Goal: Task Accomplishment & Management: Manage account settings

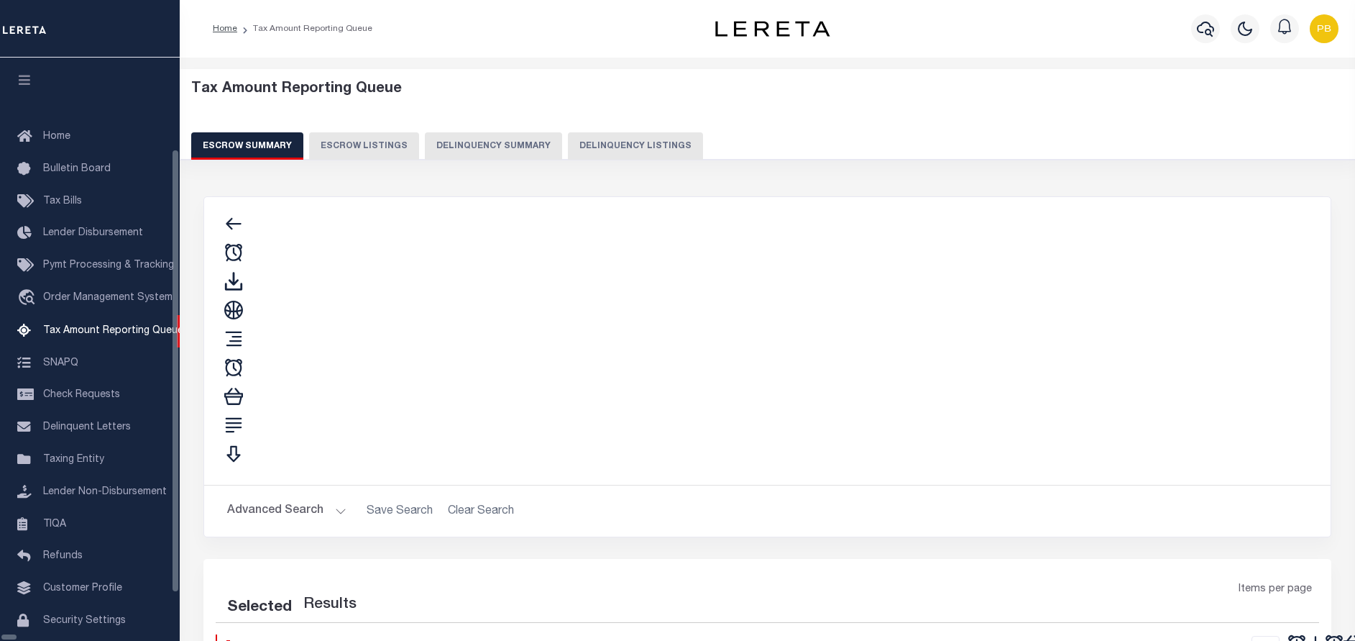
select select "100"
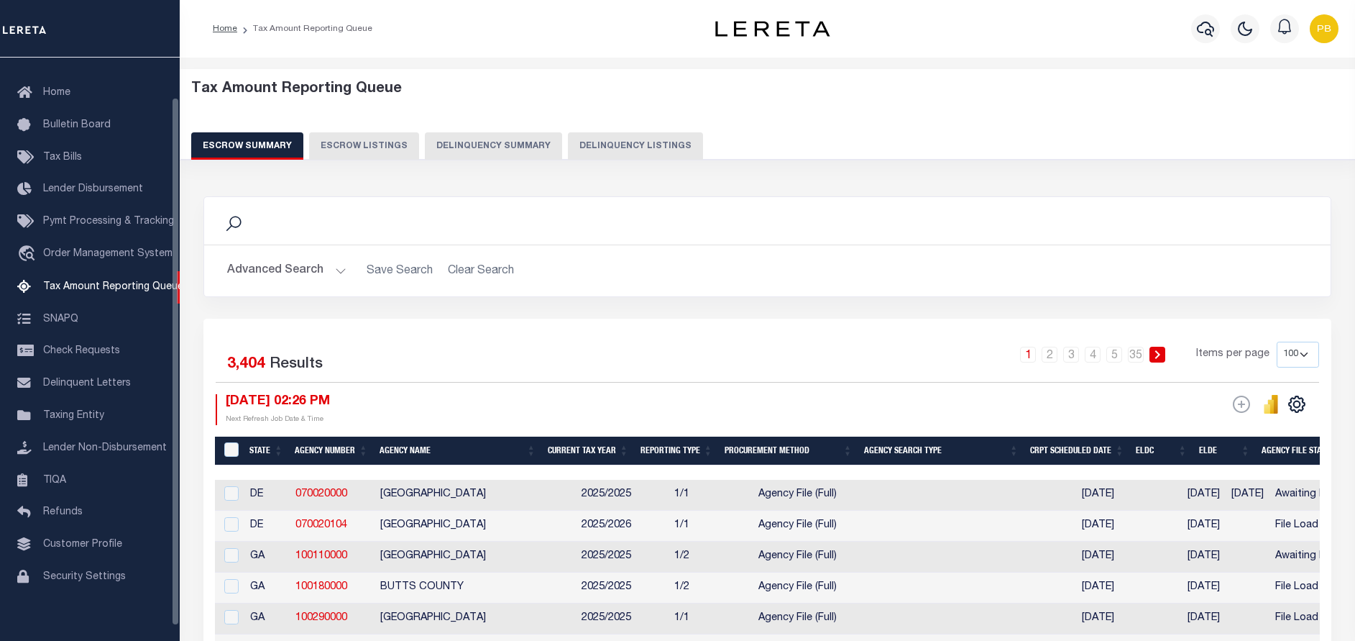
click at [585, 148] on button "Delinquency Listings" at bounding box center [635, 145] width 135 height 27
select select
select select "100"
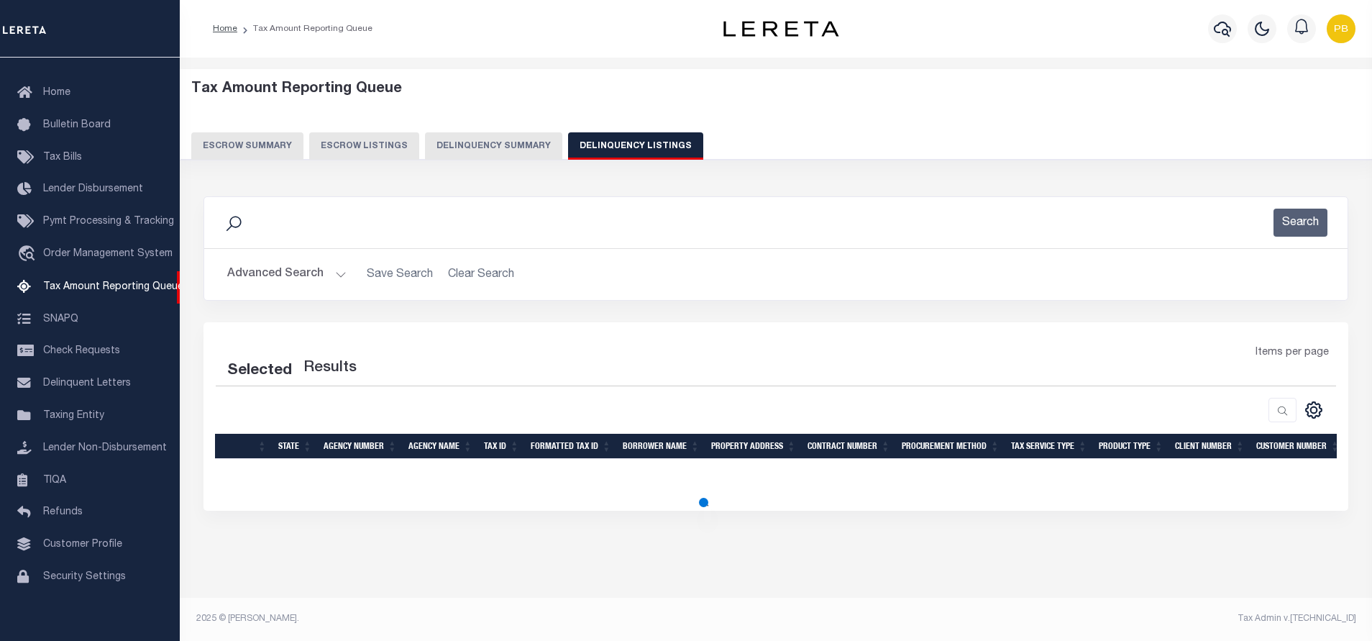
click at [335, 273] on button "Advanced Search" at bounding box center [286, 274] width 119 height 28
select select "100"
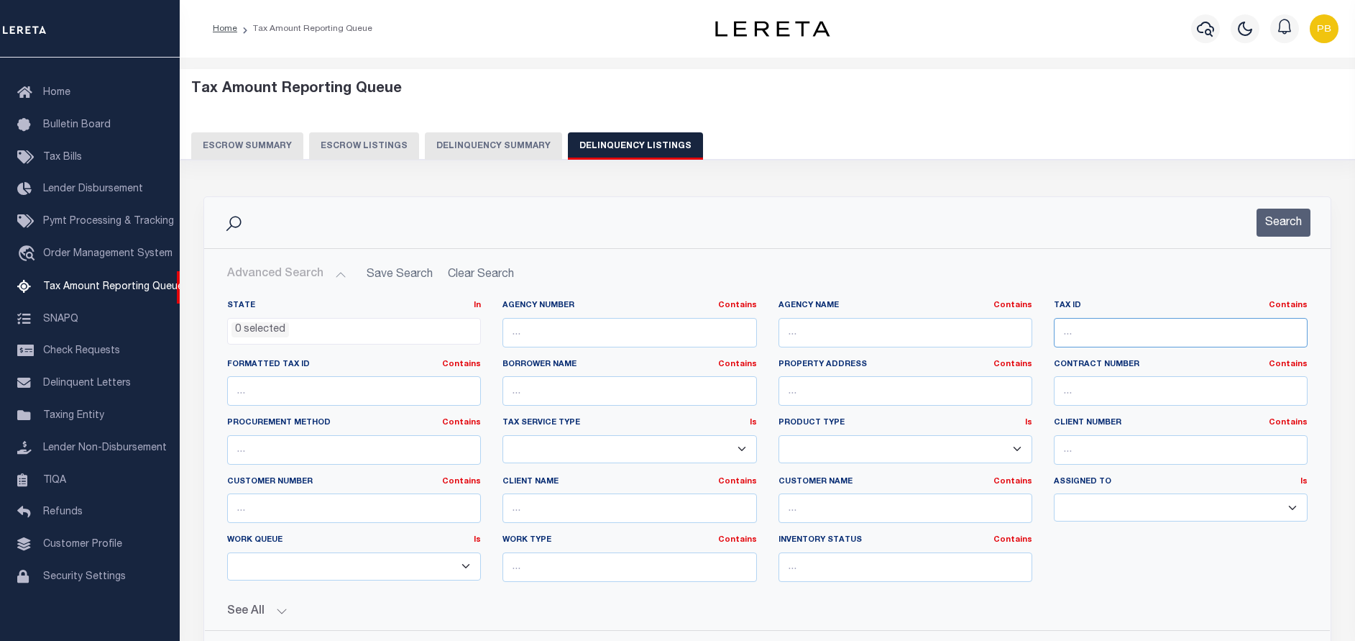
click at [1168, 329] on input "text" at bounding box center [1181, 332] width 254 height 29
paste input "R00001030410000"
type input "R00001030410000"
click at [1288, 220] on button "Search" at bounding box center [1284, 223] width 54 height 28
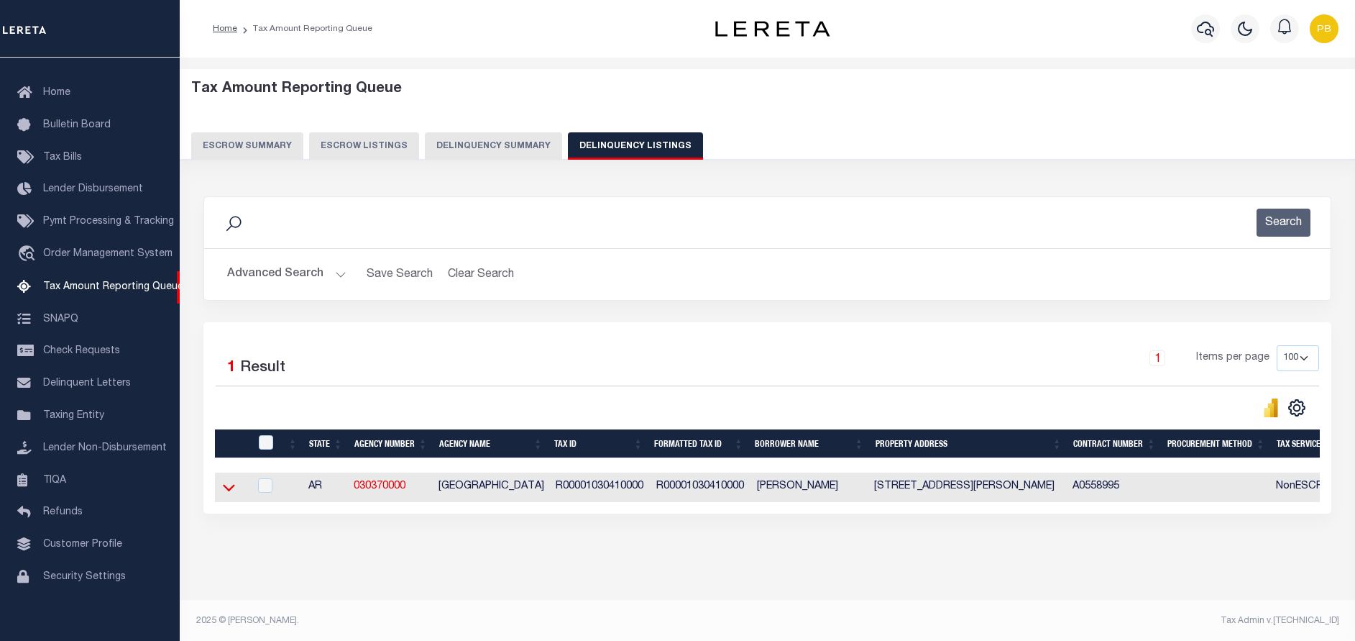
click at [226, 487] on icon at bounding box center [229, 487] width 12 height 15
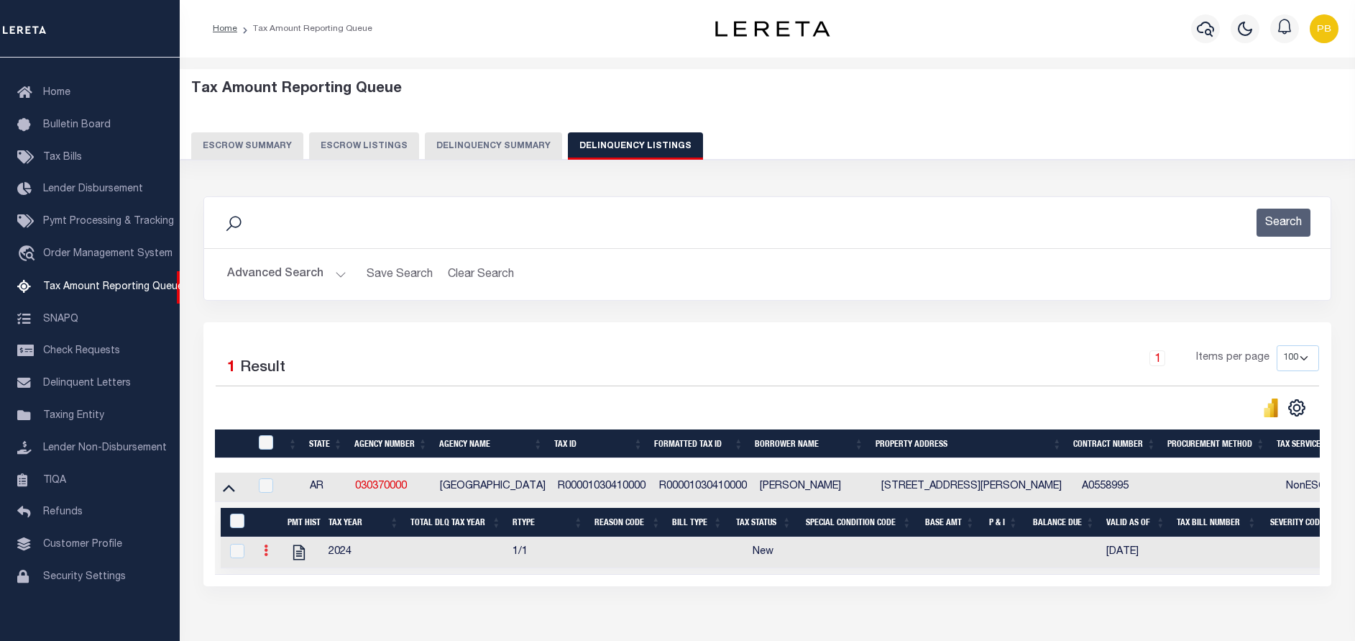
click at [265, 555] on icon at bounding box center [266, 550] width 4 height 12
click at [288, 581] on img "" at bounding box center [283, 574] width 14 height 14
checkbox input "true"
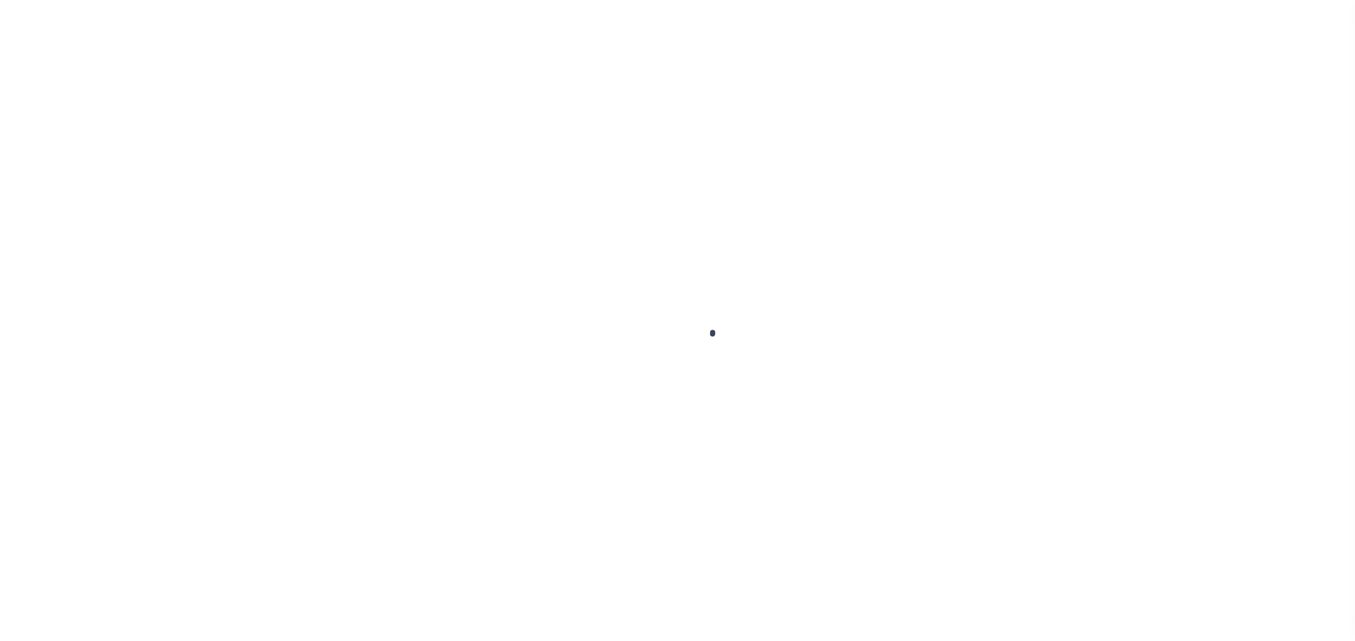
checkbox input "false"
type input "08/07/2025"
select select "NW2"
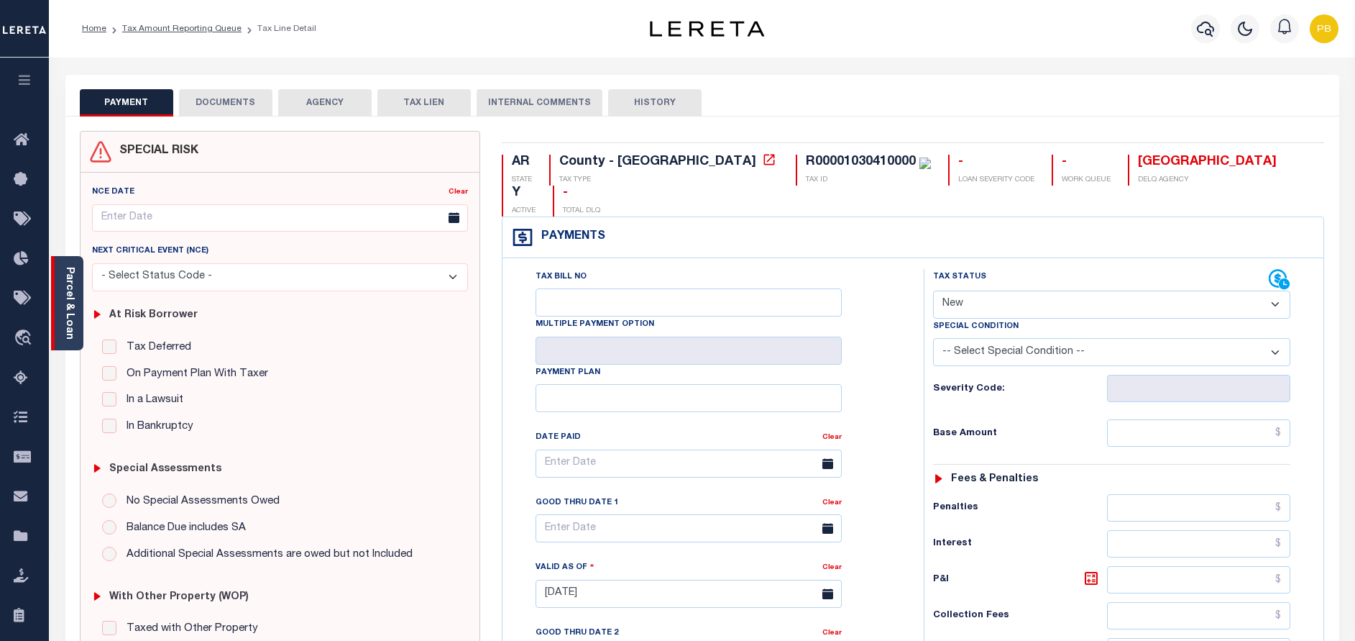
click at [72, 286] on link "Parcel & Loan" at bounding box center [69, 303] width 10 height 73
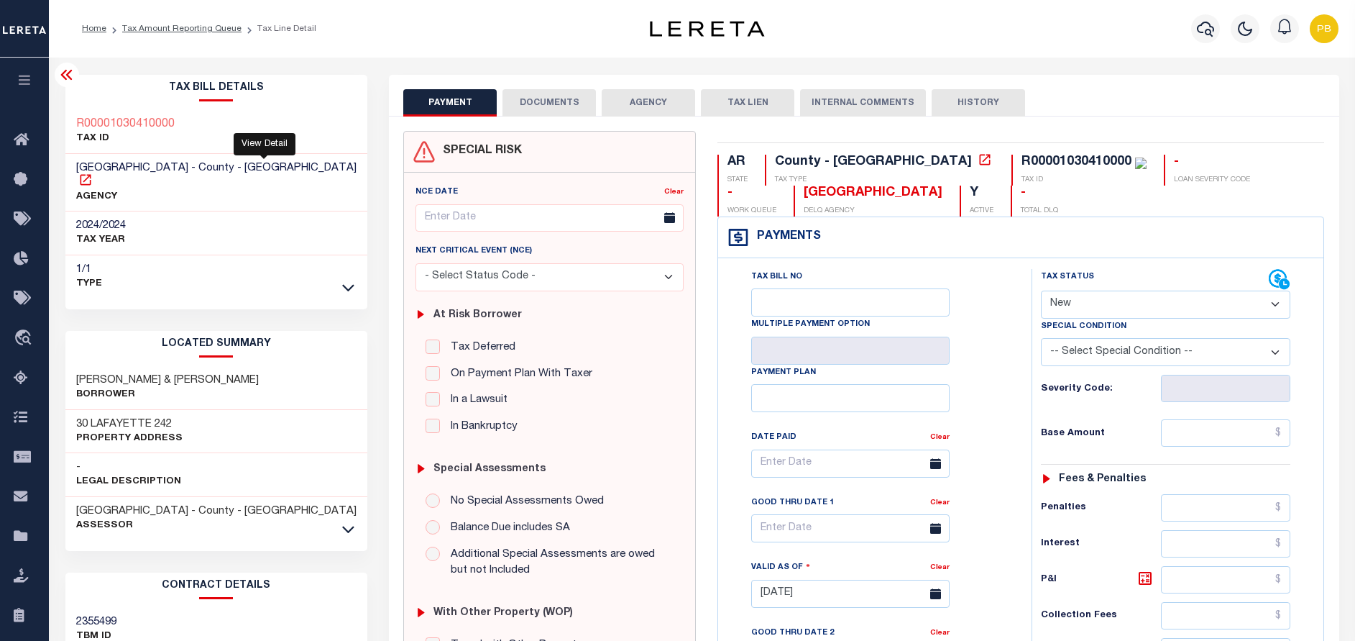
click at [93, 173] on icon at bounding box center [85, 180] width 14 height 14
click at [152, 29] on link "Tax Amount Reporting Queue" at bounding box center [181, 28] width 119 height 9
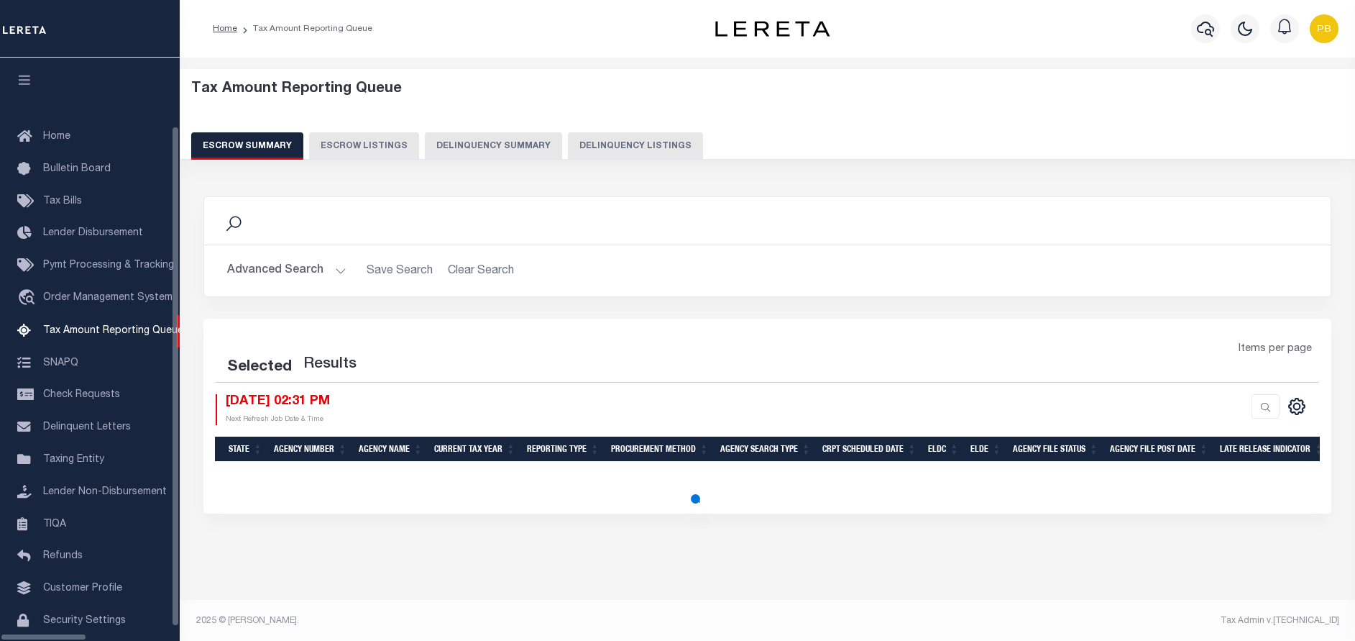
click at [626, 143] on button "Delinquency Listings" at bounding box center [635, 145] width 135 height 27
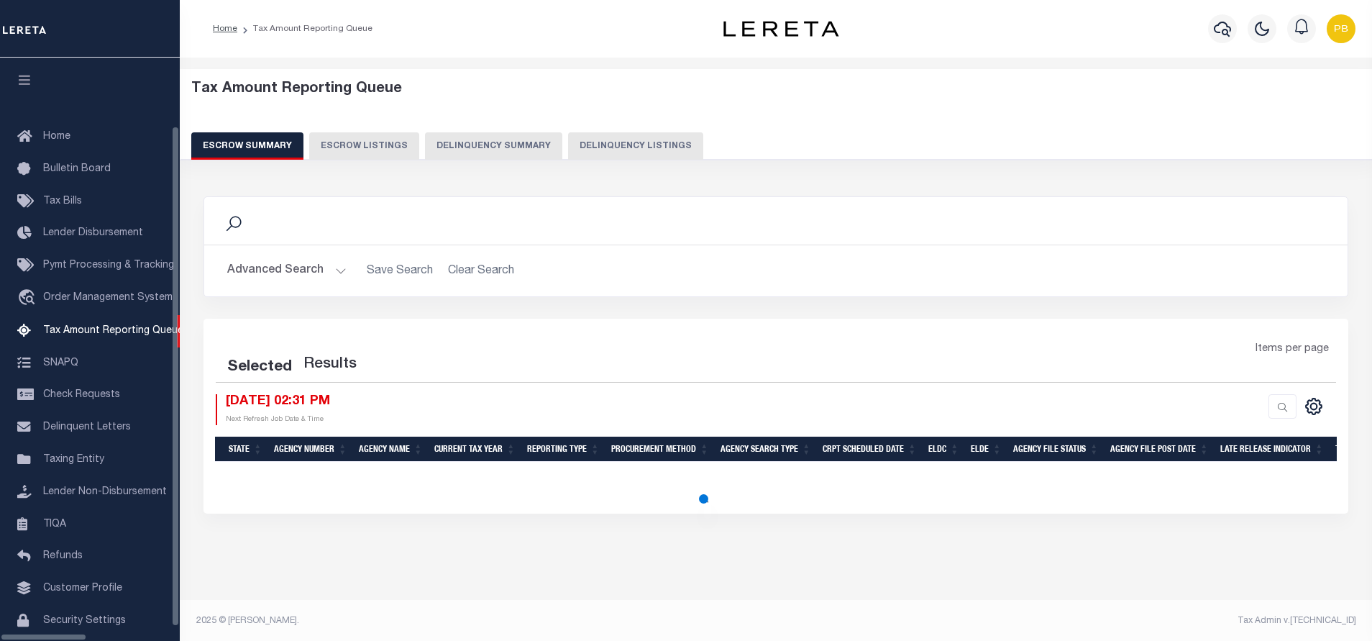
scroll to position [44, 0]
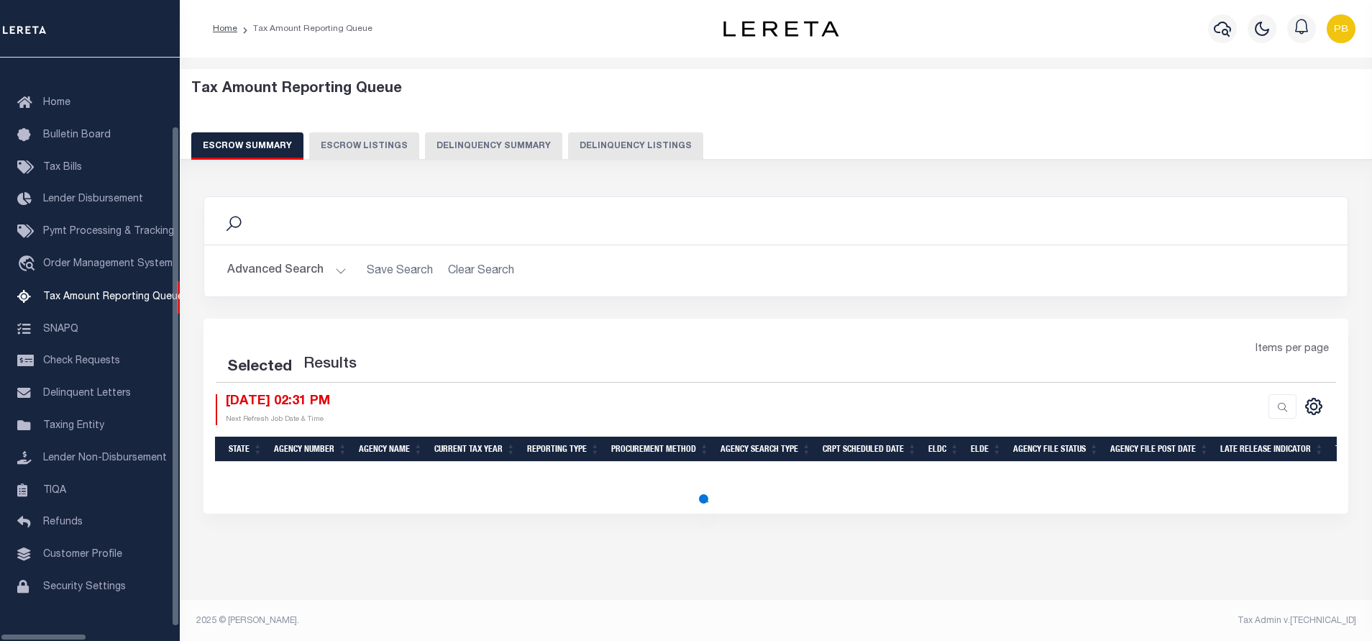
select select
select select "100"
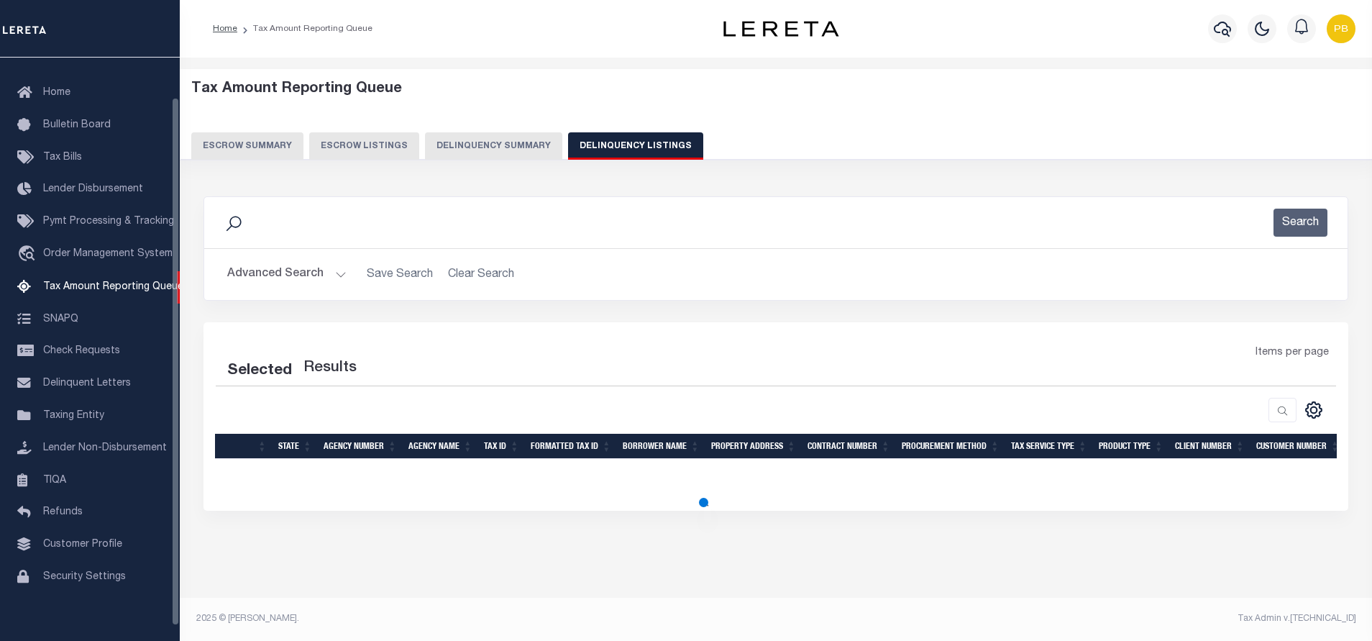
select select "100"
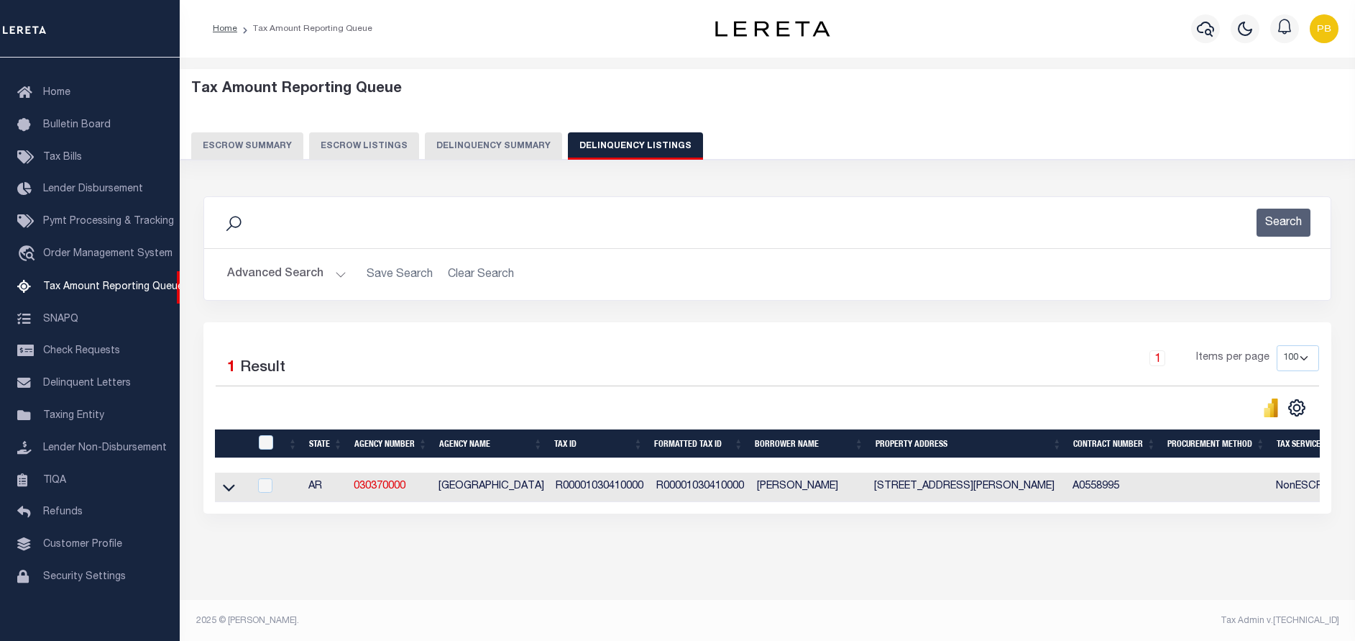
click at [334, 275] on button "Advanced Search" at bounding box center [286, 274] width 119 height 28
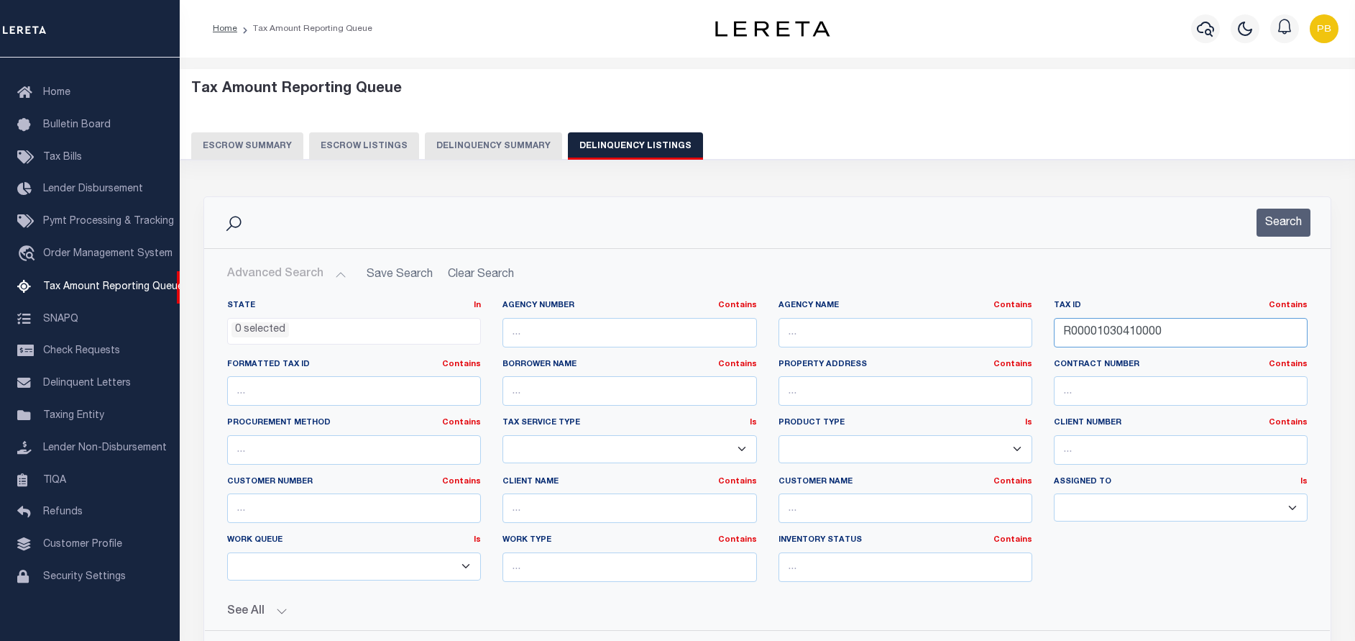
drag, startPoint x: 1175, startPoint y: 326, endPoint x: 1032, endPoint y: 322, distance: 143.1
click at [1032, 322] on div "State In In AK AL AR AZ CA CO CT DC DE FL GA GU HI IA ID IL IN KS KY LA MA MD M…" at bounding box center [767, 446] width 1102 height 293
paste input "12J03800031"
type input "12J0380003100"
click at [1276, 224] on button "Search" at bounding box center [1284, 223] width 54 height 28
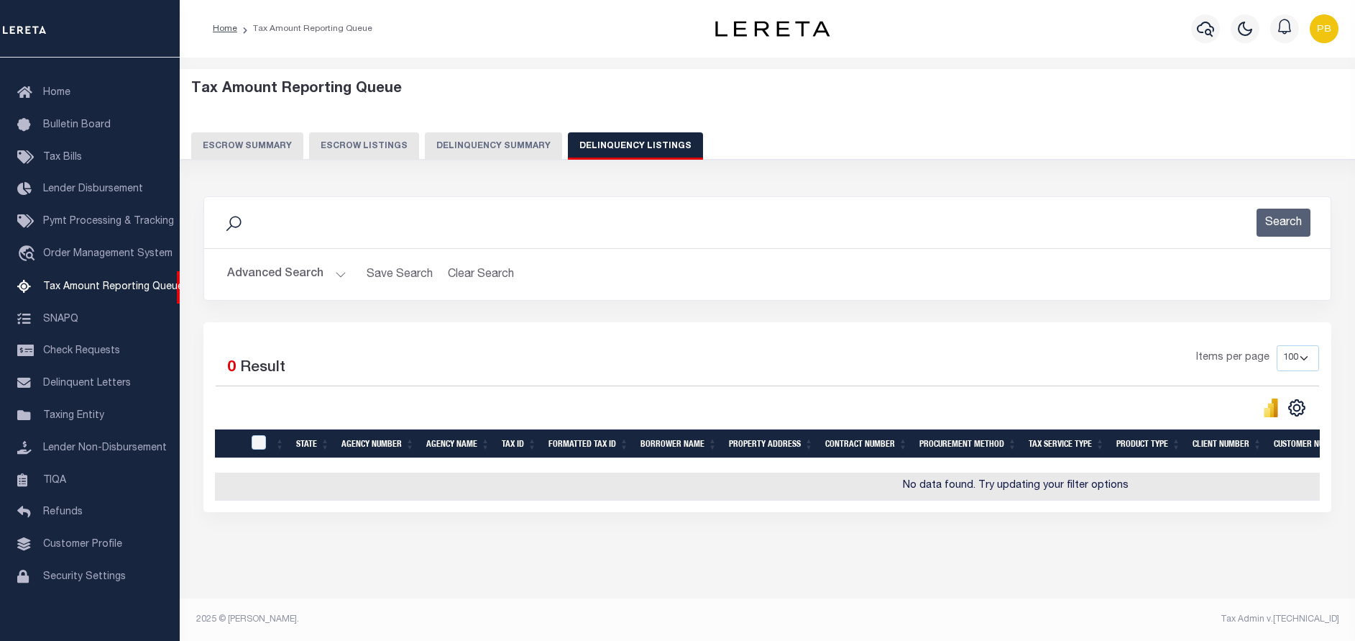
click at [334, 273] on button "Advanced Search" at bounding box center [286, 274] width 119 height 28
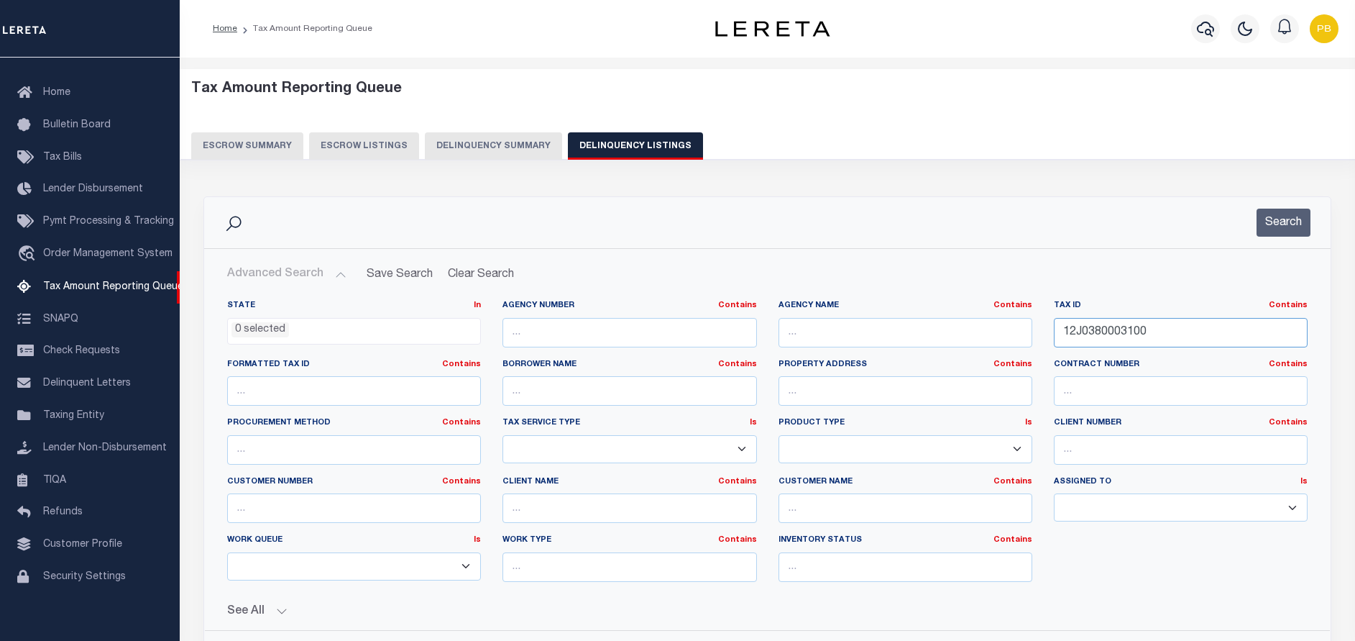
drag, startPoint x: 1188, startPoint y: 339, endPoint x: 1024, endPoint y: 328, distance: 164.3
click at [1024, 328] on div "State In In AK AL AR AZ CA CO CT DC DE FL GA GU HI IA ID IL IN KS KY LA MA MD M…" at bounding box center [767, 446] width 1102 height 293
click at [1271, 229] on button "Search" at bounding box center [1284, 223] width 54 height 28
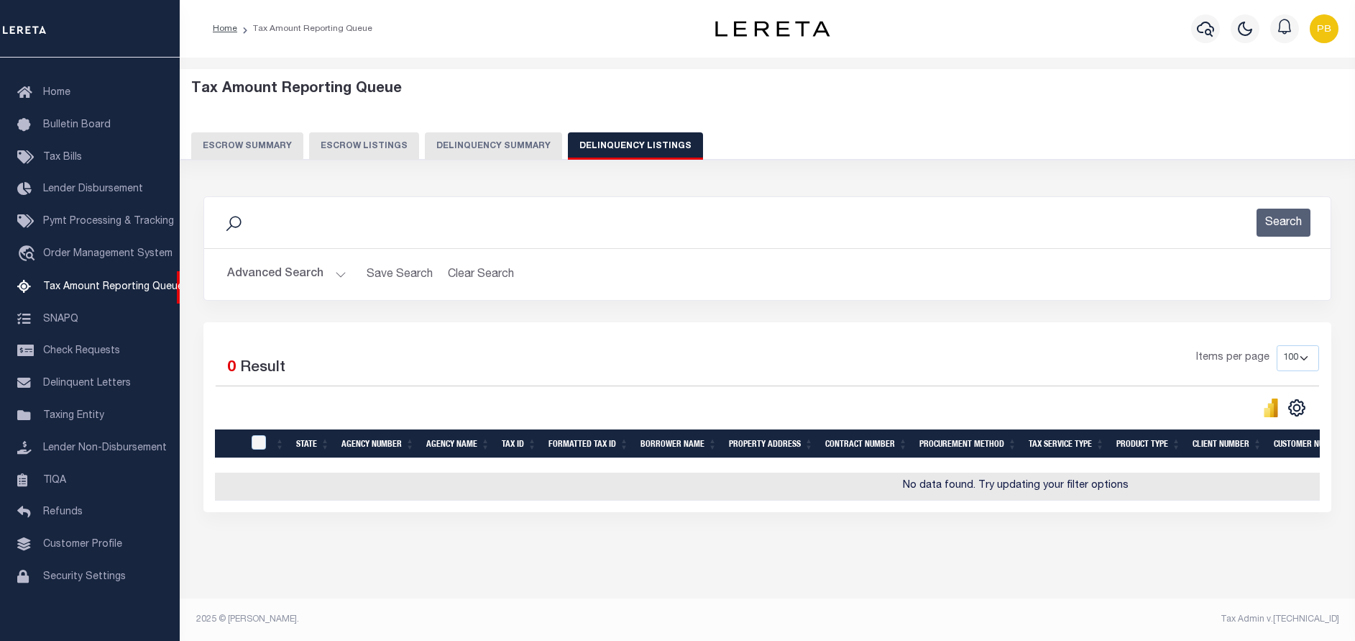
click at [333, 280] on button "Advanced Search" at bounding box center [286, 274] width 119 height 28
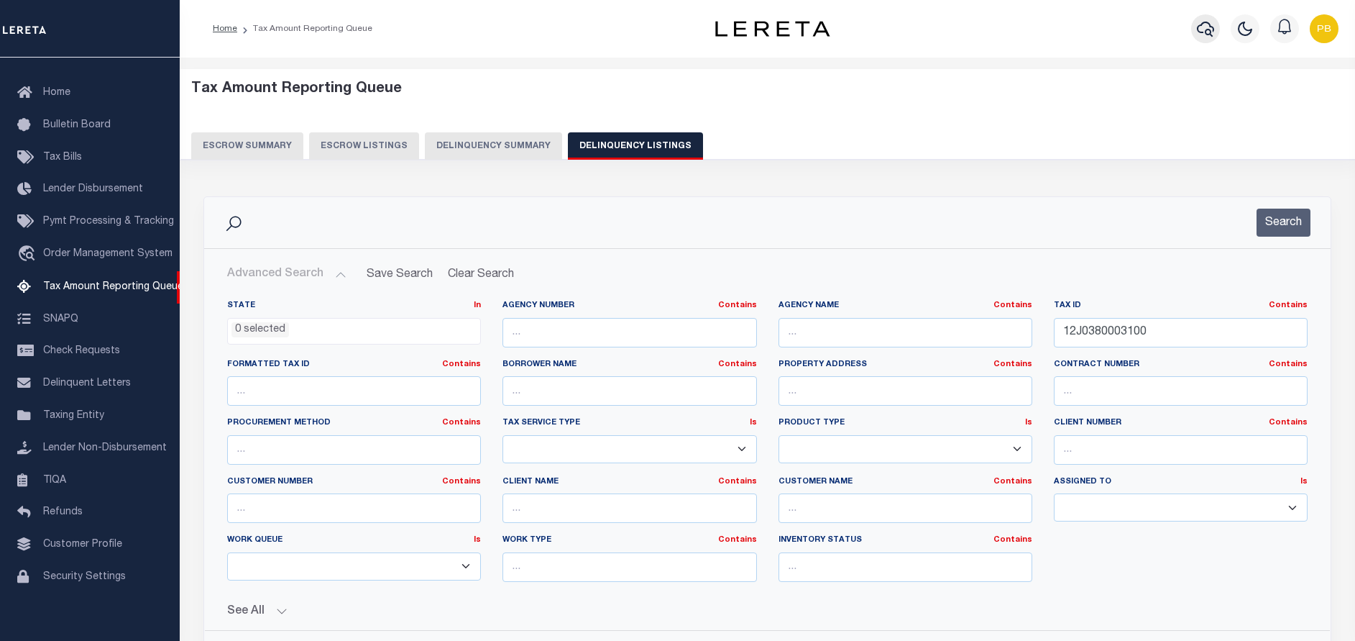
click at [1214, 23] on icon "button" at bounding box center [1205, 28] width 17 height 17
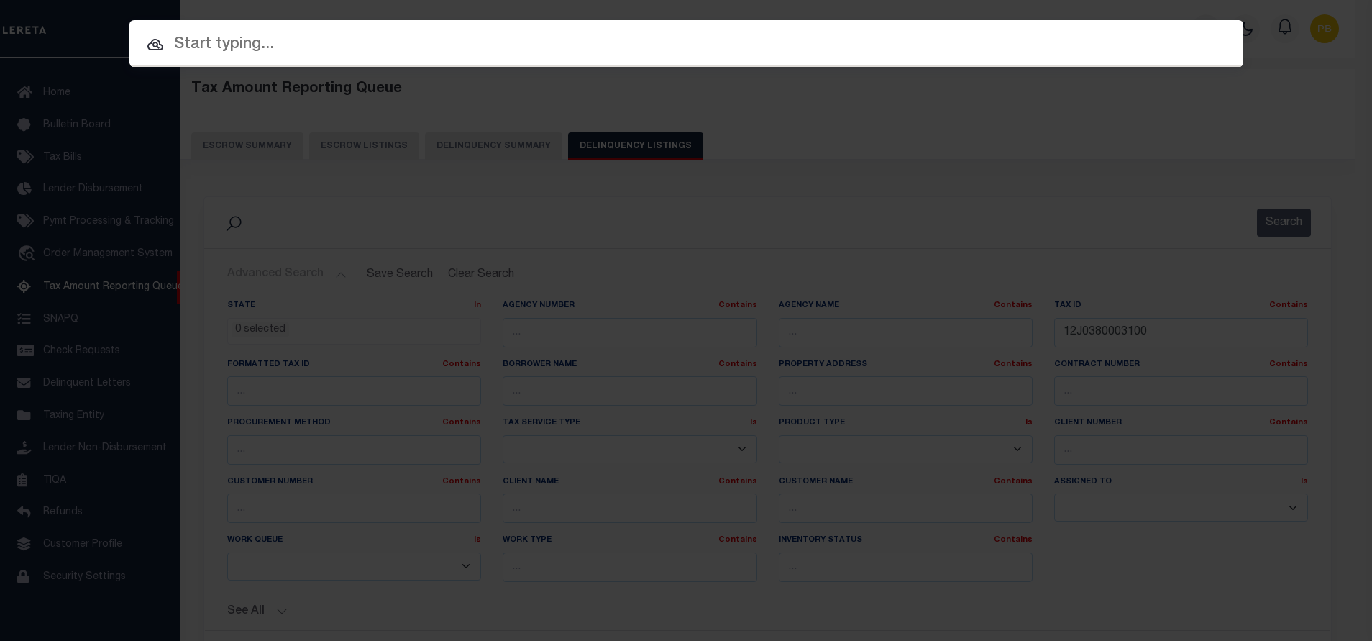
paste input "34709925"
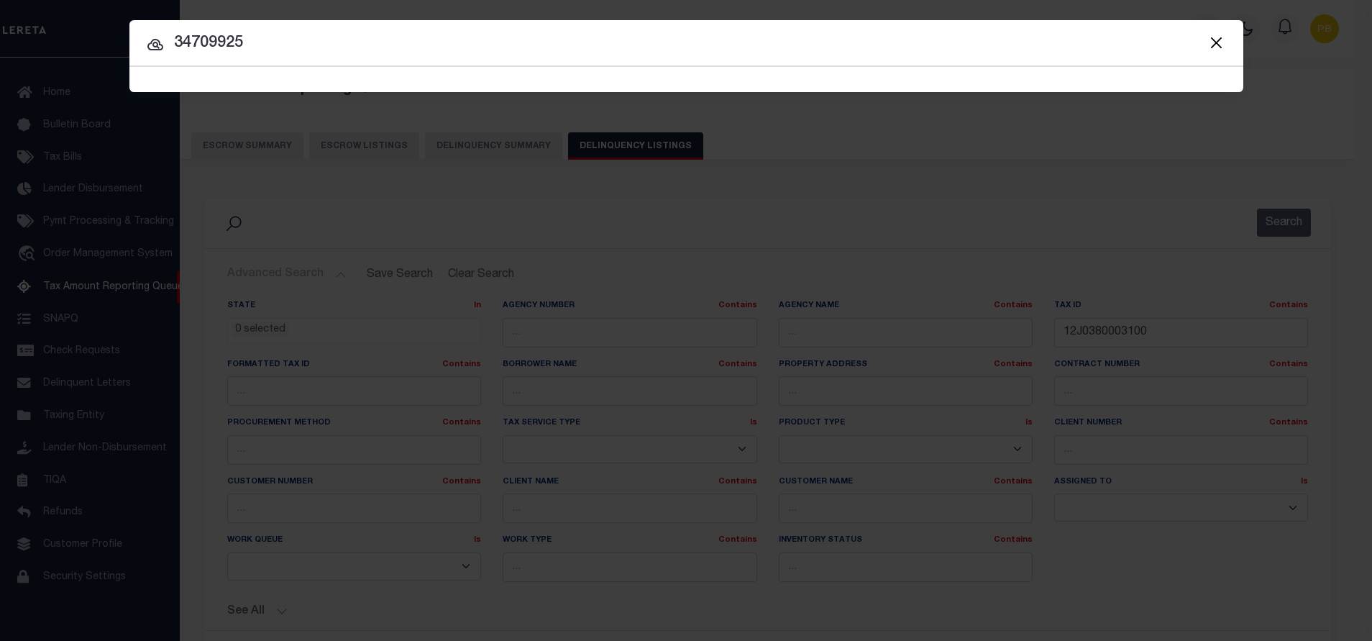
type input "34709925"
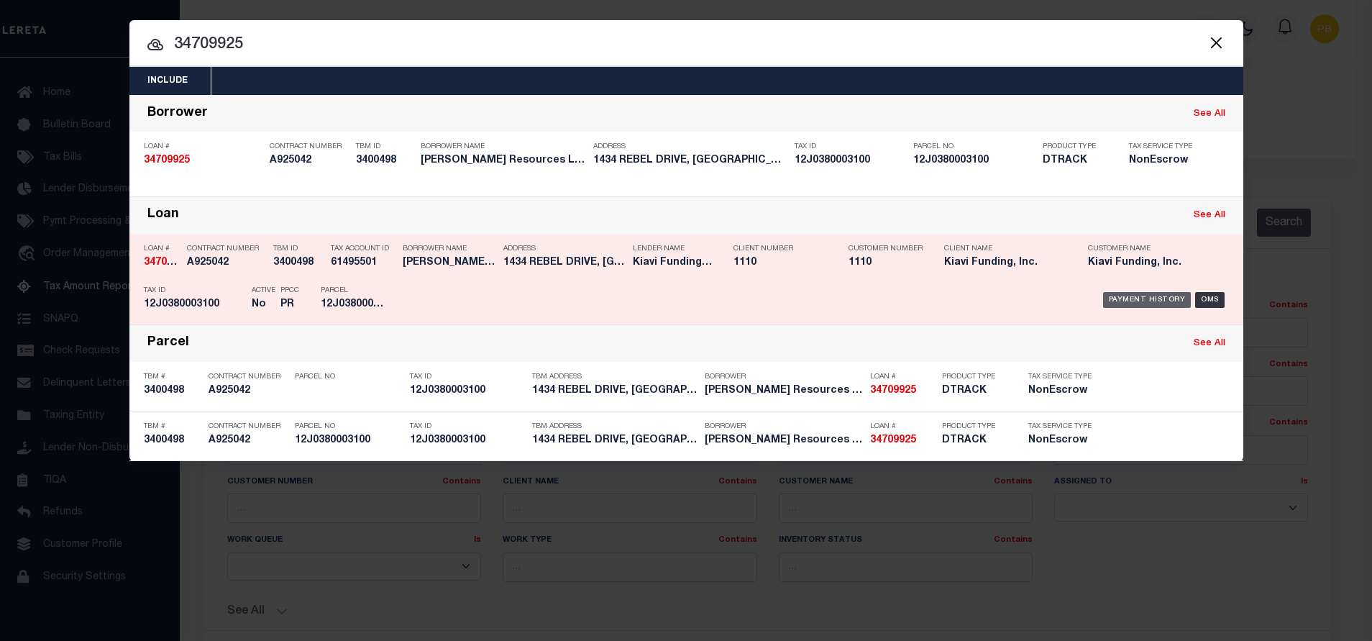
click at [1130, 301] on div "Payment History" at bounding box center [1147, 300] width 88 height 16
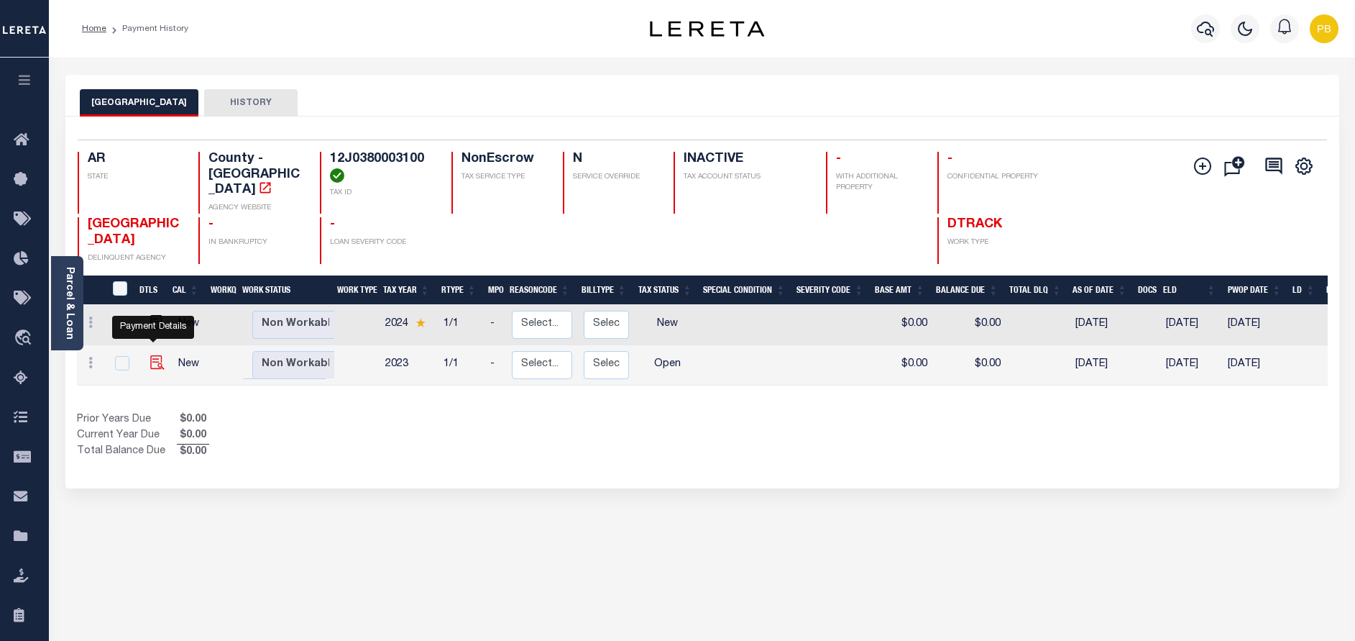
click at [152, 355] on img "" at bounding box center [157, 362] width 14 height 14
checkbox input "true"
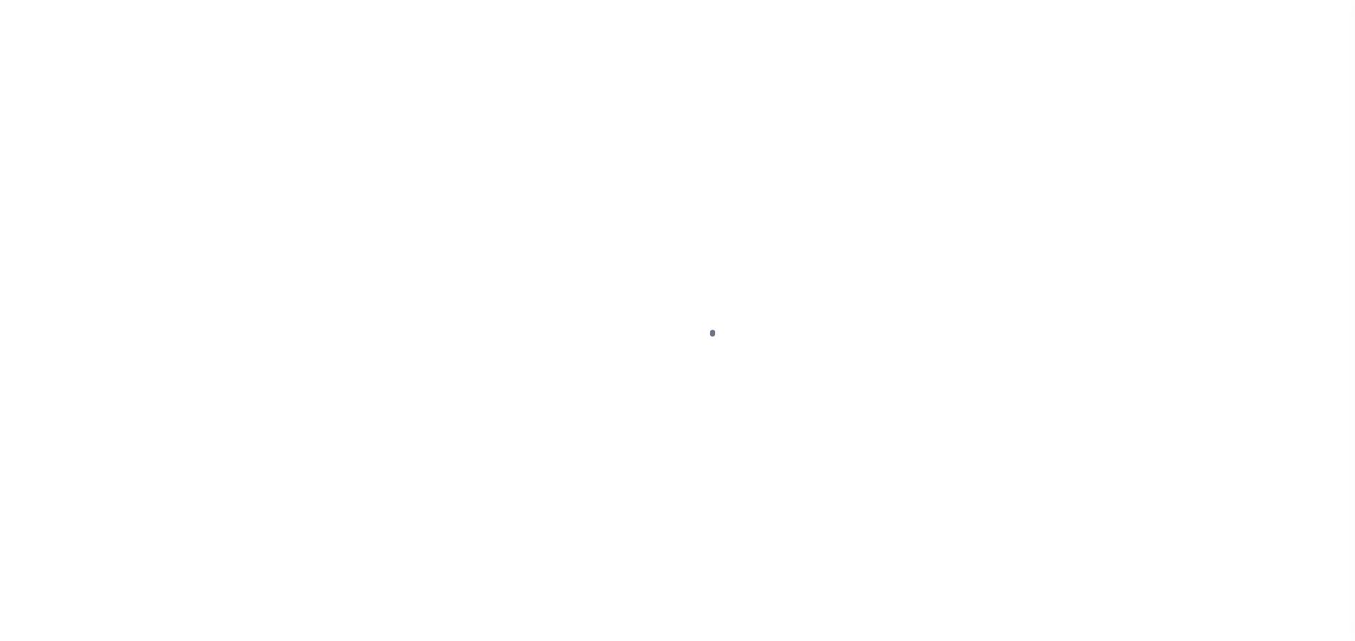
select select "OP2"
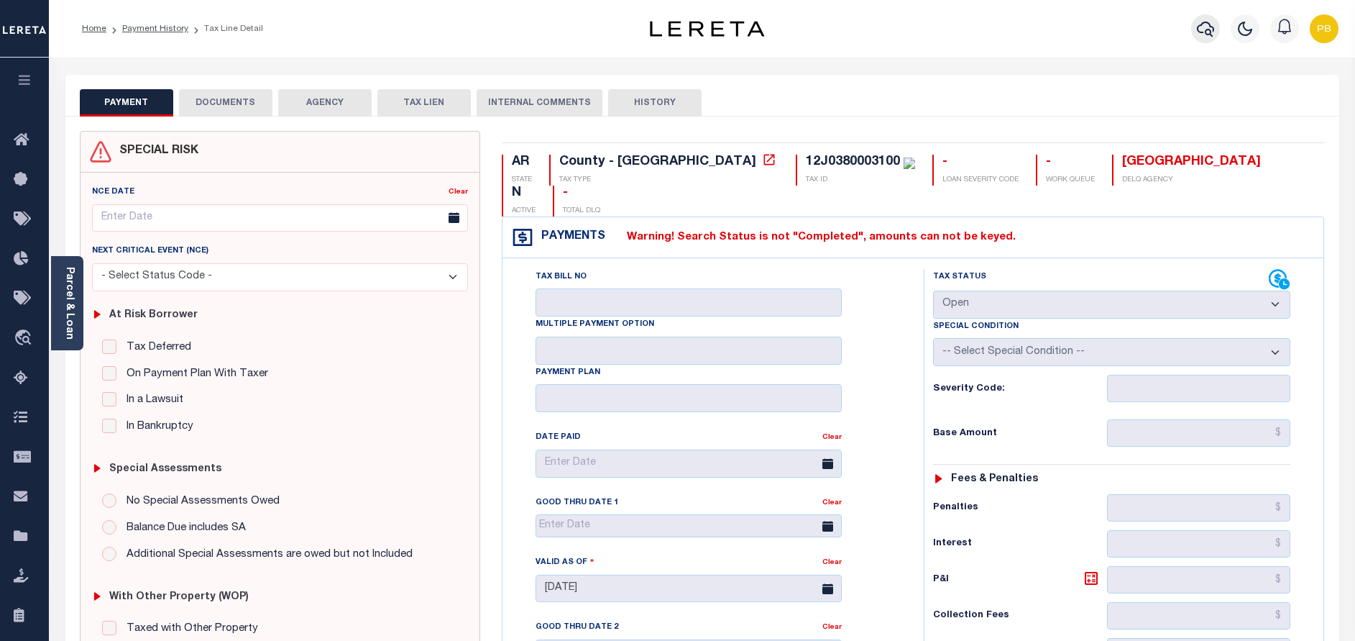
click at [1210, 26] on icon "button" at bounding box center [1205, 29] width 17 height 15
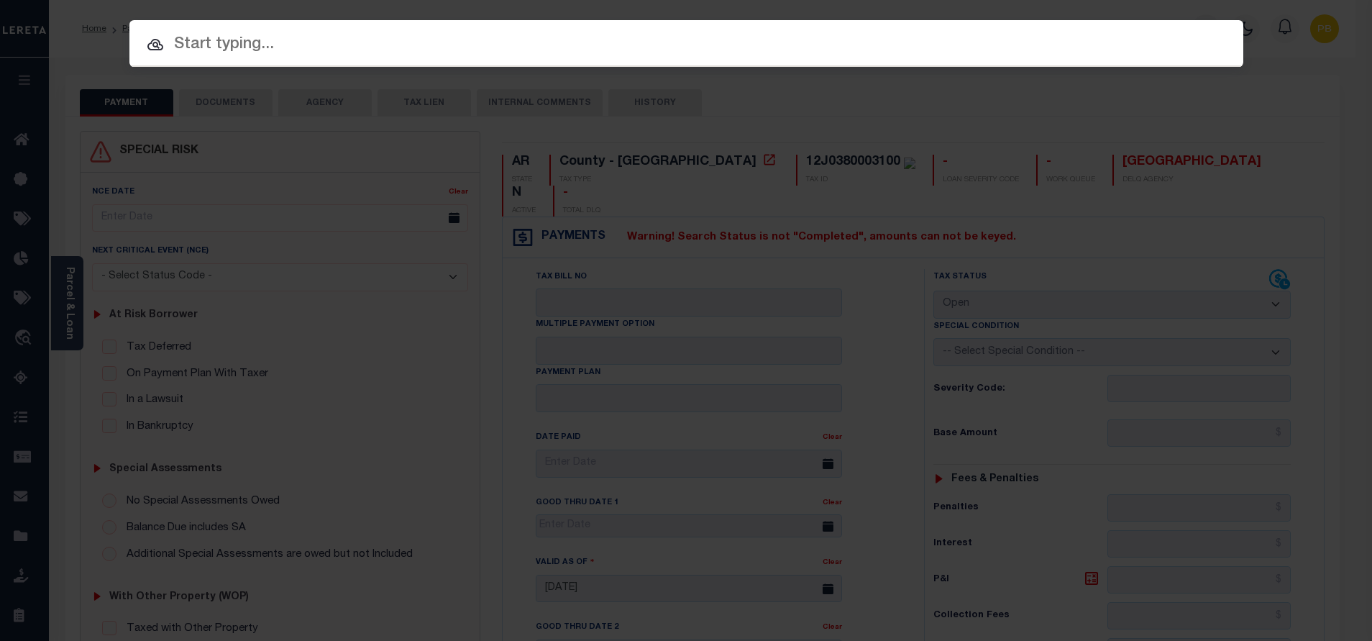
paste input "0002183017"
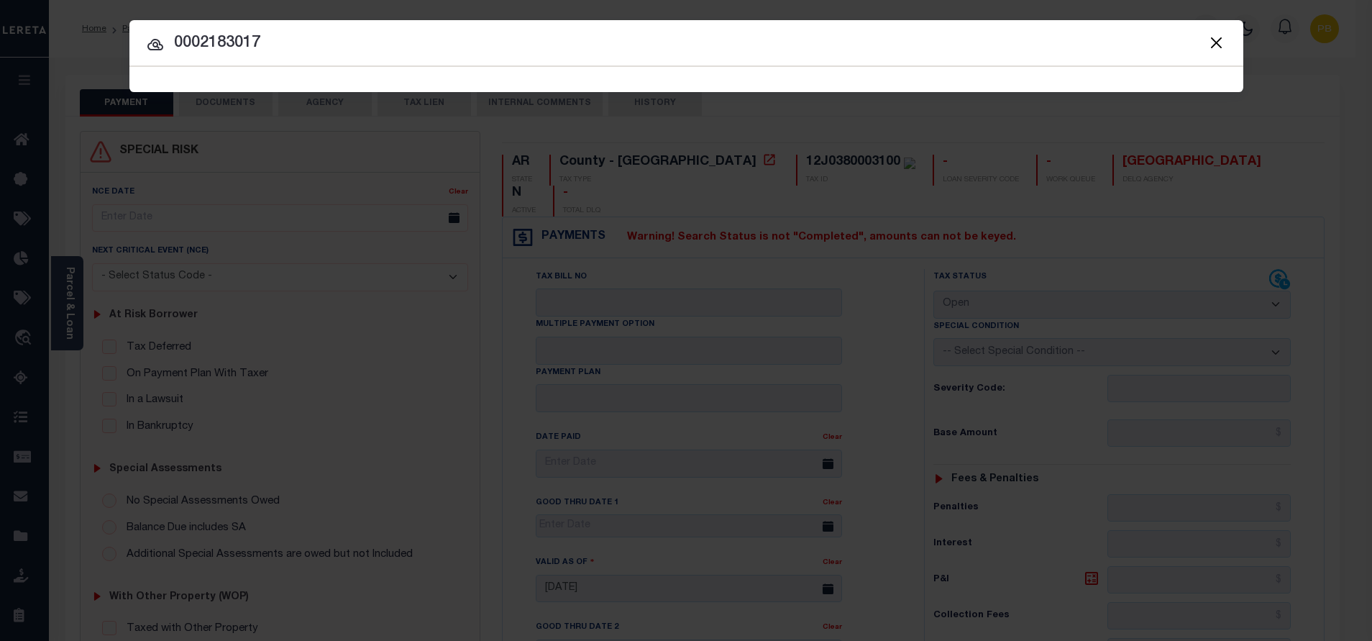
type input "0002183017"
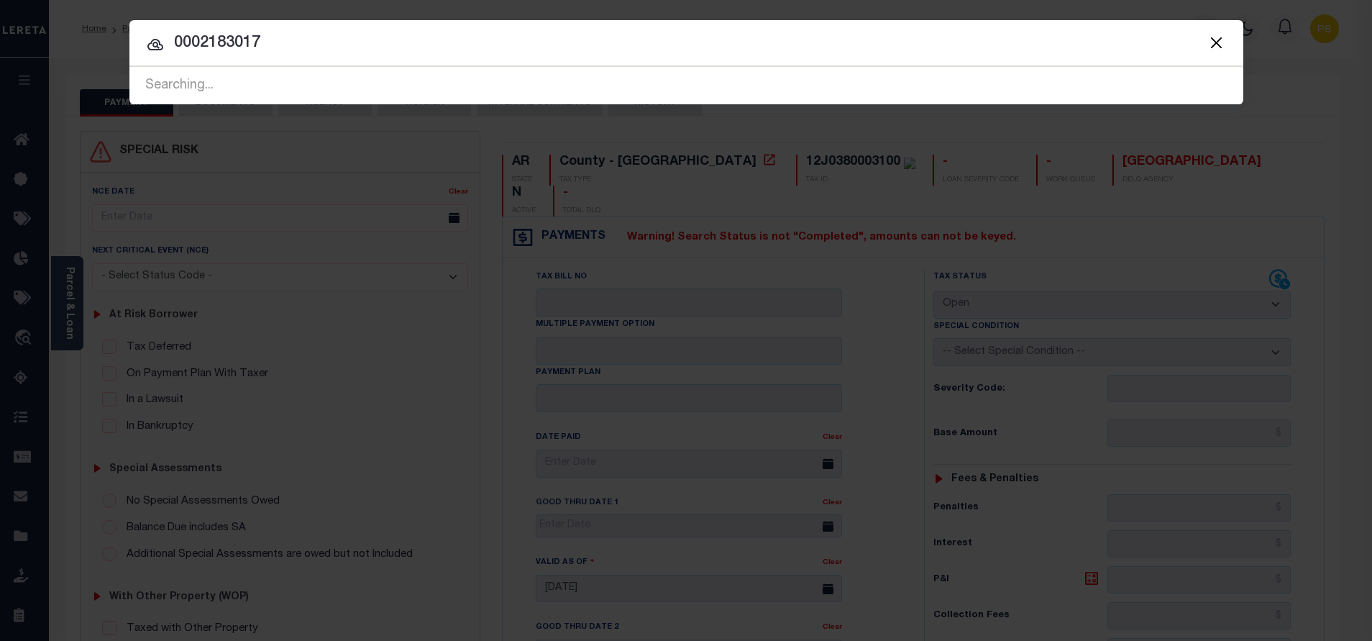
click at [1229, 48] on span at bounding box center [1216, 42] width 55 height 46
click at [1207, 40] on button "Close" at bounding box center [1216, 42] width 19 height 19
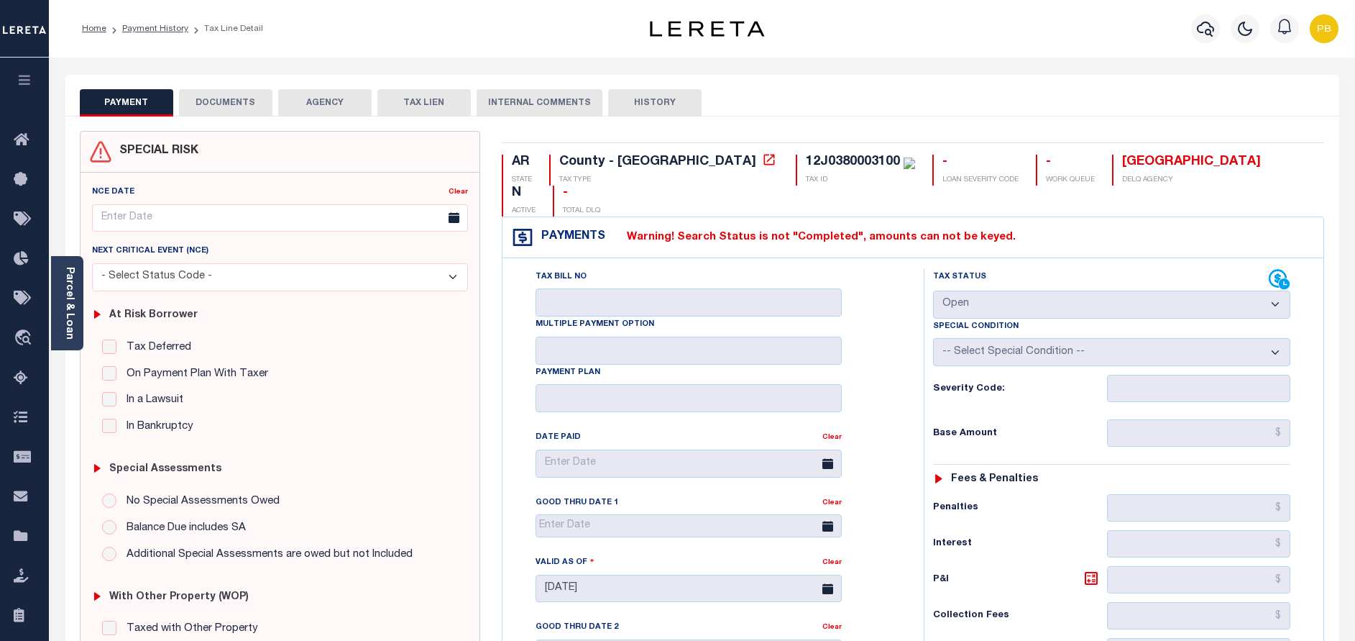
click at [1219, 39] on div at bounding box center [1206, 29] width 40 height 50
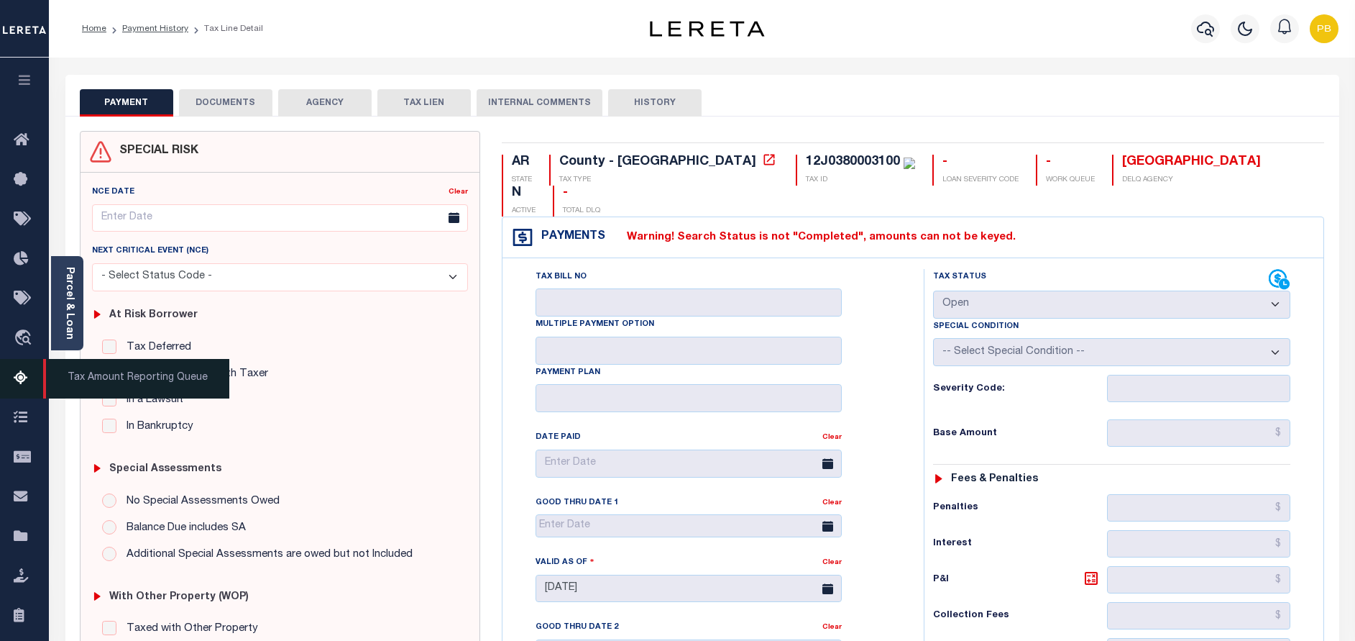
click at [20, 371] on link "Tax Amount Reporting Queue" at bounding box center [24, 379] width 49 height 40
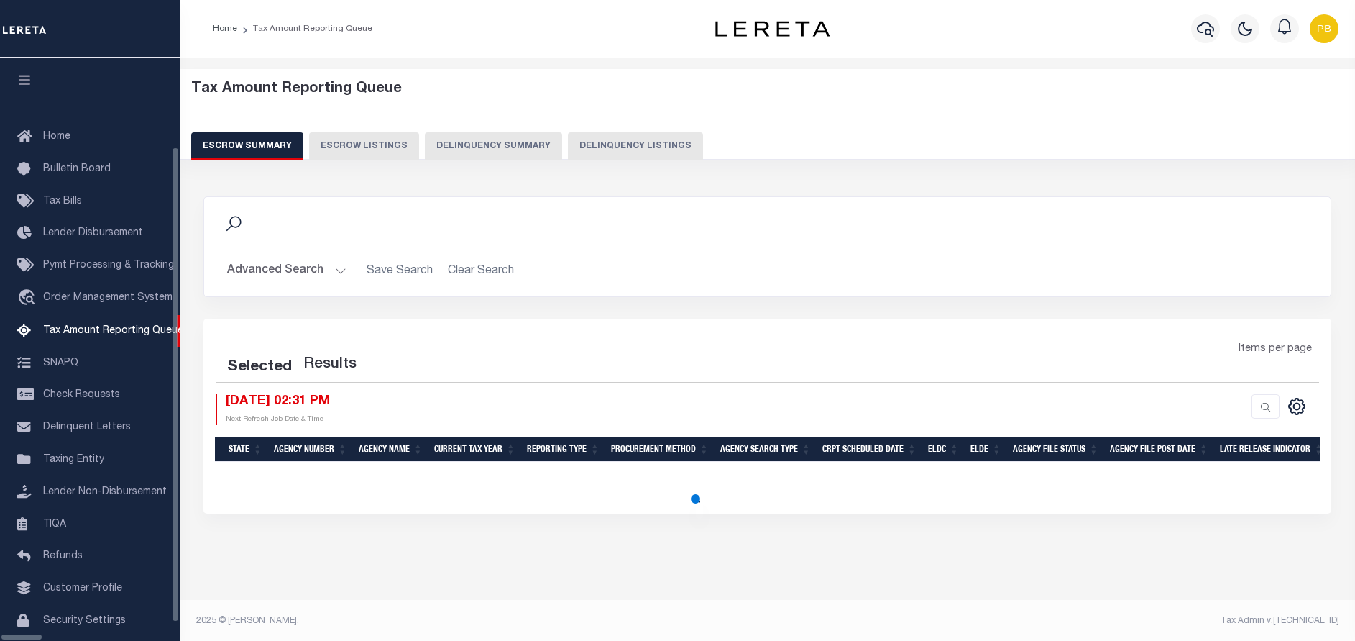
click at [610, 140] on button "Delinquency Listings" at bounding box center [635, 145] width 135 height 27
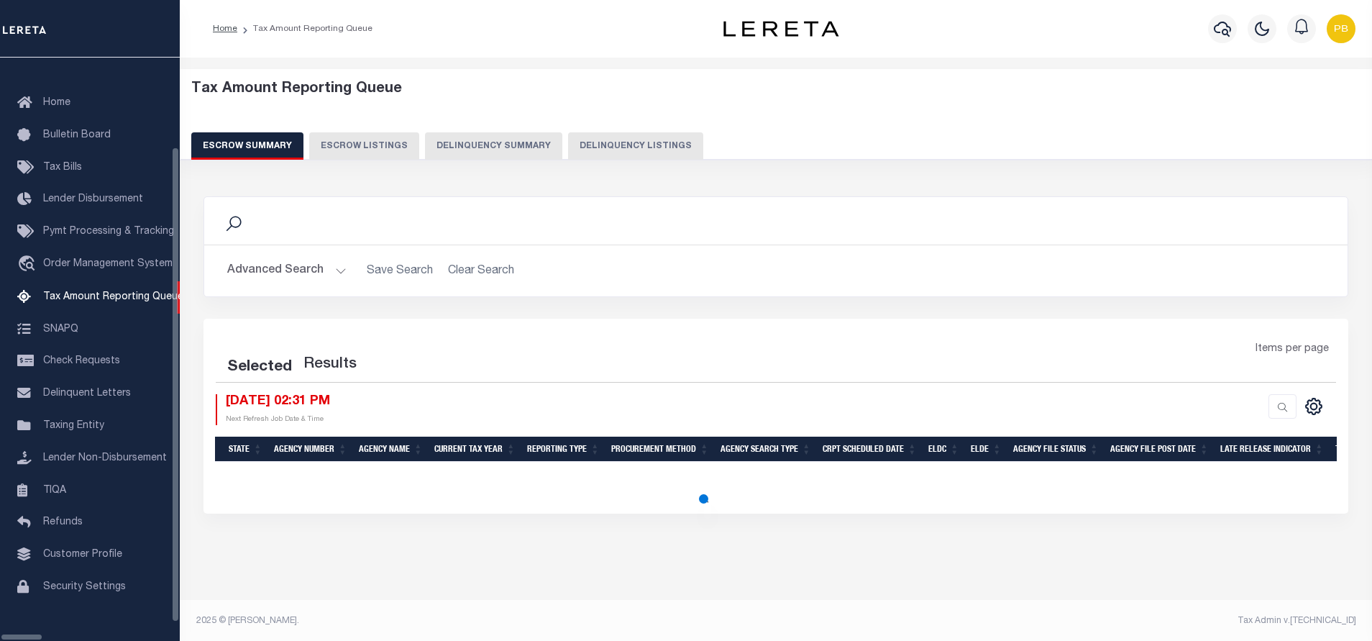
select select "100"
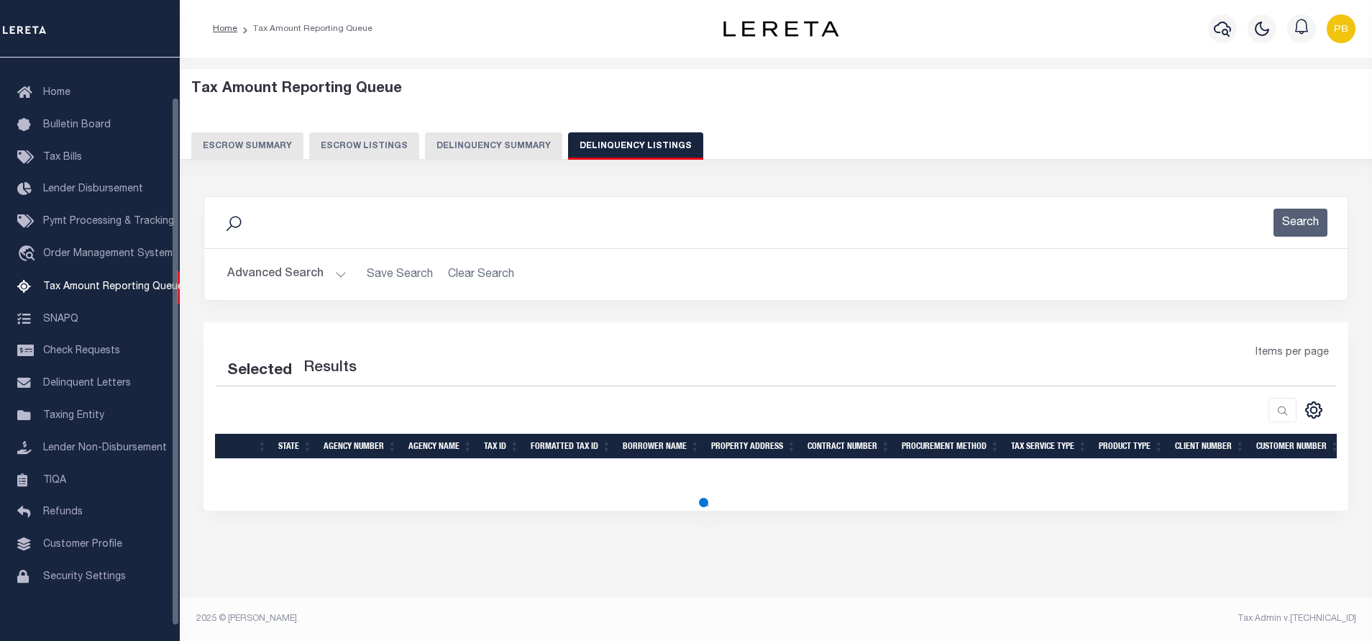
select select "100"
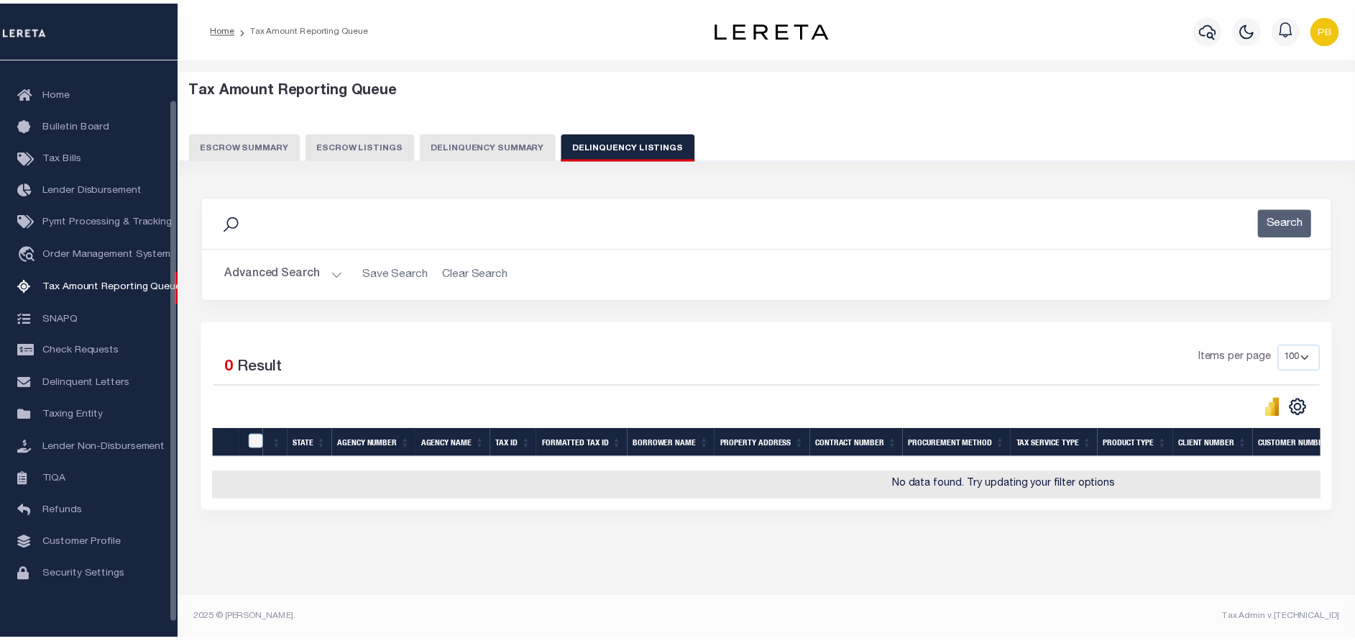
scroll to position [44, 0]
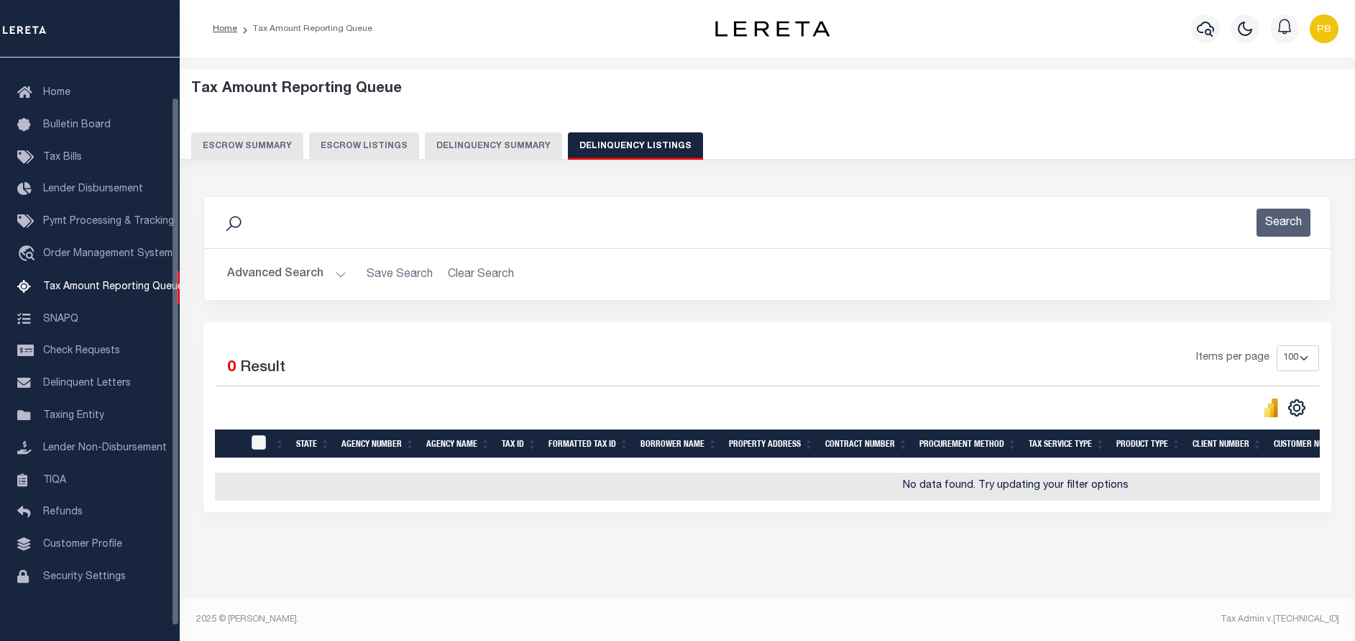
click at [319, 270] on button "Advanced Search" at bounding box center [286, 274] width 119 height 28
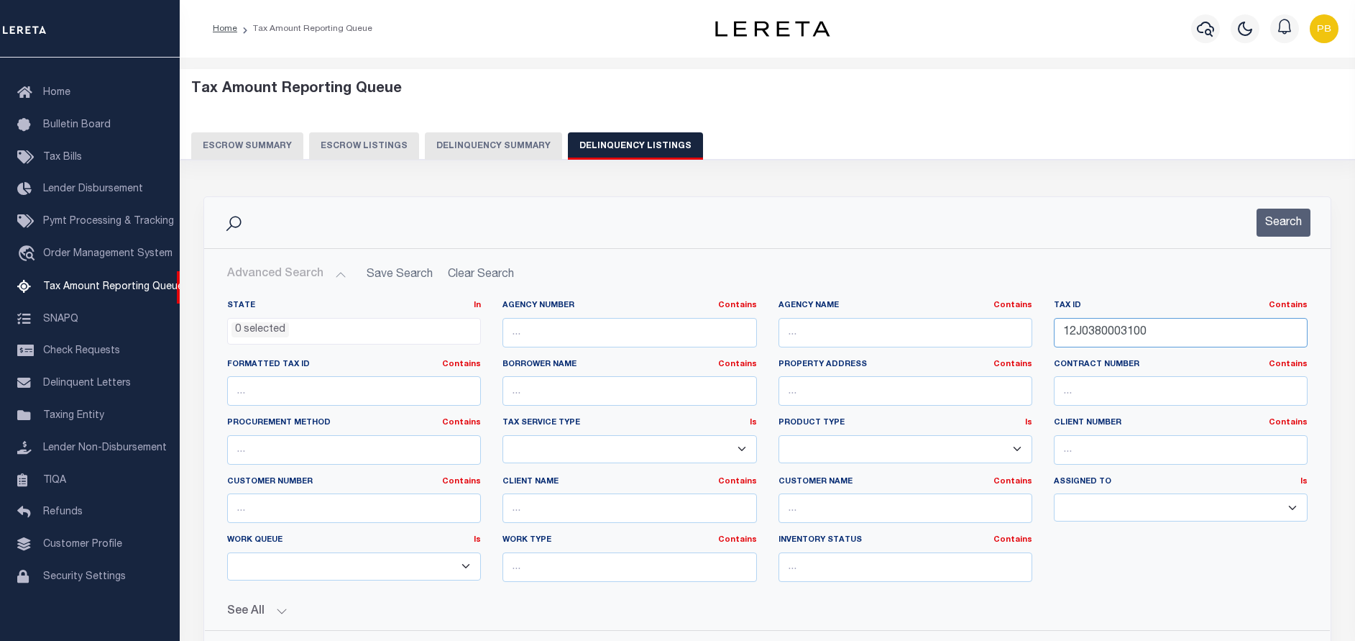
drag, startPoint x: 1165, startPoint y: 334, endPoint x: 1068, endPoint y: 333, distance: 96.4
click at [1068, 333] on input "12J0380003100" at bounding box center [1181, 332] width 254 height 29
click at [1219, 333] on input "12J0380003100" at bounding box center [1181, 332] width 254 height 29
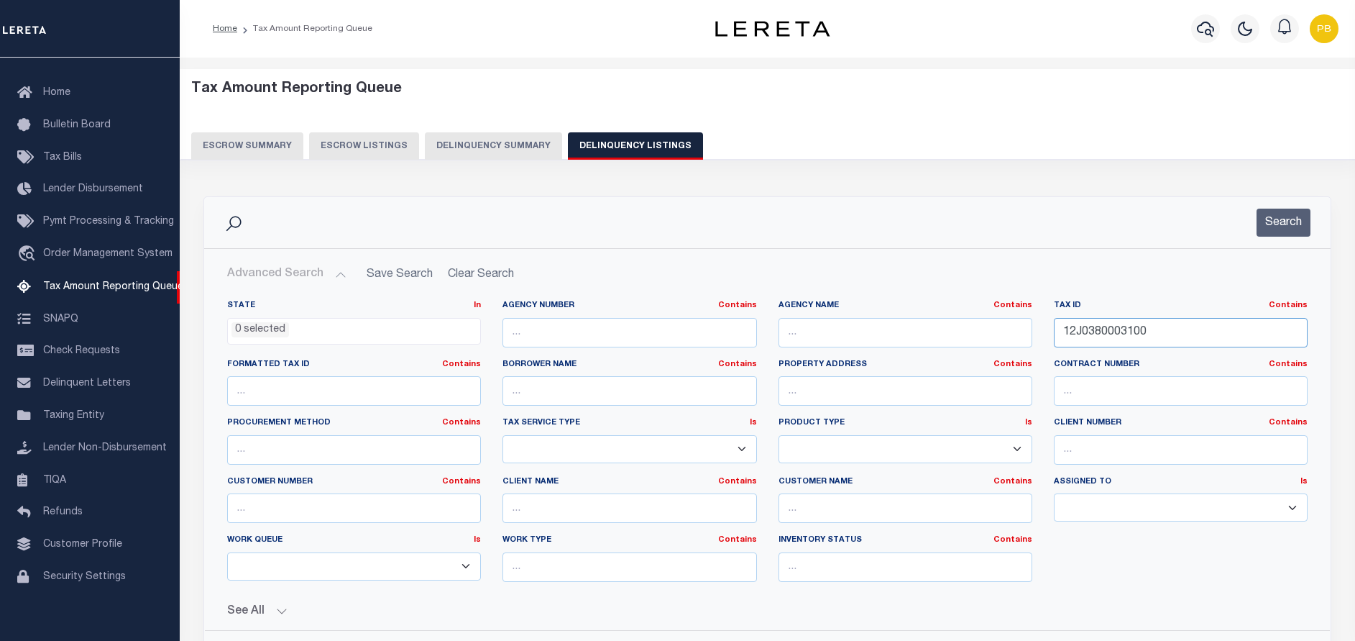
click at [1219, 333] on input "12J0380003100" at bounding box center [1181, 332] width 254 height 29
paste input "5900047"
type input "12J0590004700"
click at [1293, 226] on button "Search" at bounding box center [1284, 223] width 54 height 28
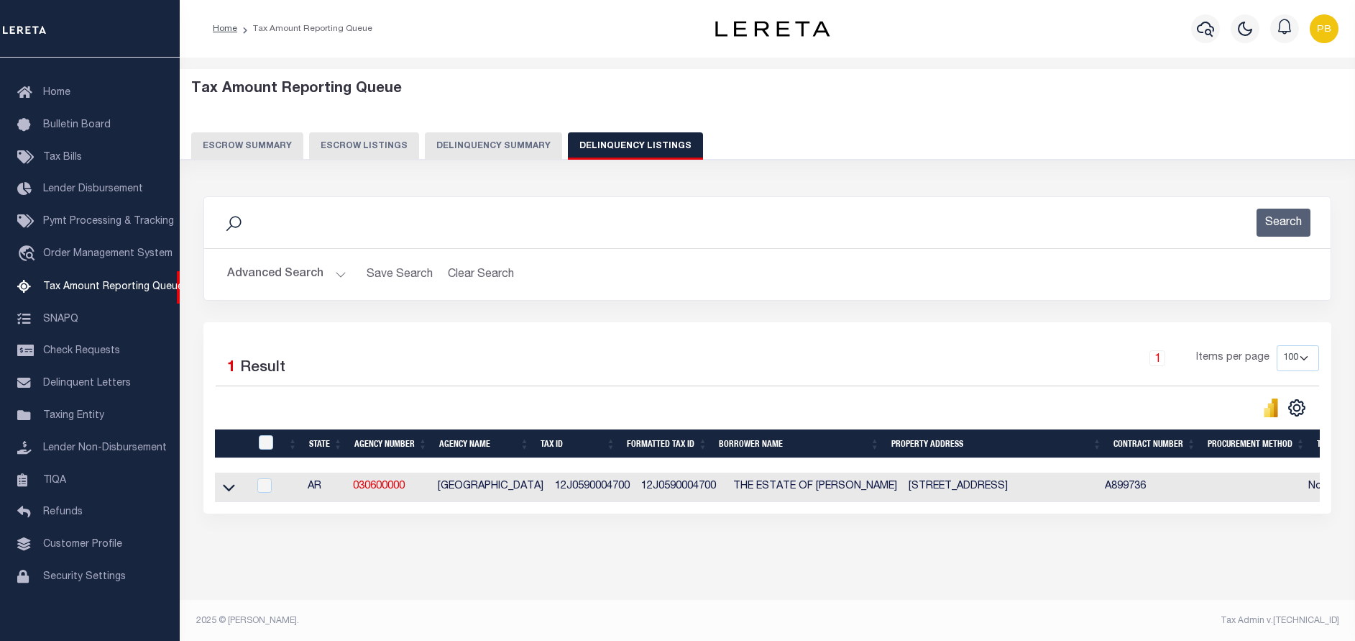
drag, startPoint x: 225, startPoint y: 491, endPoint x: 347, endPoint y: 464, distance: 124.5
click at [225, 491] on icon at bounding box center [229, 487] width 12 height 15
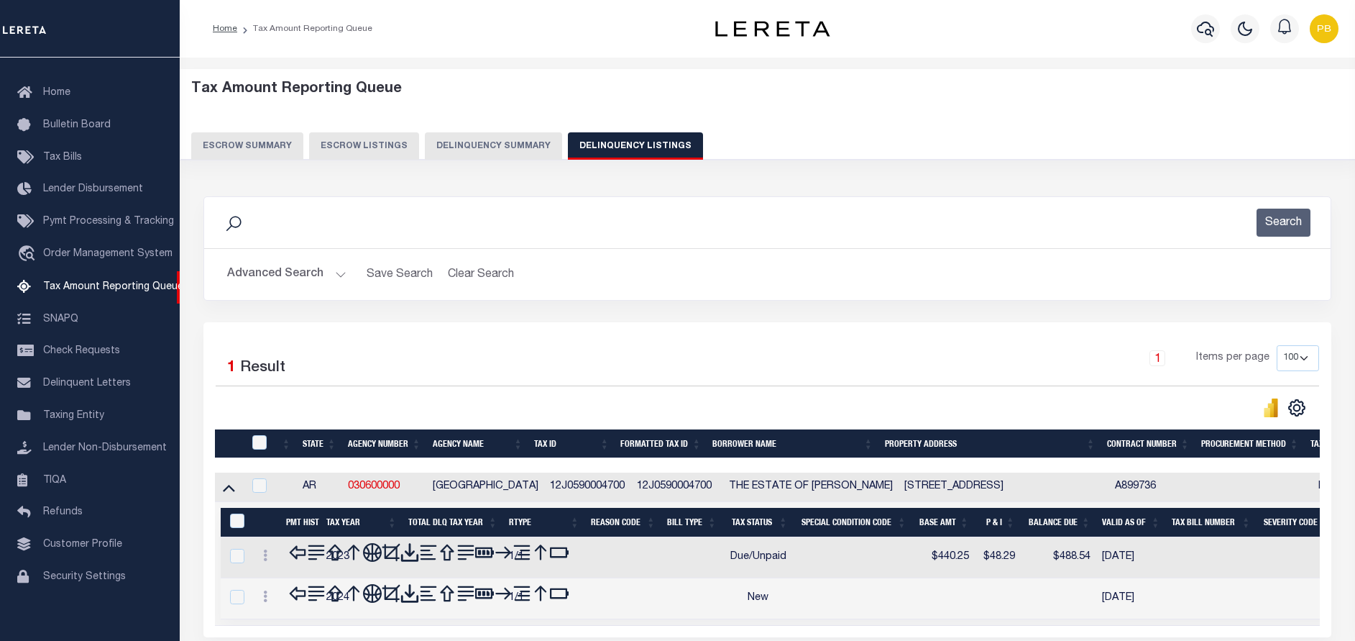
scroll to position [14, 0]
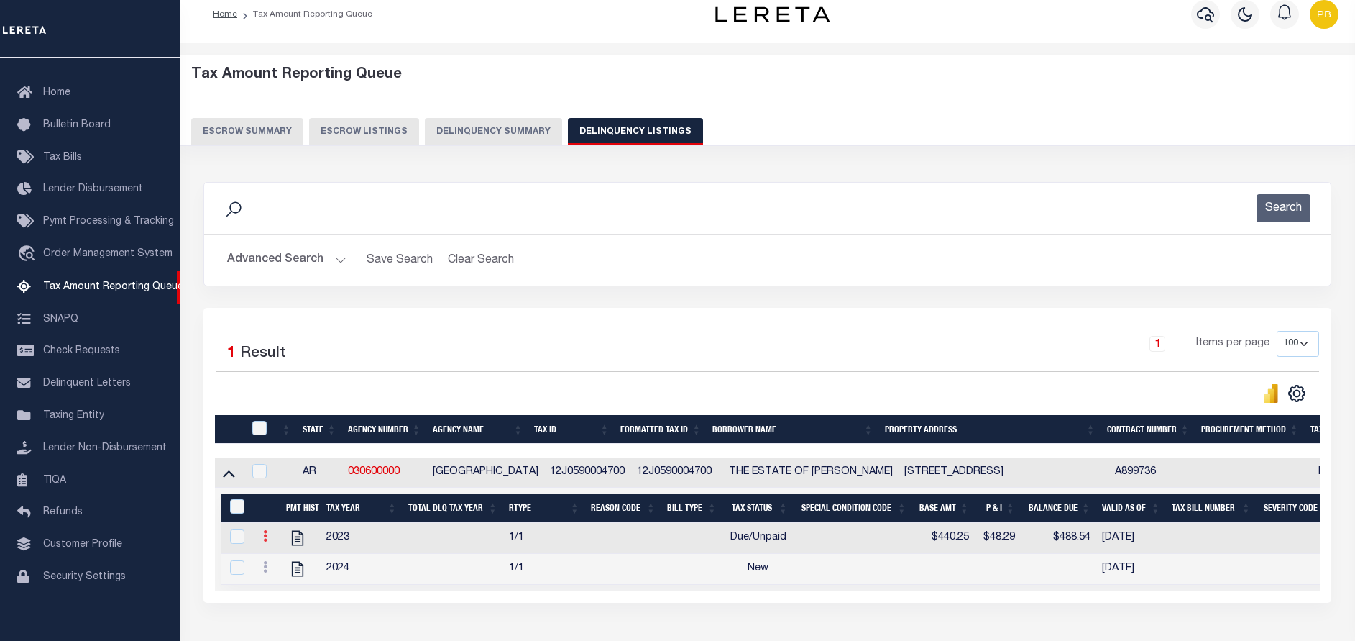
click at [267, 544] on link at bounding box center [265, 538] width 16 height 12
click at [283, 566] on img "" at bounding box center [282, 559] width 14 height 14
checkbox input "true"
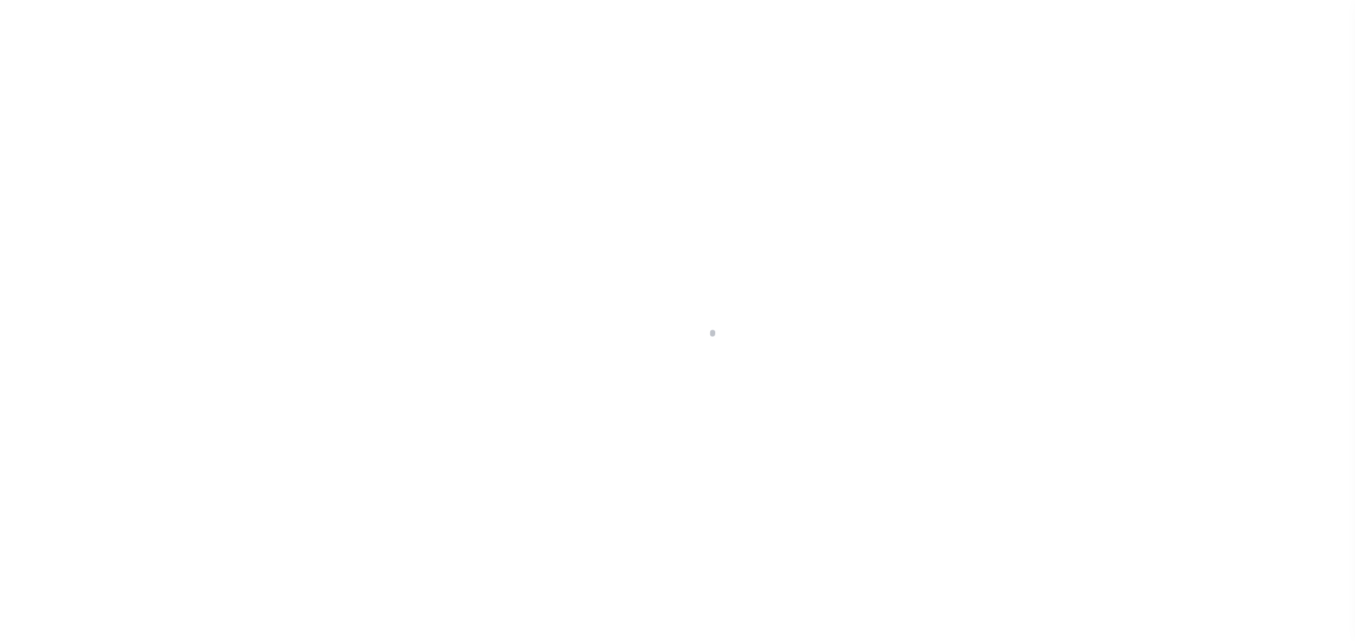
select select "DUE"
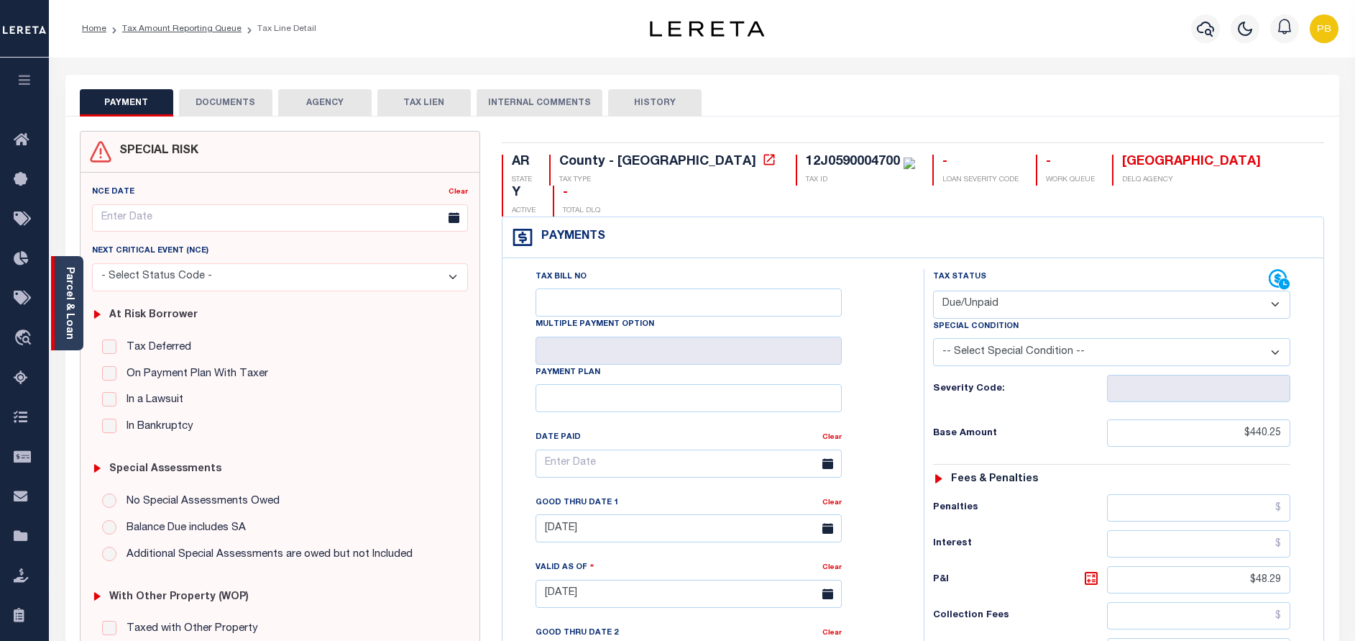
click at [79, 314] on div "Parcel & Loan" at bounding box center [67, 303] width 32 height 94
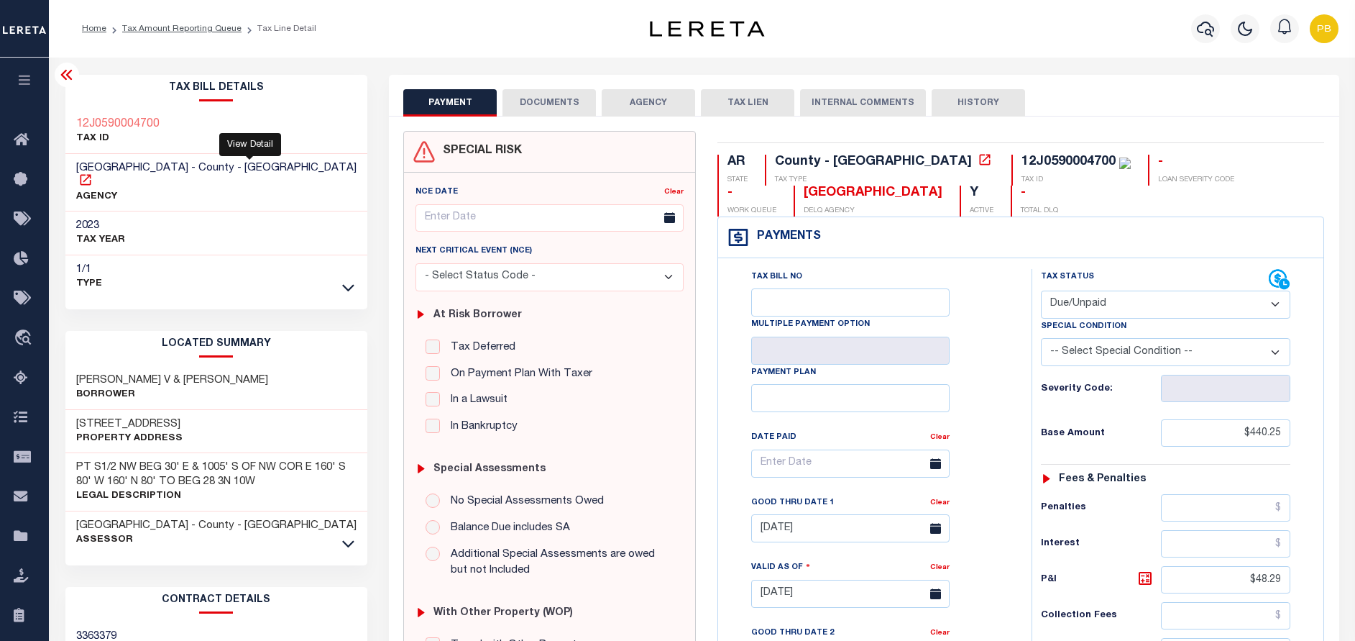
click at [93, 173] on icon at bounding box center [85, 180] width 14 height 14
click at [203, 24] on link "Tax Amount Reporting Queue" at bounding box center [181, 28] width 119 height 9
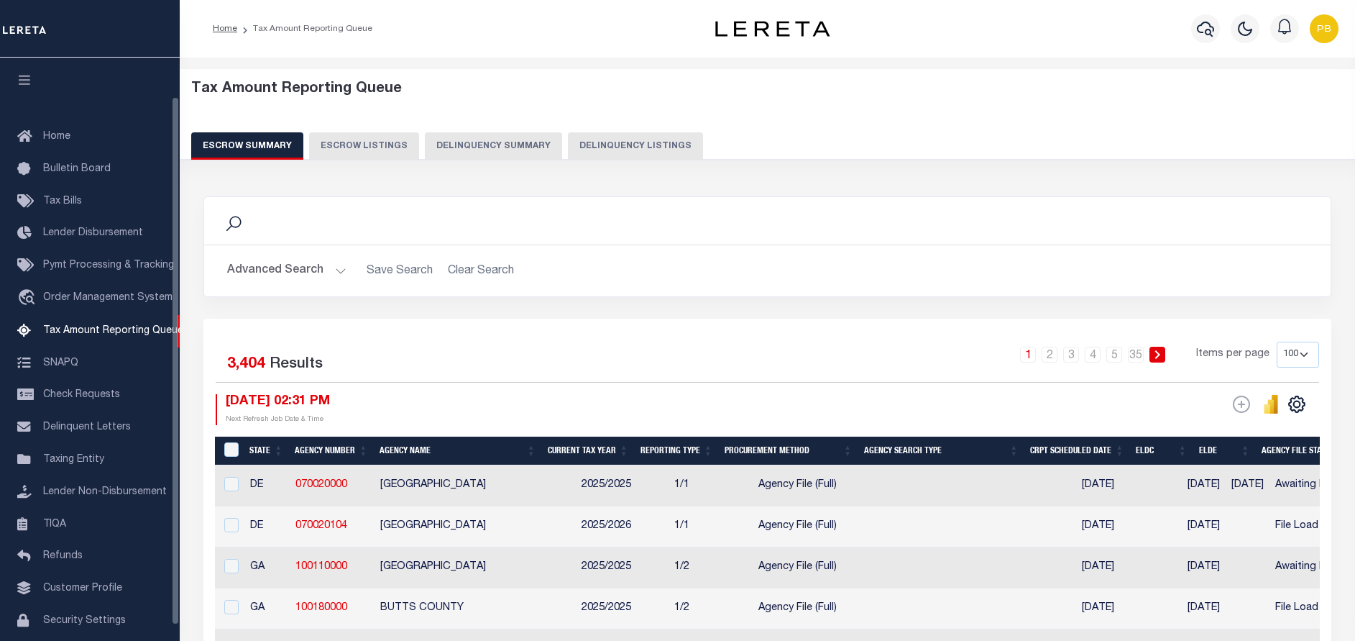
select select "100"
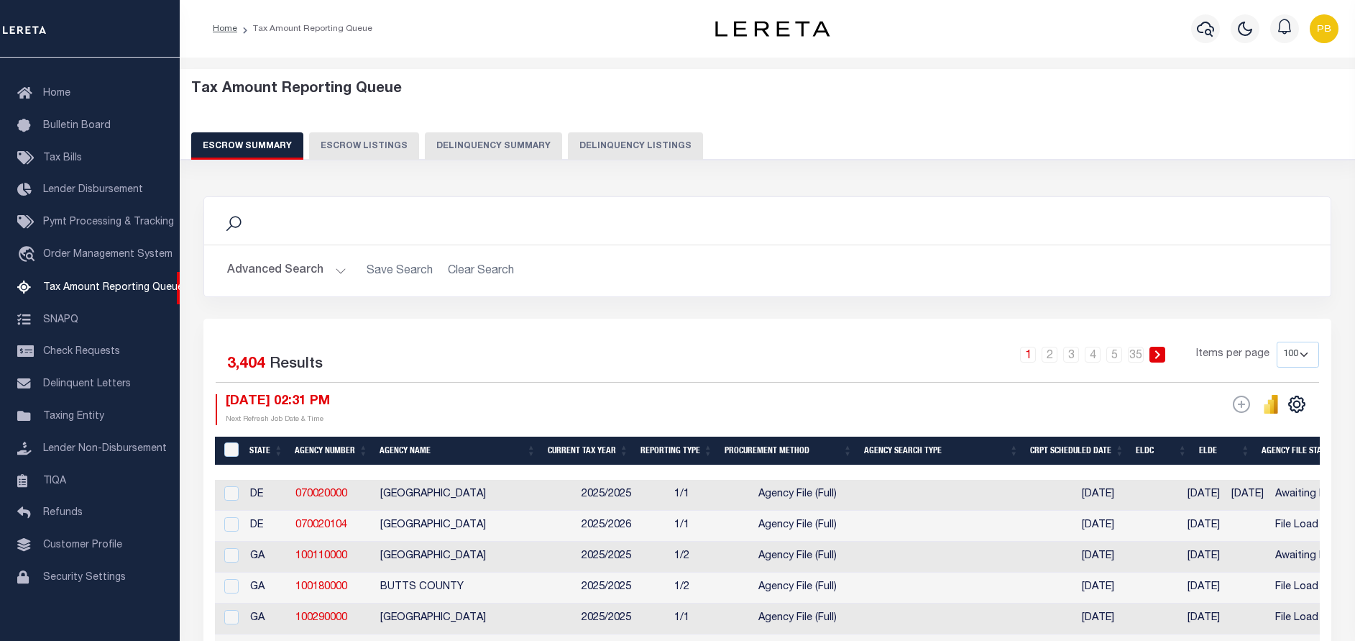
click at [621, 144] on button "Delinquency Listings" at bounding box center [635, 145] width 135 height 27
select select "100"
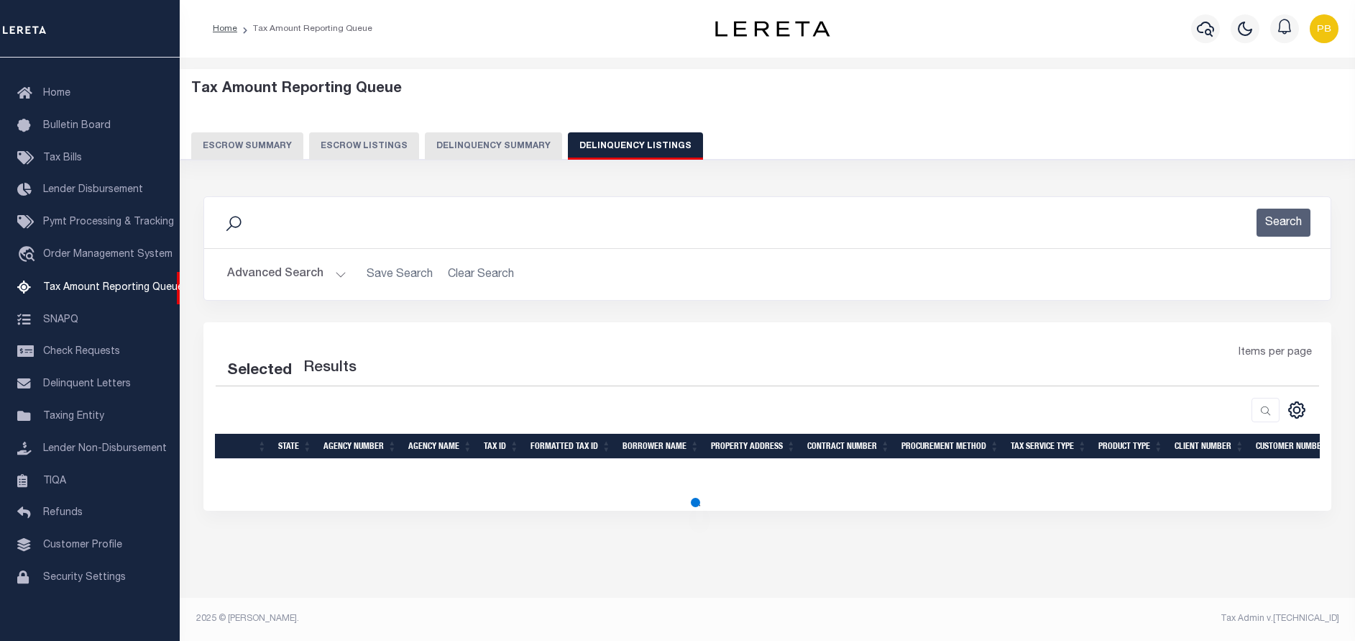
select select "100"
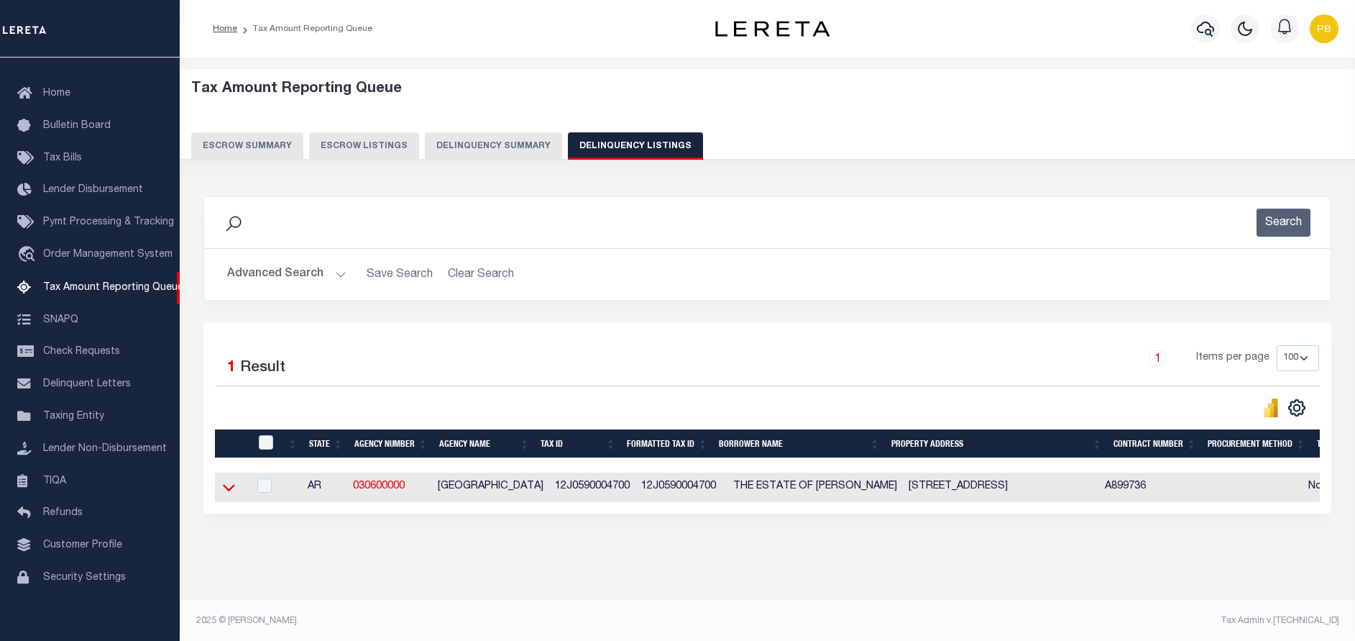
click at [230, 492] on icon at bounding box center [229, 488] width 12 height 7
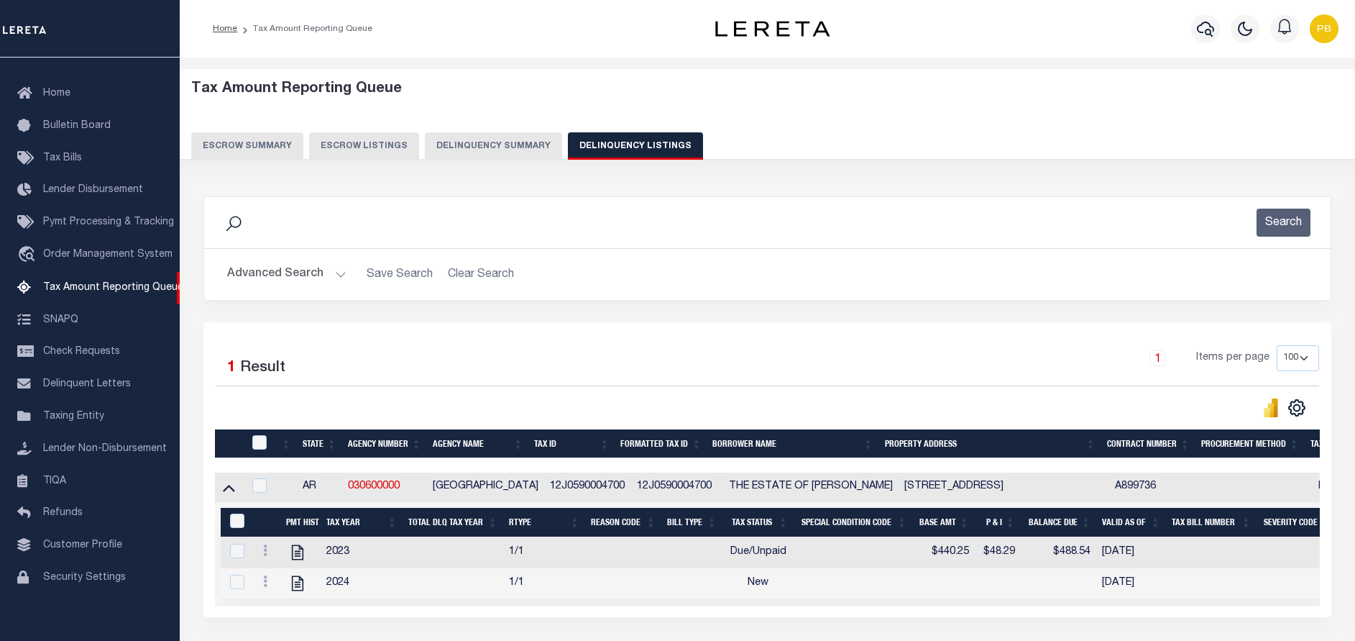
scroll to position [119, 0]
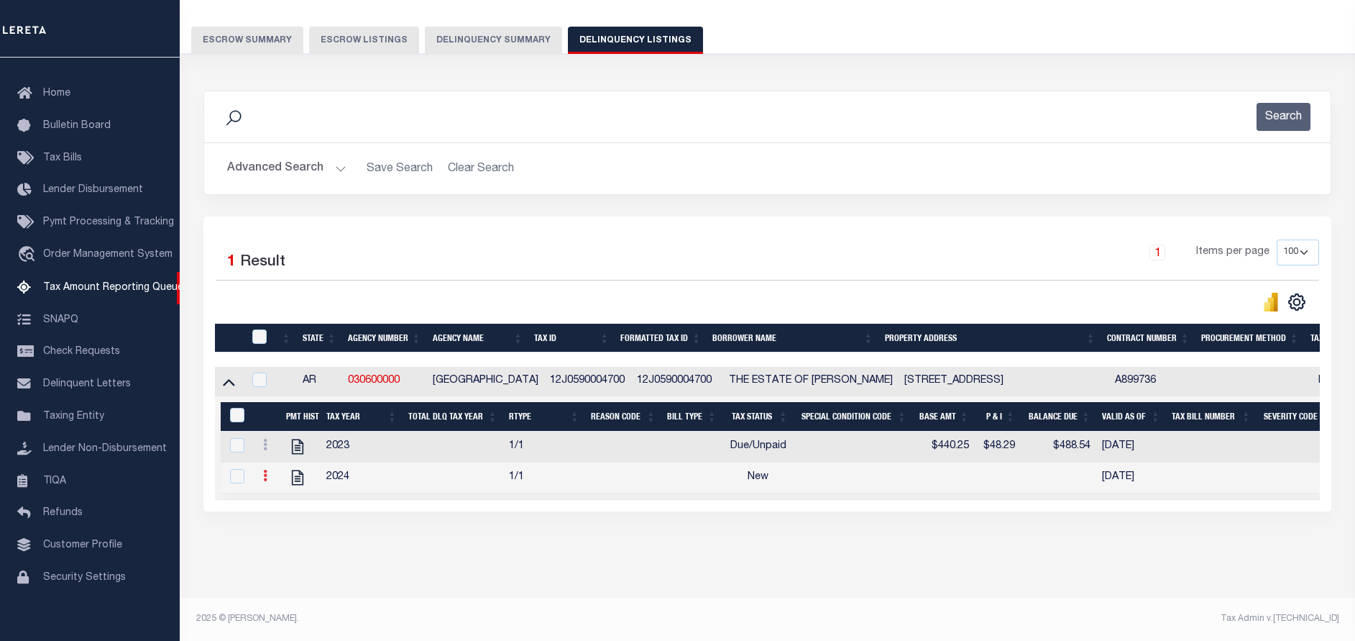
click at [263, 470] on icon at bounding box center [265, 476] width 4 height 12
click at [280, 495] on img "" at bounding box center [282, 499] width 14 height 14
checkbox input "true"
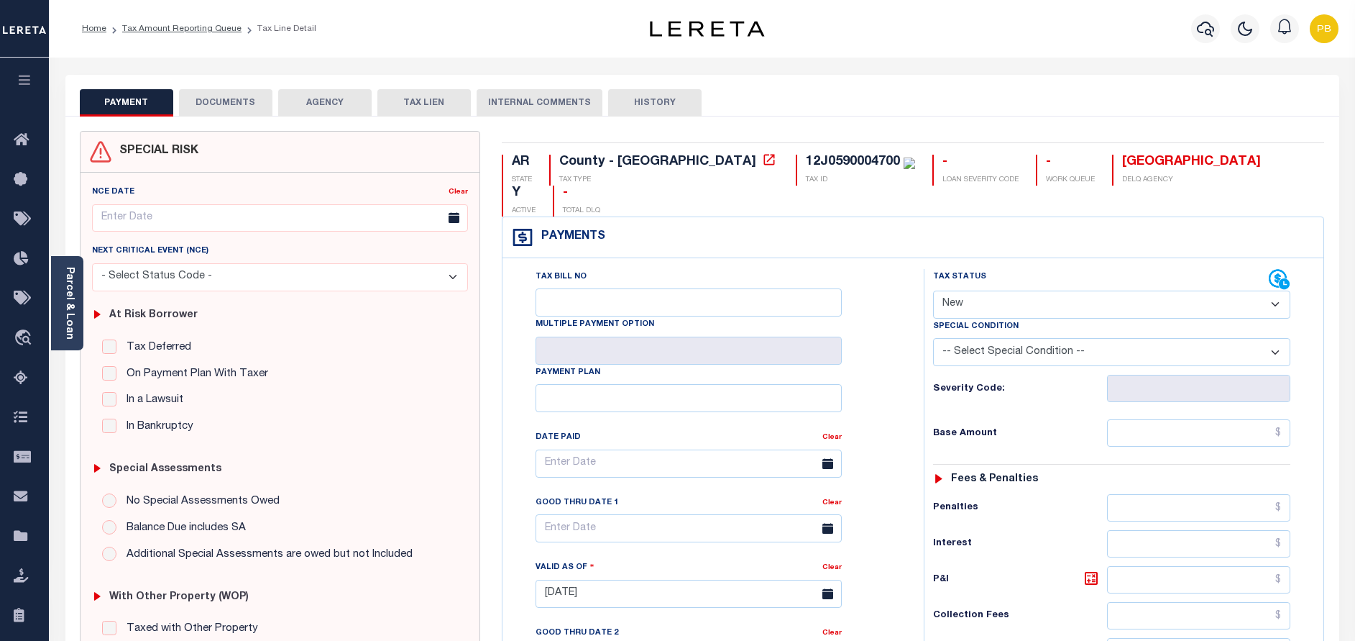
click at [1041, 290] on select "- Select Status Code - Open Due/Unpaid Paid Incomplete No Tax Due Internal Refu…" at bounding box center [1111, 304] width 357 height 28
select select "PYD"
click at [933, 290] on select "- Select Status Code - Open Due/Unpaid Paid Incomplete No Tax Due Internal Refu…" at bounding box center [1111, 304] width 357 height 28
type input "[DATE]"
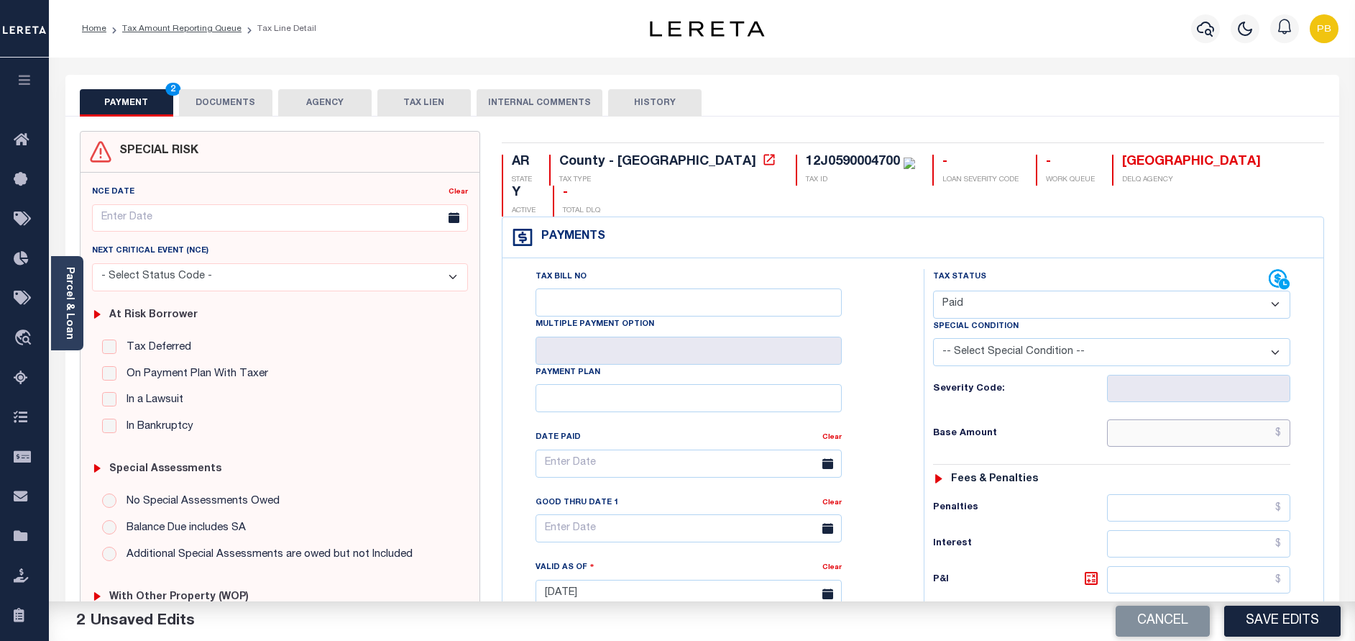
click at [1155, 419] on input "text" at bounding box center [1198, 432] width 183 height 27
paste input "477.09"
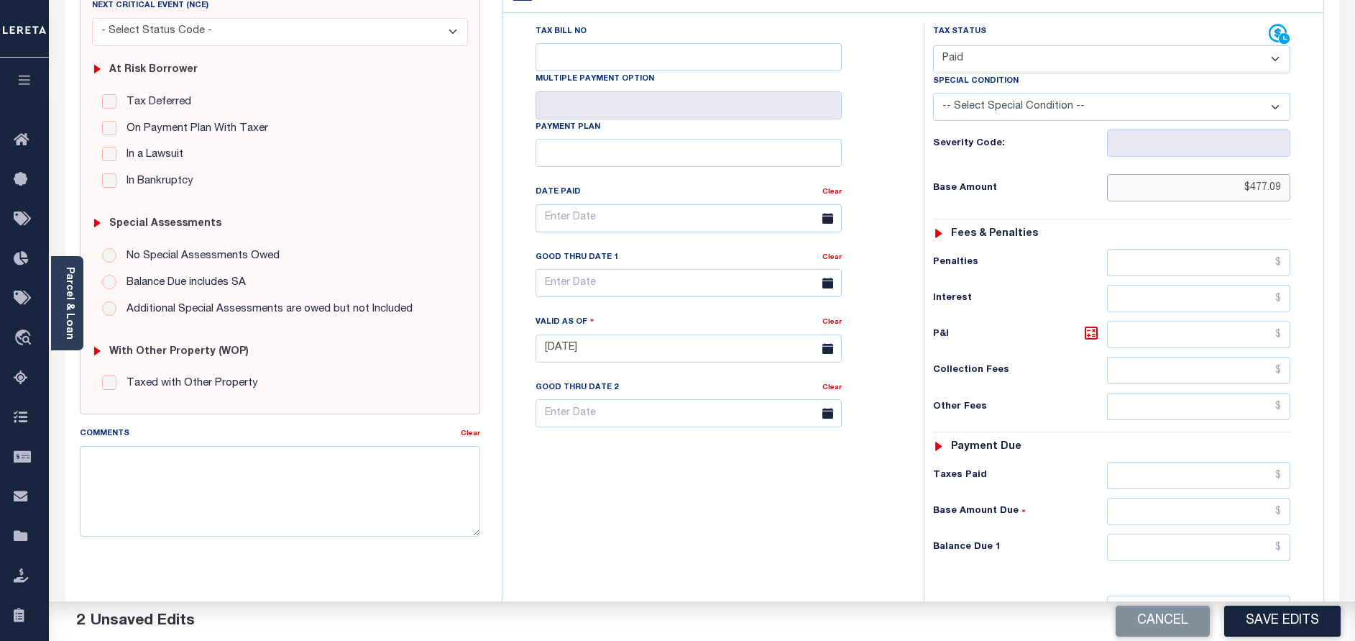
scroll to position [324, 0]
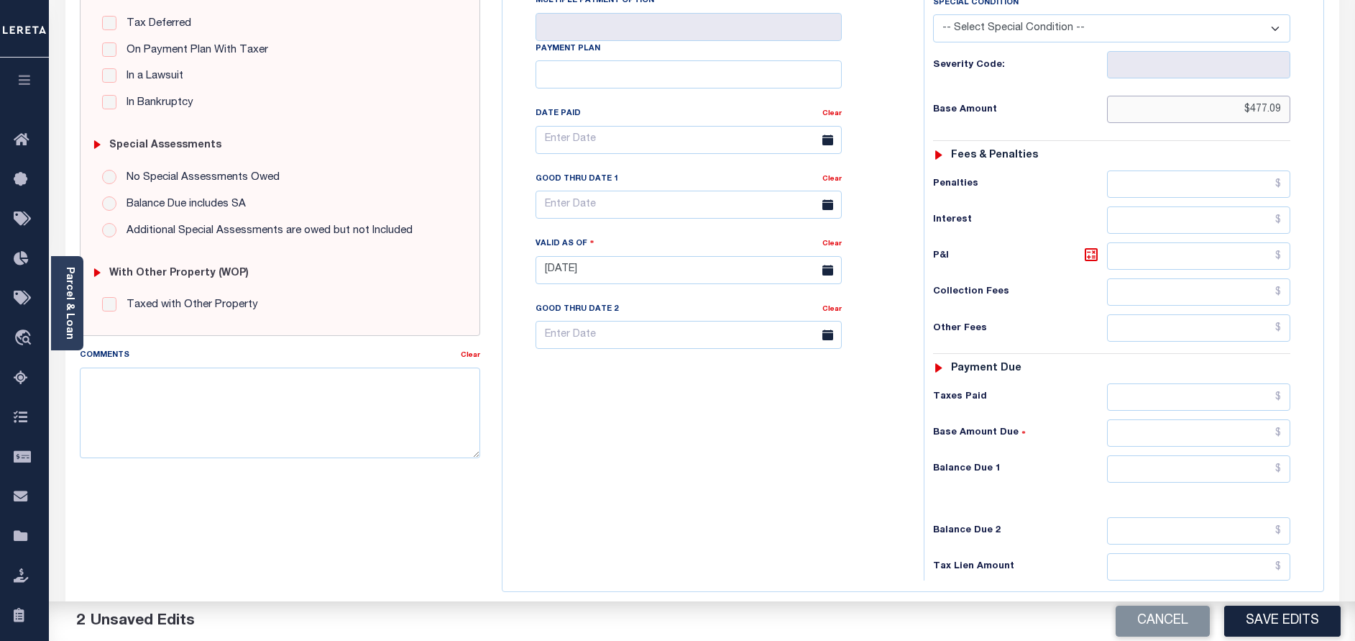
type input "$477.09"
click at [1201, 383] on input "text" at bounding box center [1198, 396] width 183 height 27
paste input "477.09"
type input "$477.09"
click at [1224, 455] on input "text" at bounding box center [1198, 468] width 183 height 27
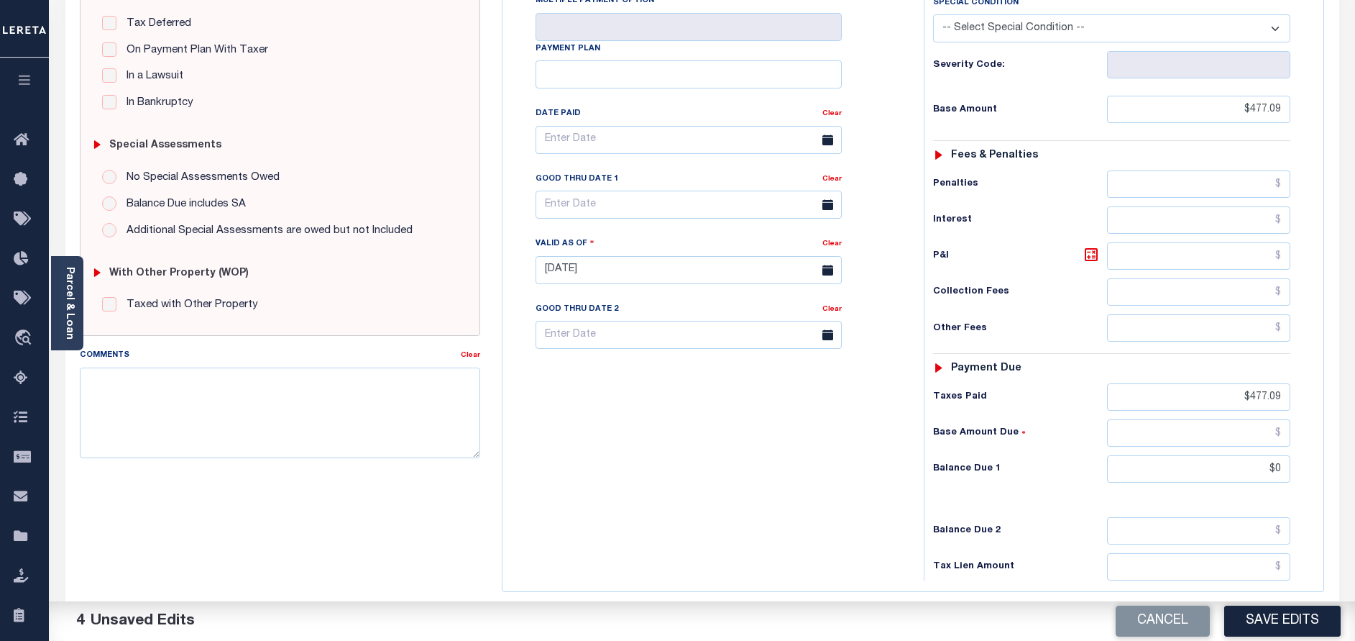
type input "$0.00"
click at [1279, 621] on button "Save Edits" at bounding box center [1282, 620] width 116 height 31
checkbox input "false"
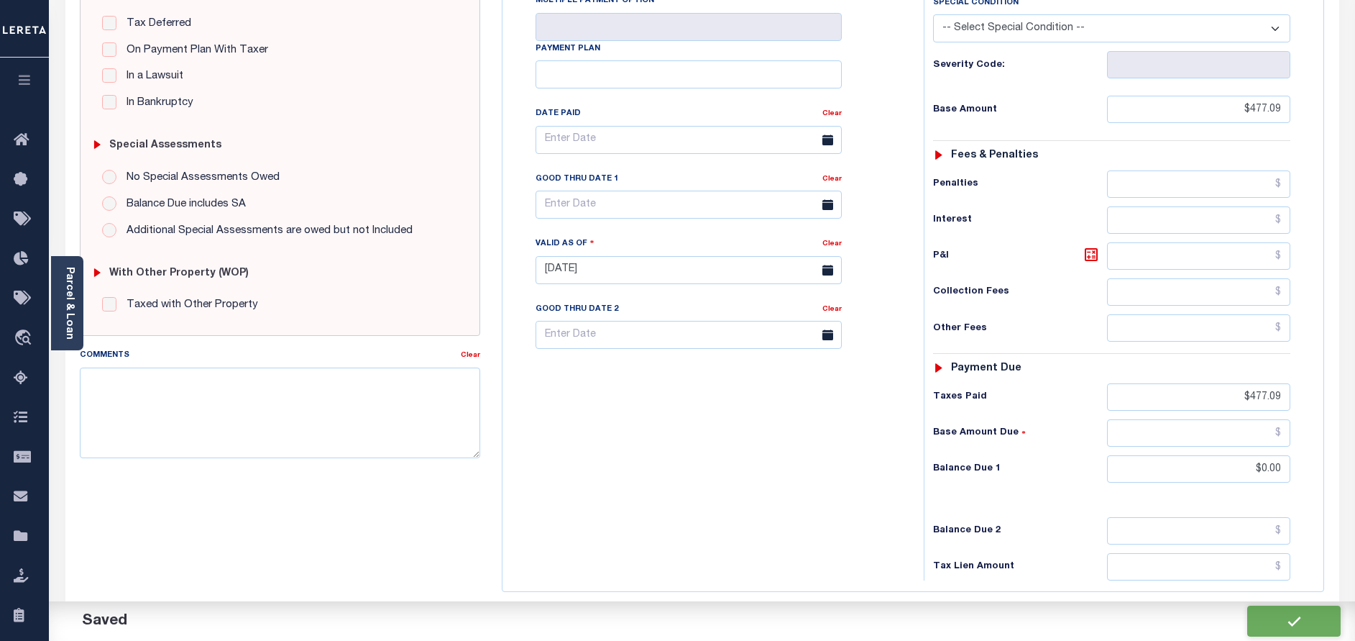
checkbox input "false"
type input "$477.09"
type input "$0"
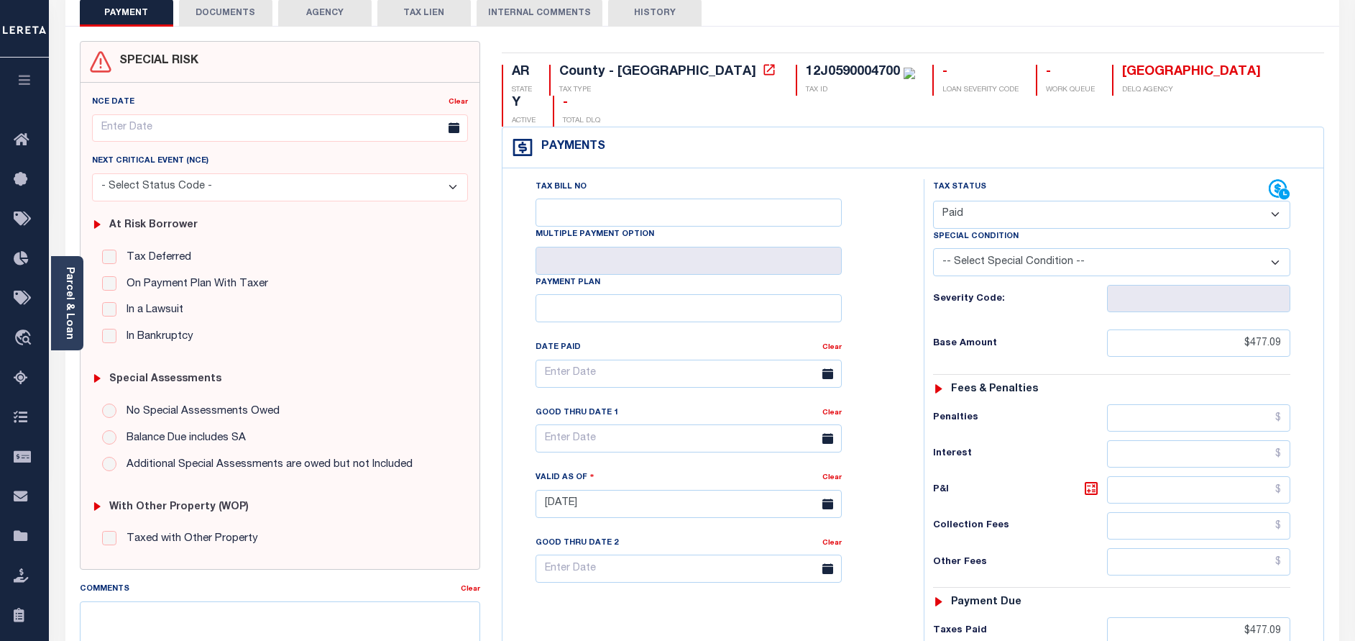
scroll to position [0, 0]
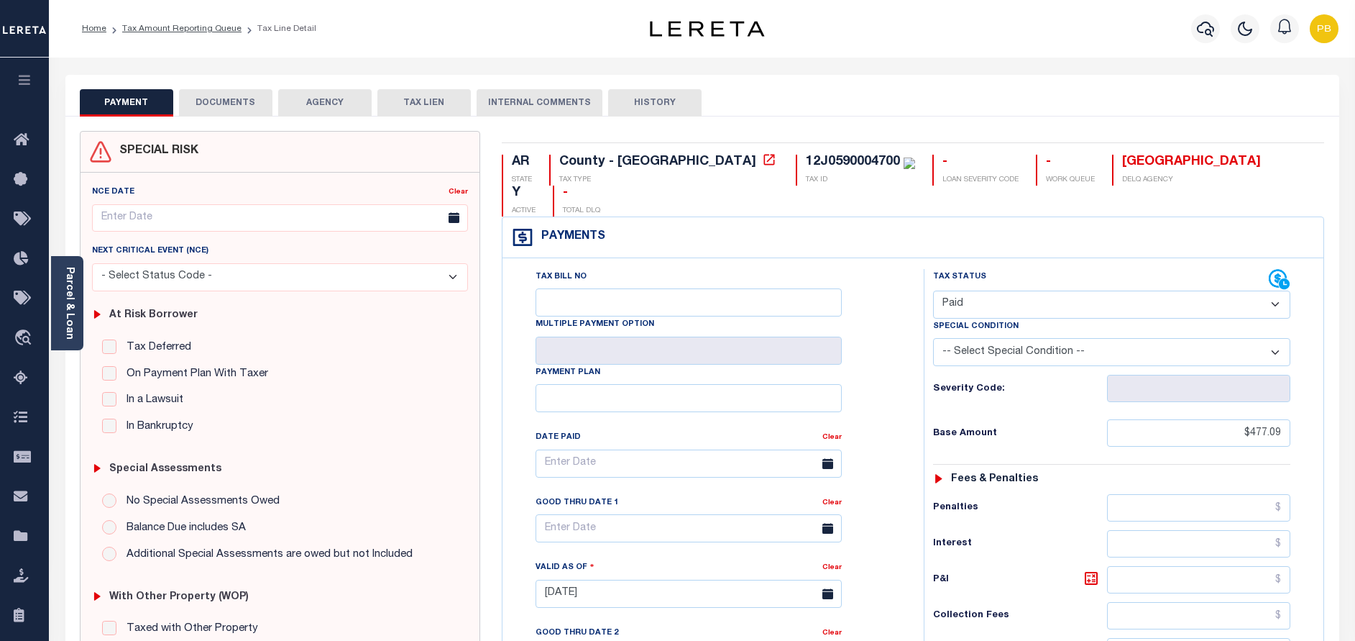
click at [221, 111] on button "DOCUMENTS" at bounding box center [225, 102] width 93 height 27
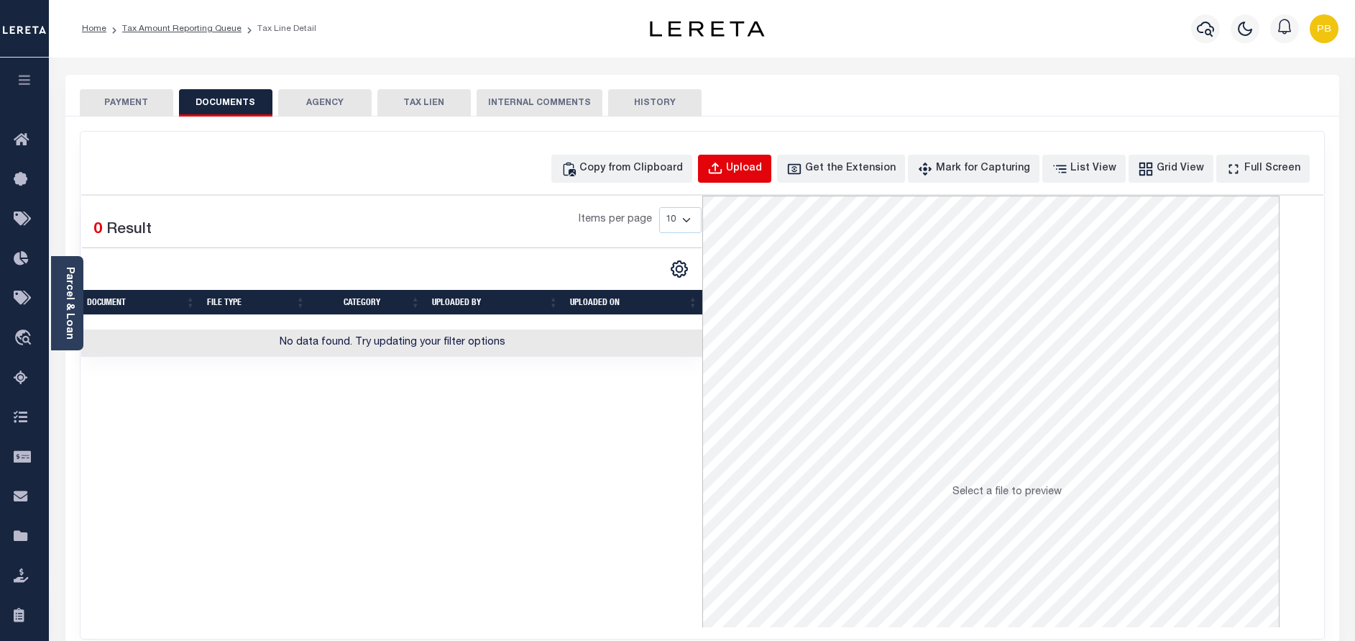
click at [762, 175] on div "Upload" at bounding box center [744, 169] width 36 height 16
select select "POP"
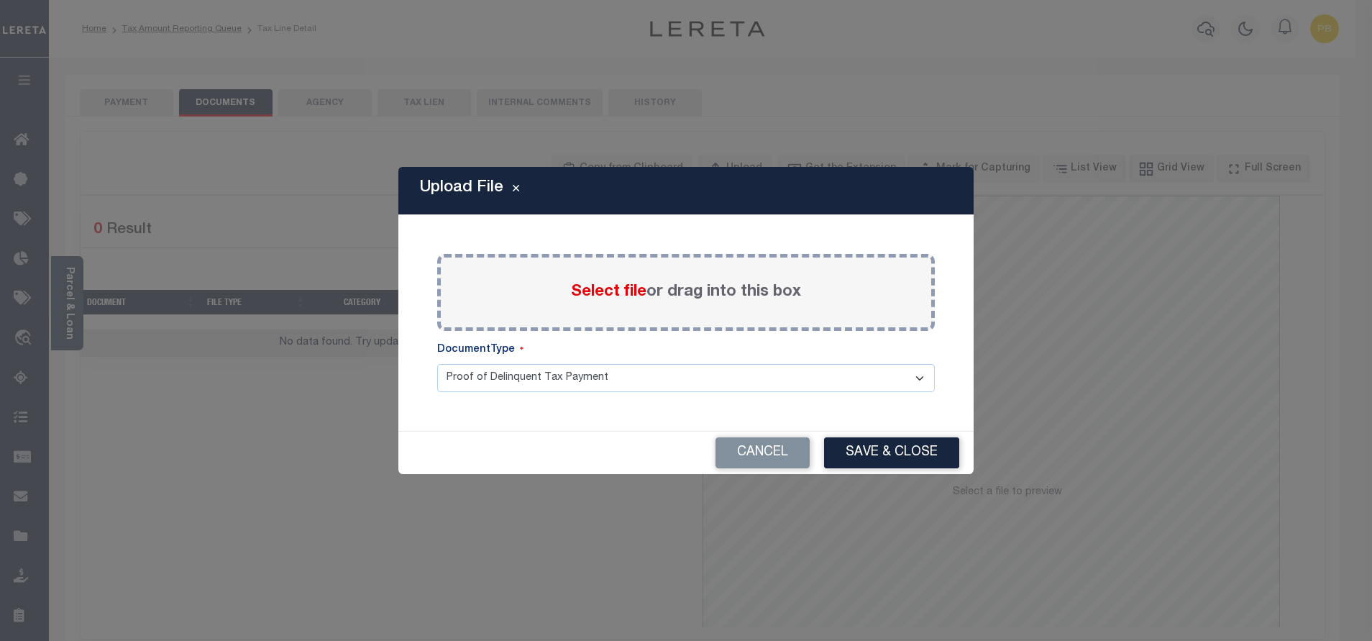
click at [615, 290] on span "Select file" at bounding box center [608, 292] width 75 height 16
click at [0, 0] on input "Select file or drag into this box" at bounding box center [0, 0] width 0 height 0
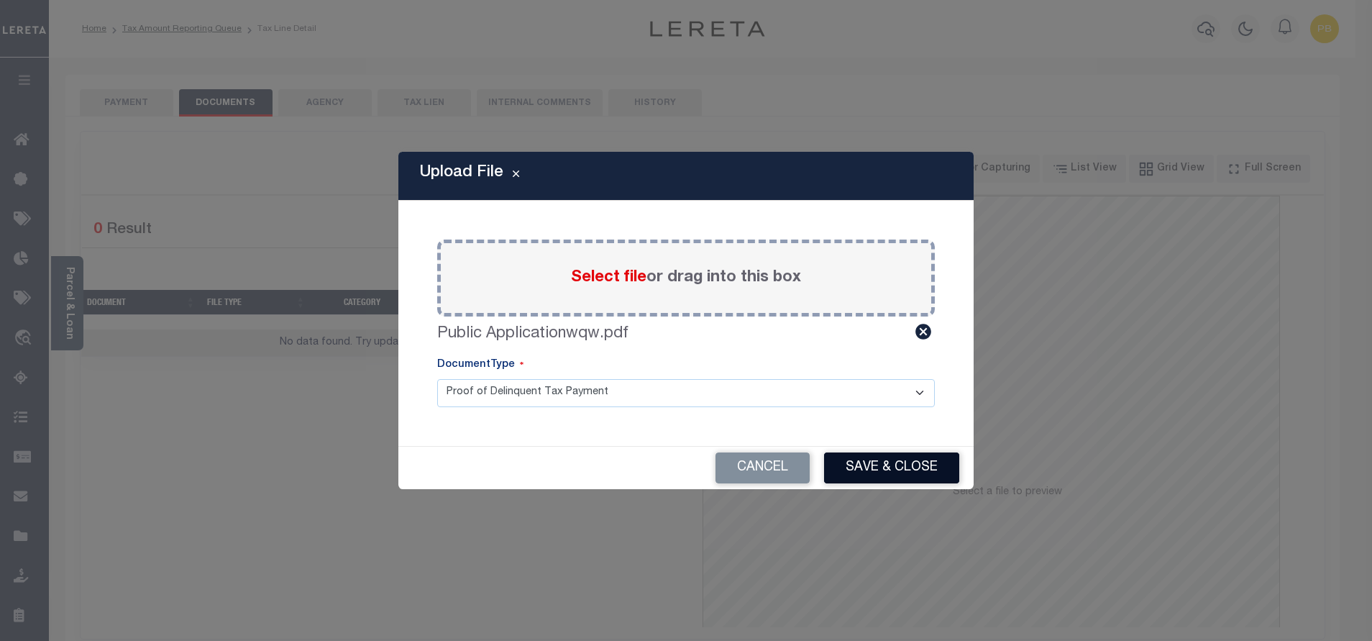
click at [896, 463] on button "Save & Close" at bounding box center [891, 467] width 135 height 31
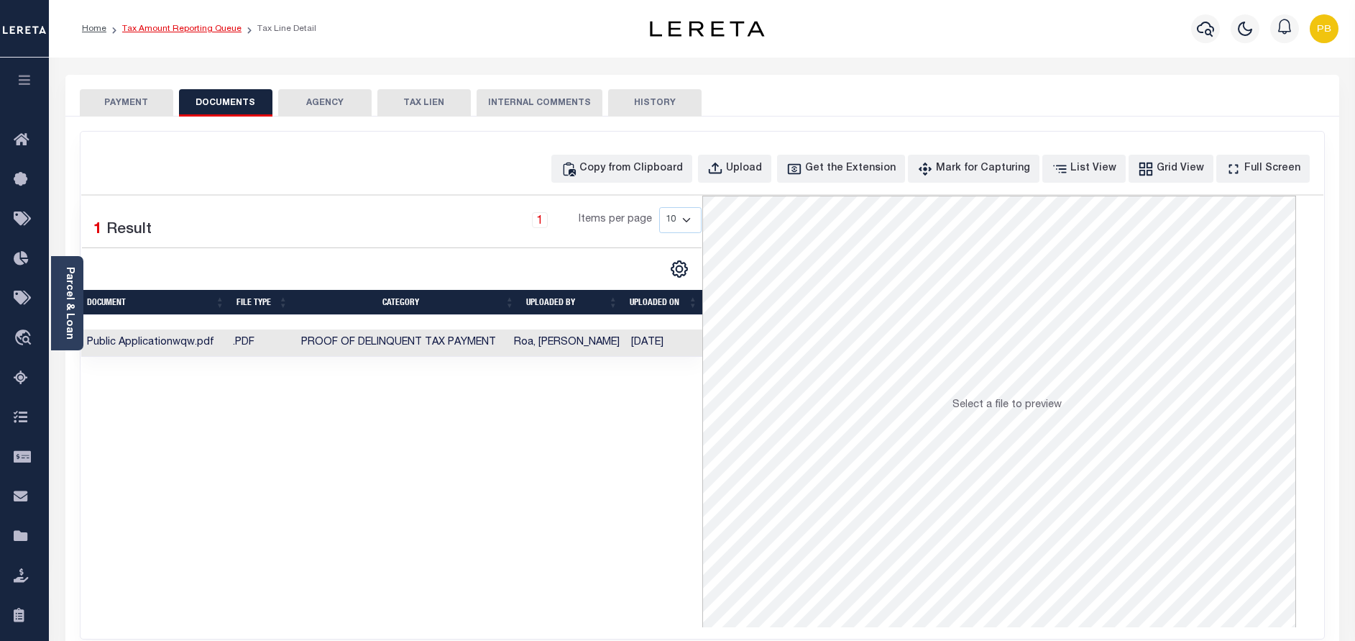
click at [173, 28] on link "Tax Amount Reporting Queue" at bounding box center [181, 28] width 119 height 9
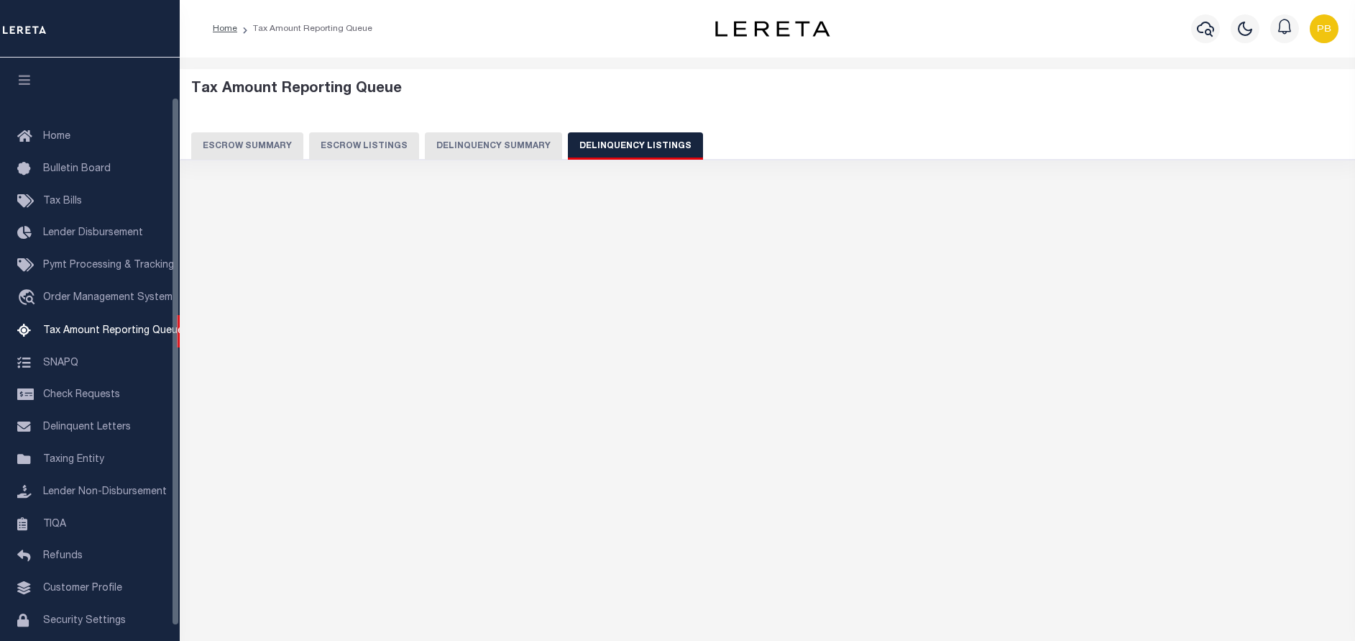
click at [642, 140] on button "Delinquency Listings" at bounding box center [635, 145] width 135 height 27
select select
select select "100"
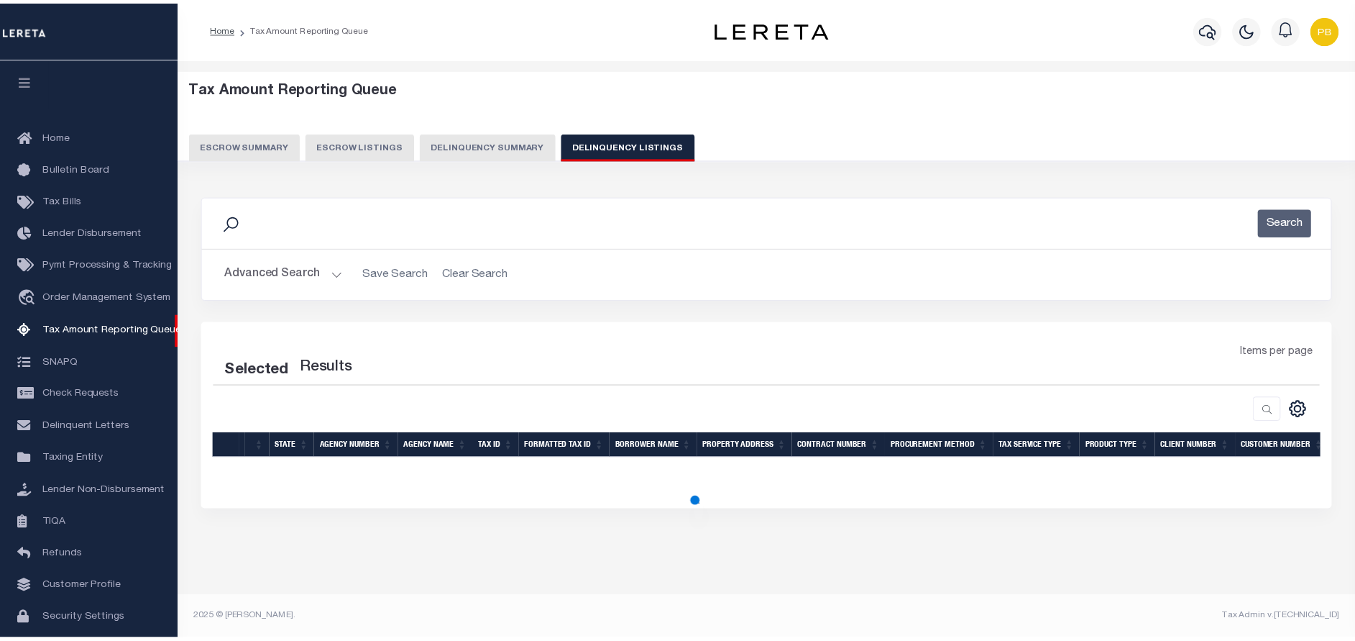
scroll to position [44, 0]
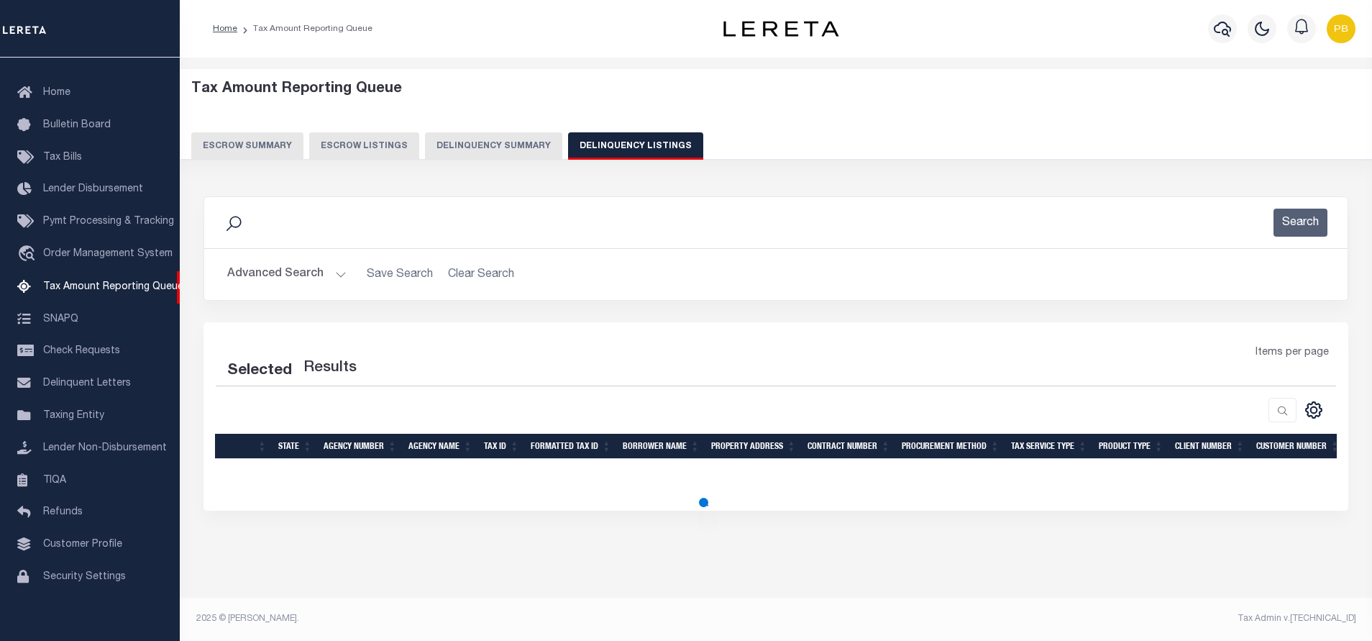
select select "100"
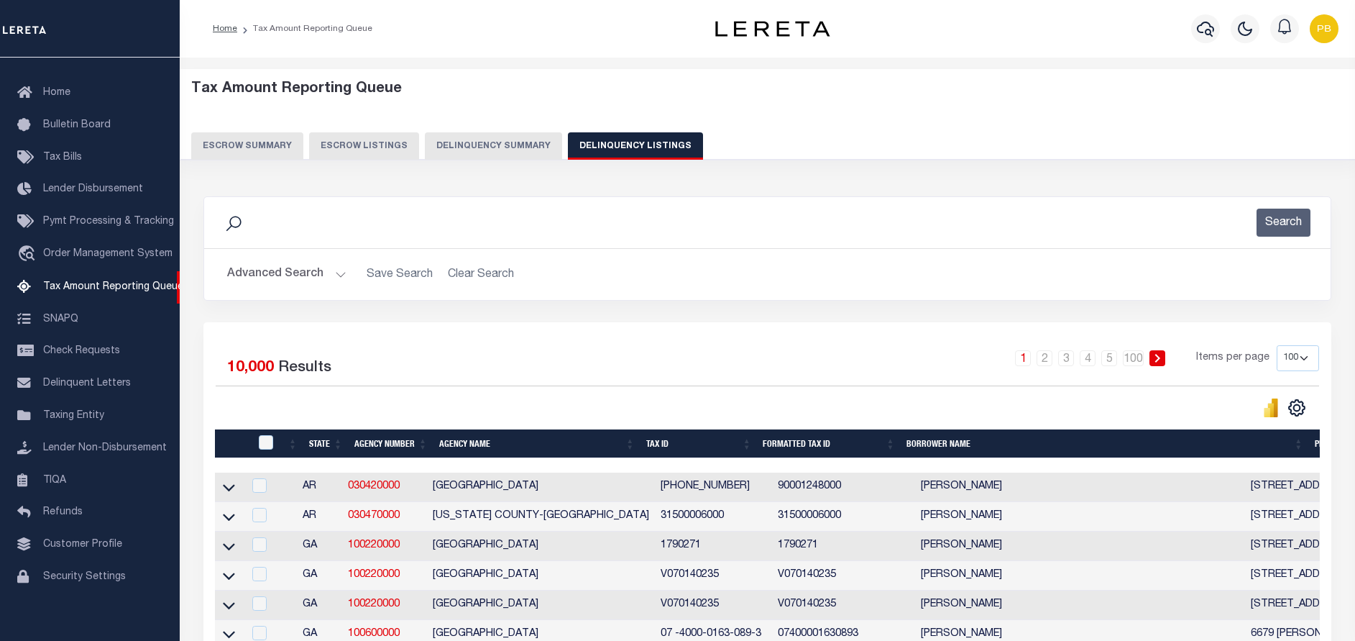
click at [296, 278] on button "Advanced Search" at bounding box center [286, 274] width 119 height 28
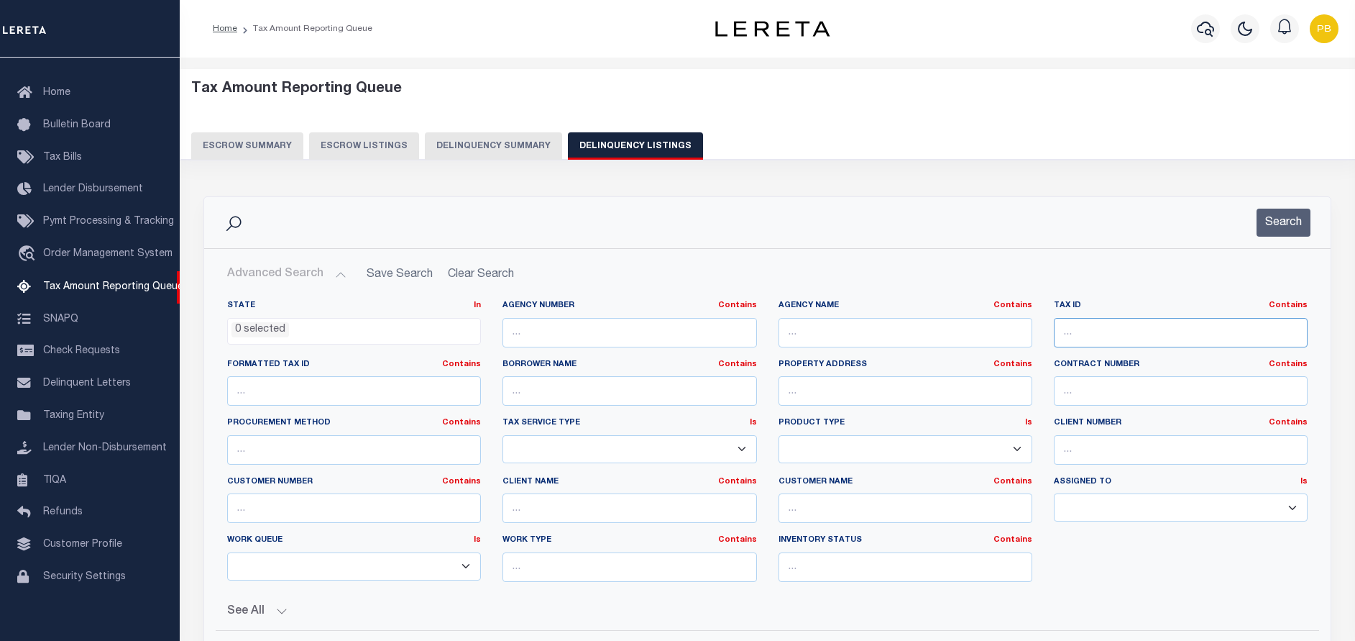
click at [1160, 329] on input "text" at bounding box center [1181, 332] width 254 height 29
drag, startPoint x: 1062, startPoint y: 321, endPoint x: 1083, endPoint y: 333, distance: 24.2
click at [1075, 329] on input "text" at bounding box center [1181, 332] width 254 height 29
click at [1083, 333] on input "text" at bounding box center [1181, 332] width 254 height 29
paste input "12J0590004700"
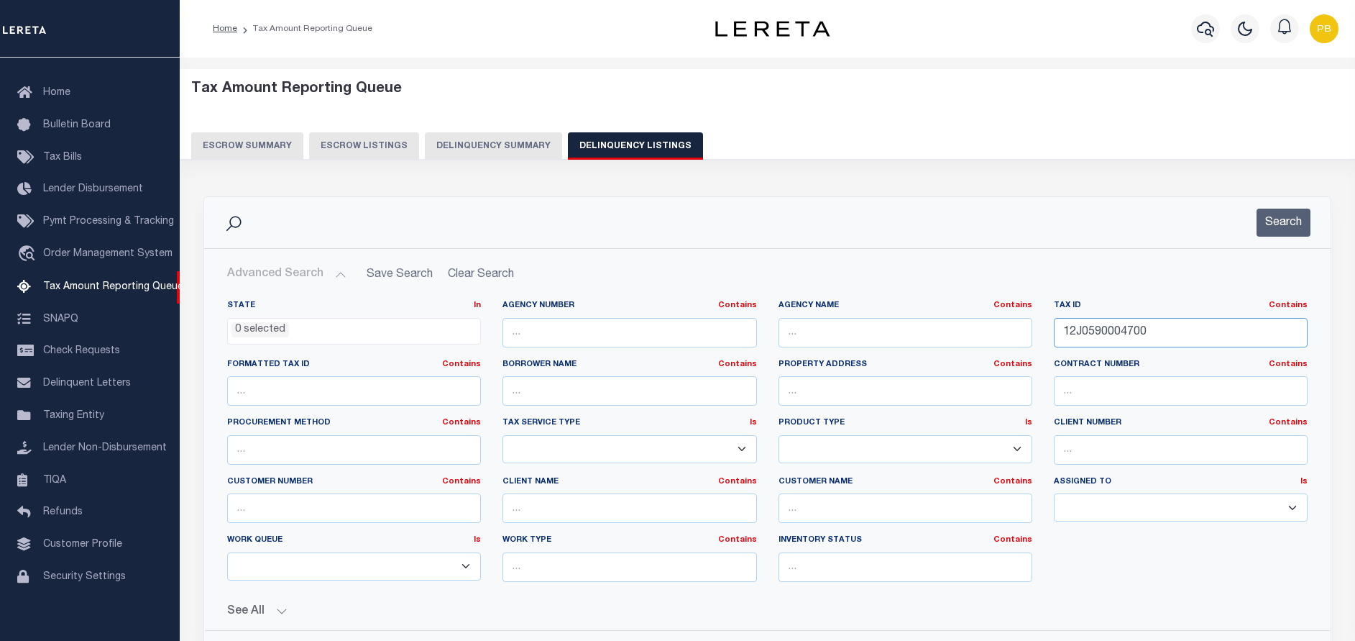
type input "12J0590004700"
click at [1264, 241] on div "Search" at bounding box center [767, 222] width 1127 height 51
click at [1273, 216] on button "Search" at bounding box center [1284, 223] width 54 height 28
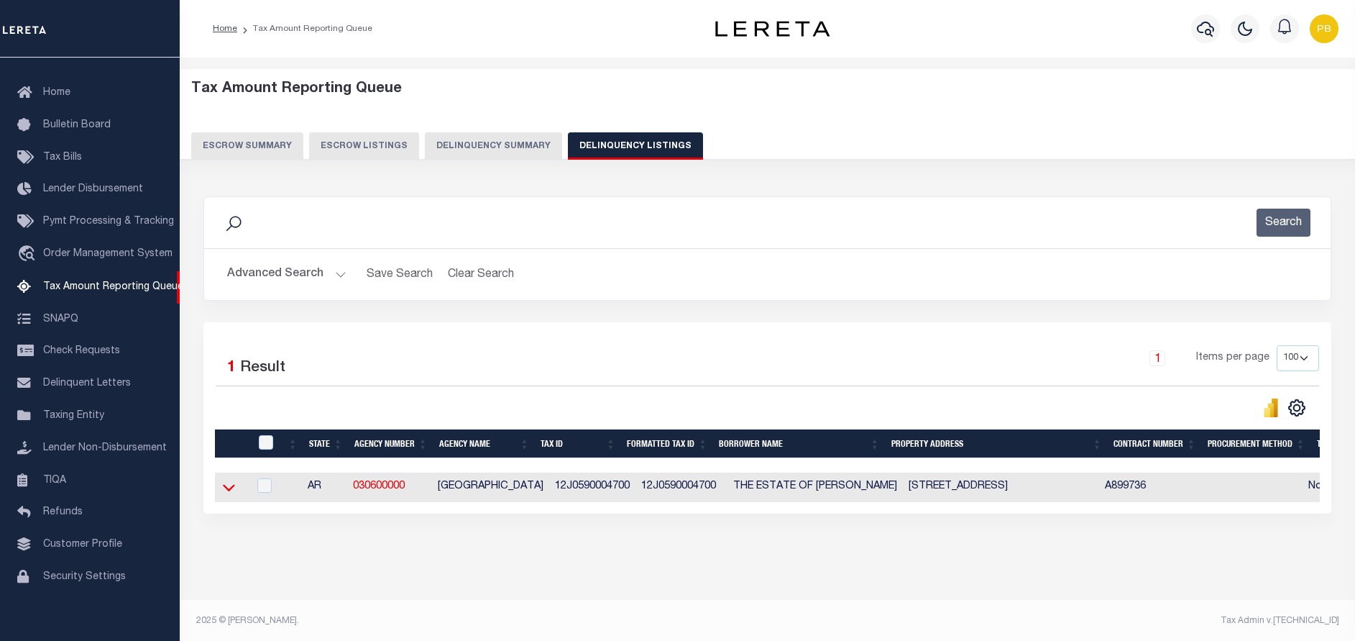
click at [229, 491] on icon at bounding box center [229, 487] width 12 height 15
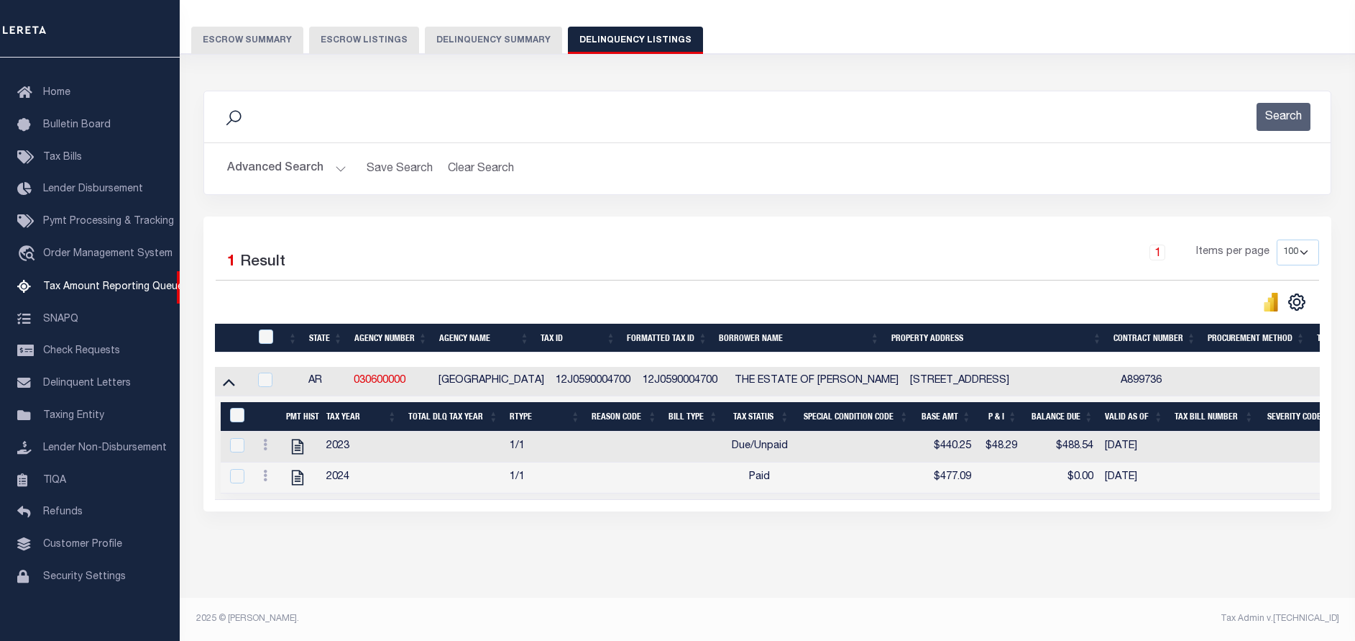
scroll to position [119, 0]
click at [296, 439] on icon "" at bounding box center [298, 446] width 12 height 15
checkbox input "true"
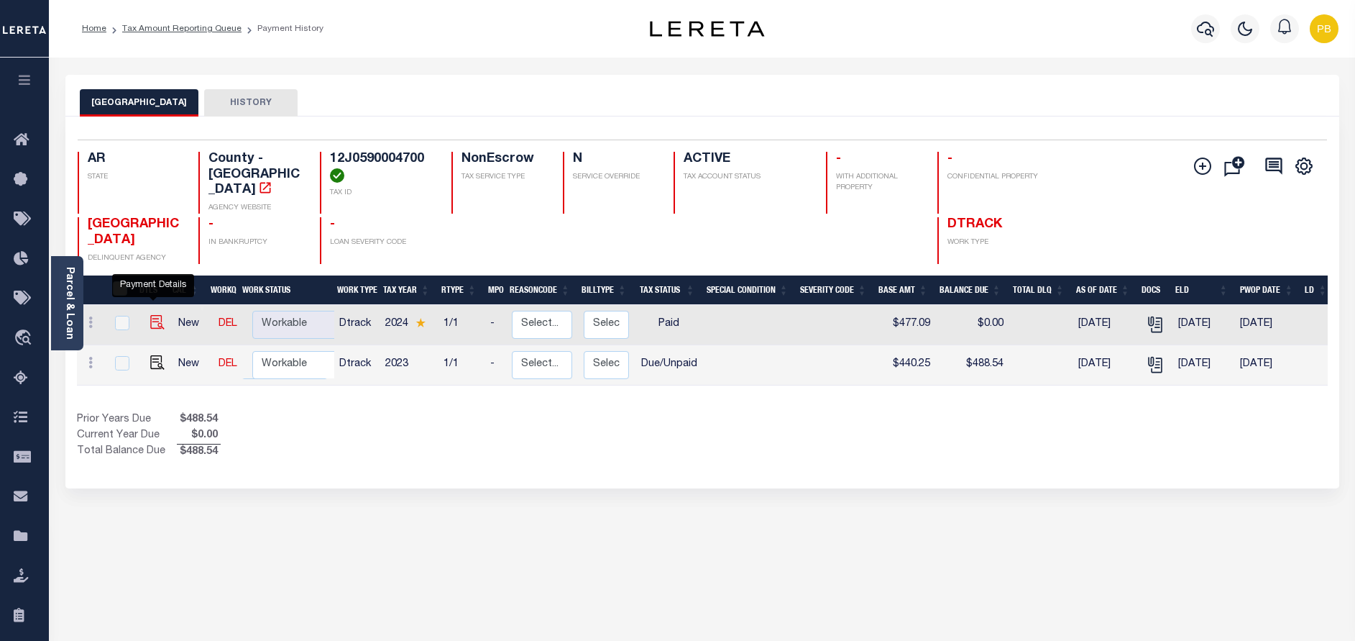
click at [152, 315] on img "" at bounding box center [157, 322] width 14 height 14
checkbox input "true"
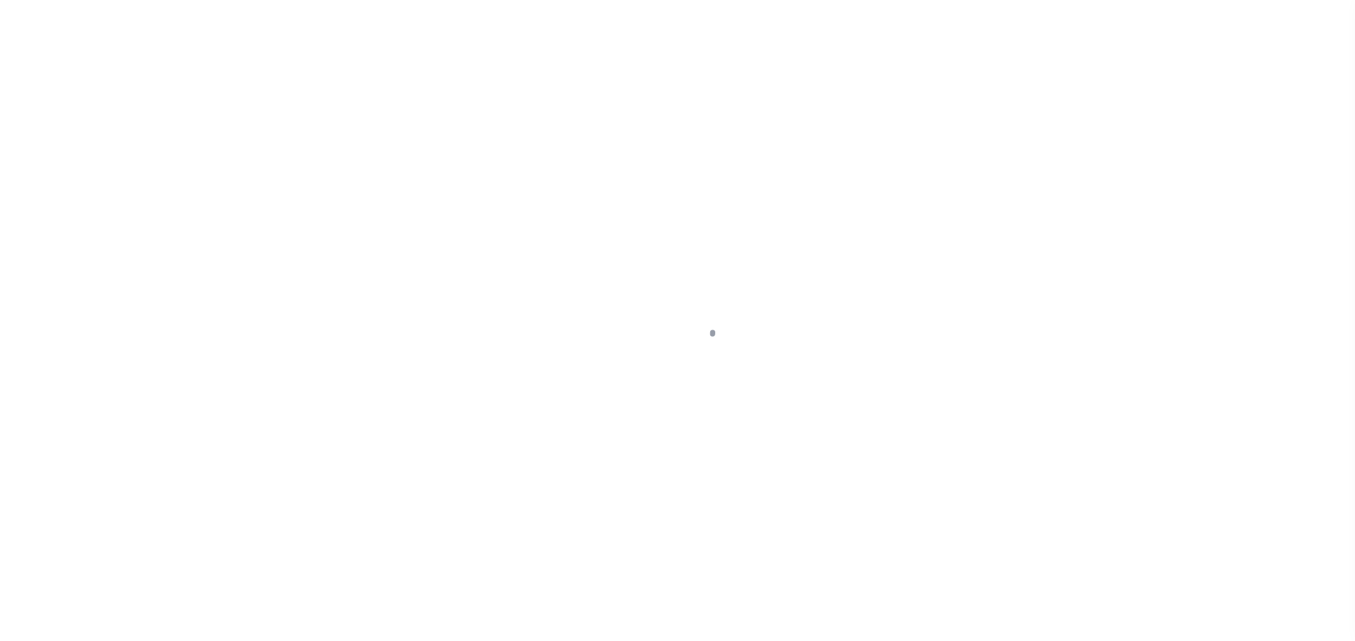
select select "PYD"
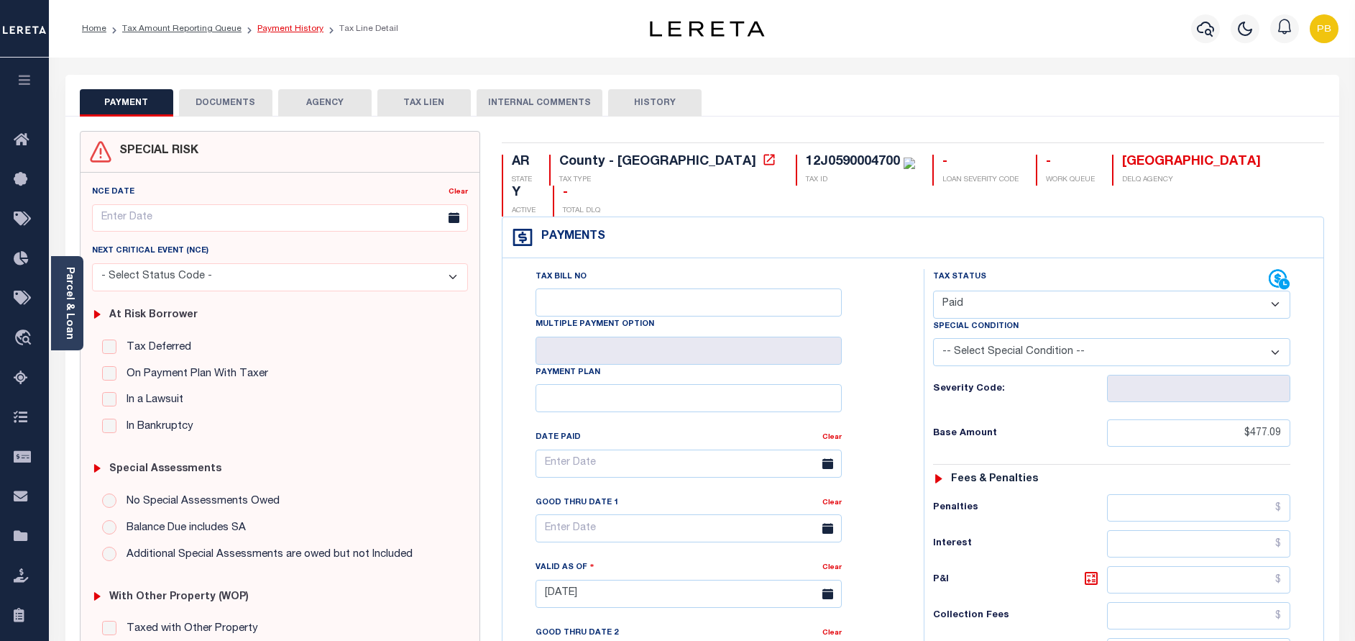
click at [283, 29] on link "Payment History" at bounding box center [290, 28] width 66 height 9
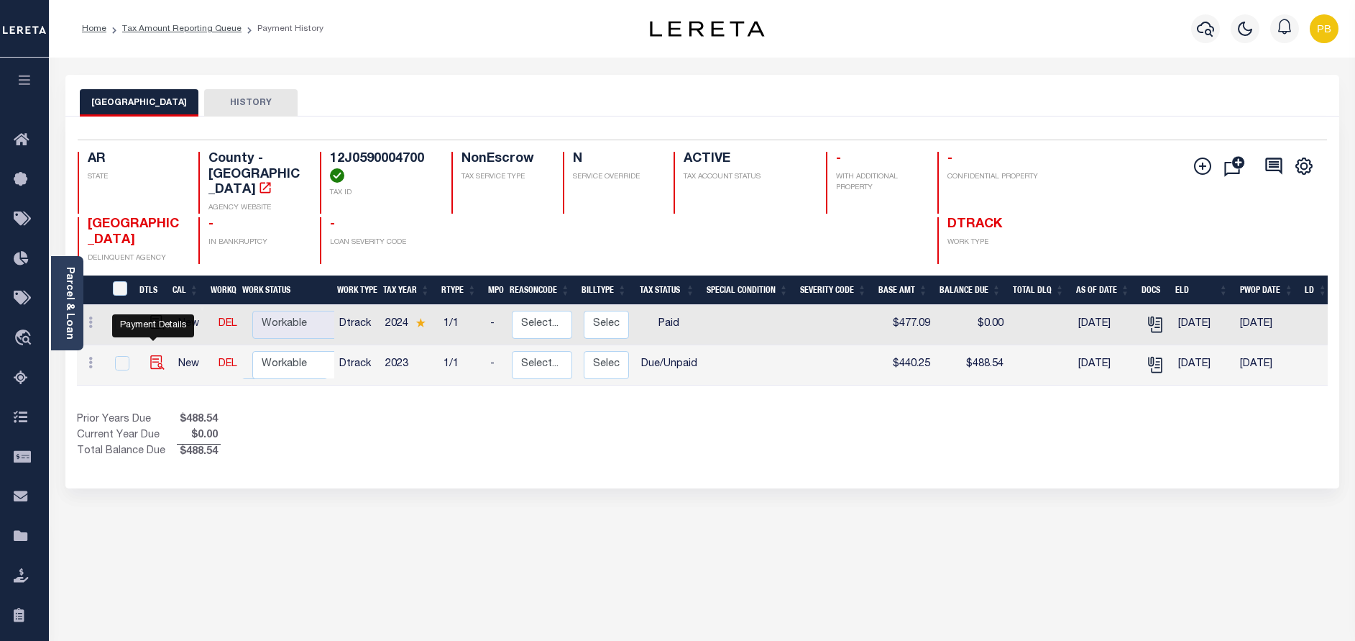
click at [153, 355] on img "" at bounding box center [157, 362] width 14 height 14
checkbox input "true"
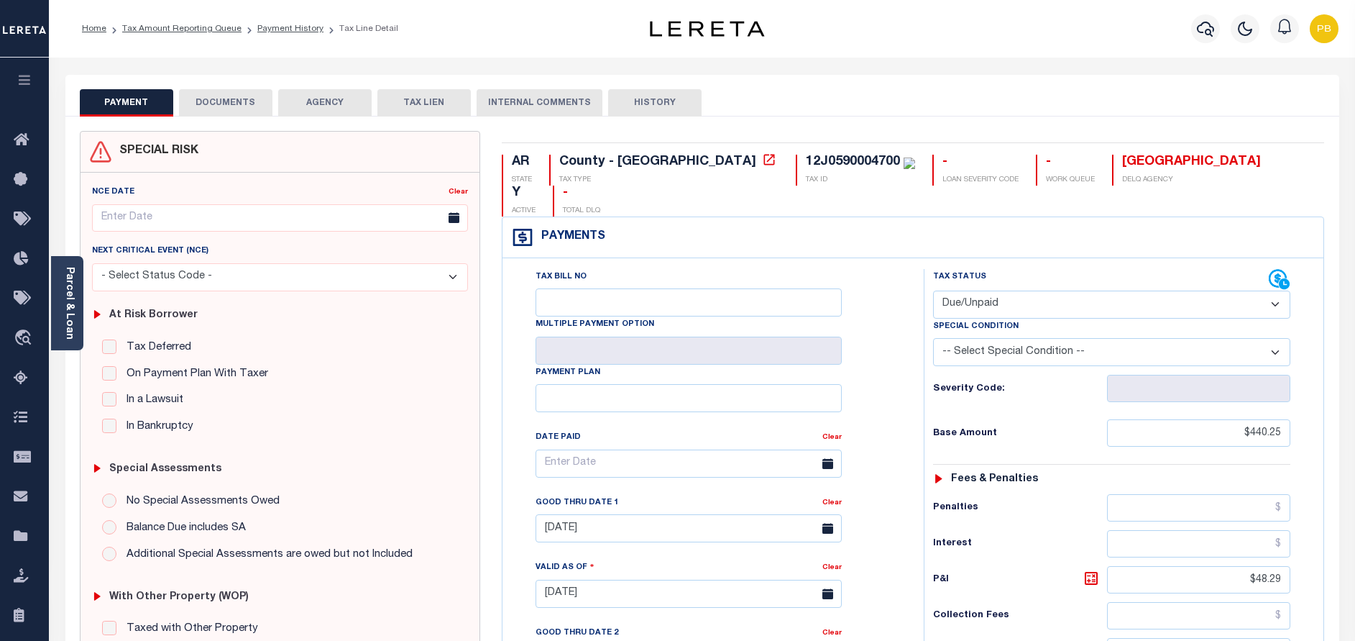
drag, startPoint x: 1016, startPoint y: 274, endPoint x: 1014, endPoint y: 290, distance: 16.0
click at [1016, 290] on select "- Select Status Code - Open Due/Unpaid Paid Incomplete No Tax Due Internal Refu…" at bounding box center [1111, 304] width 357 height 28
select select "PYD"
click at [933, 290] on select "- Select Status Code - Open Due/Unpaid Paid Incomplete No Tax Due Internal Refu…" at bounding box center [1111, 304] width 357 height 28
type input "[DATE]"
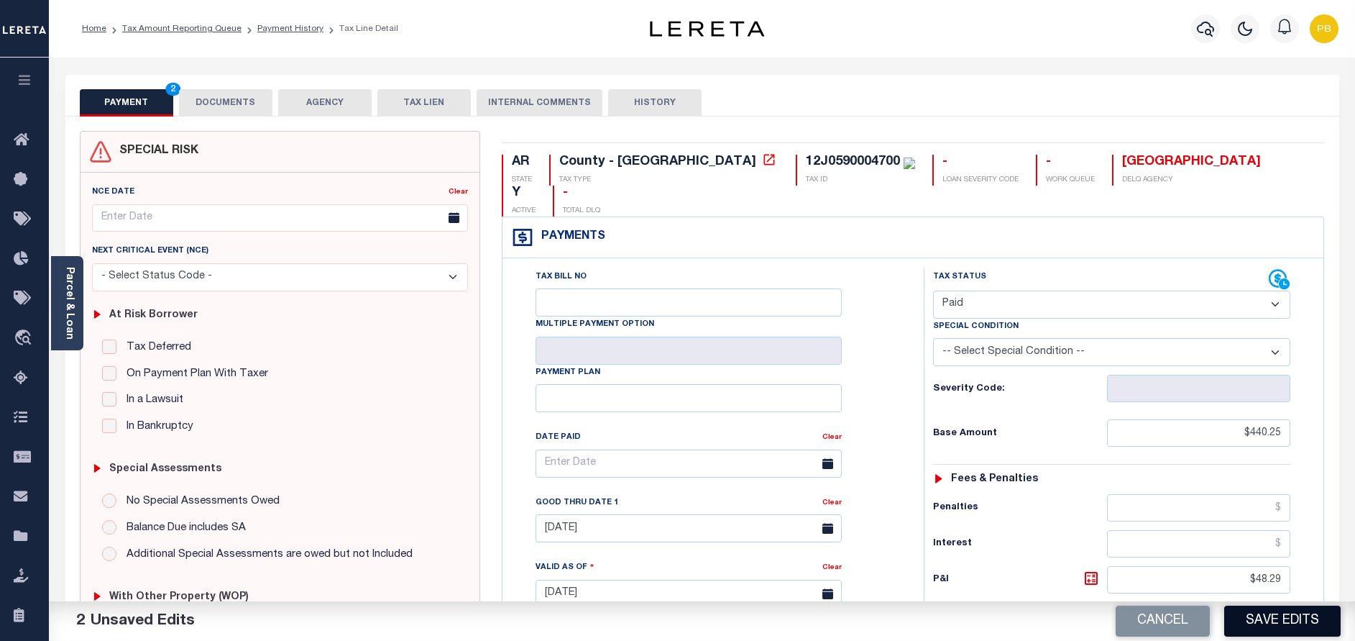
click at [1260, 620] on button "Save Edits" at bounding box center [1282, 620] width 116 height 31
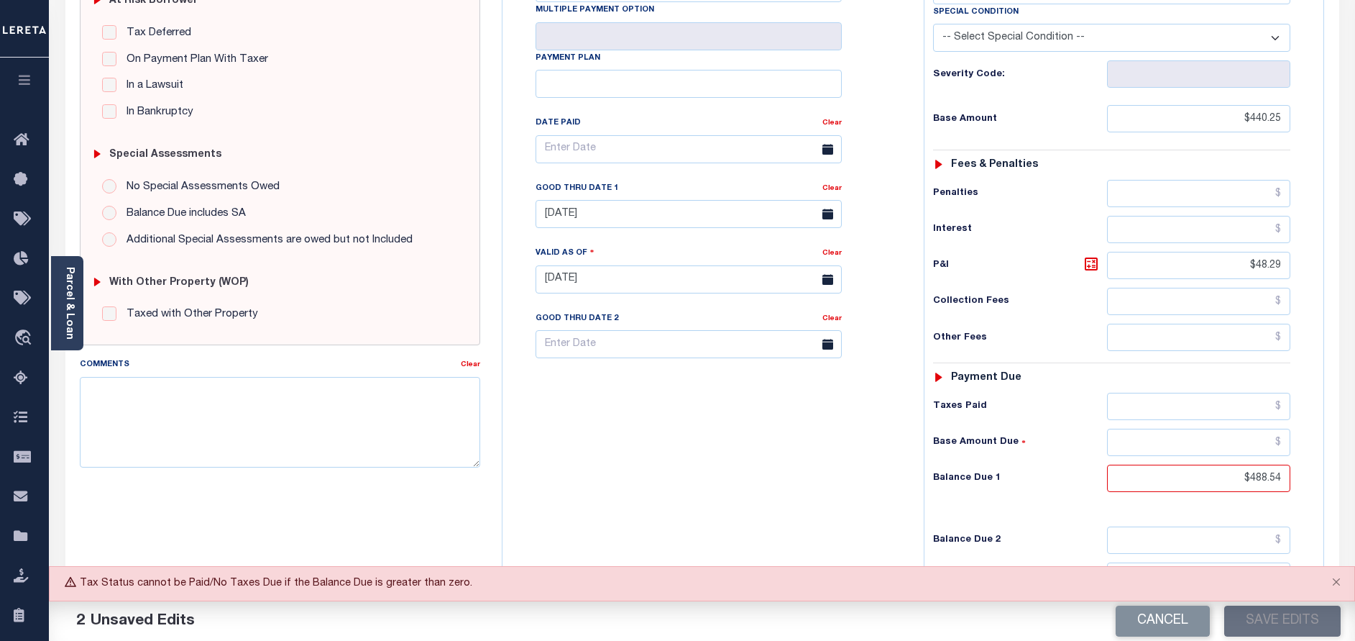
scroll to position [420, 0]
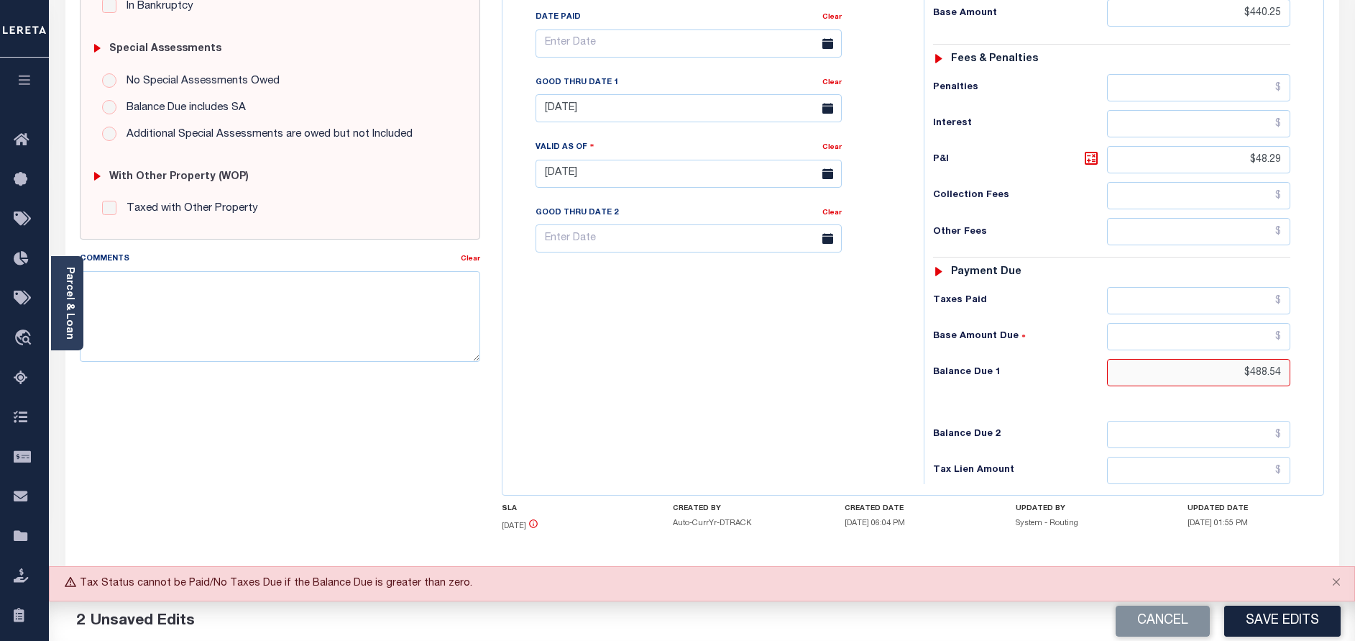
click at [1278, 359] on input "$488.54" at bounding box center [1198, 372] width 183 height 27
click at [1279, 359] on input "$488.54" at bounding box center [1198, 372] width 183 height 27
click at [1263, 287] on input "text" at bounding box center [1198, 300] width 183 height 27
click at [1268, 359] on input "text" at bounding box center [1198, 372] width 183 height 27
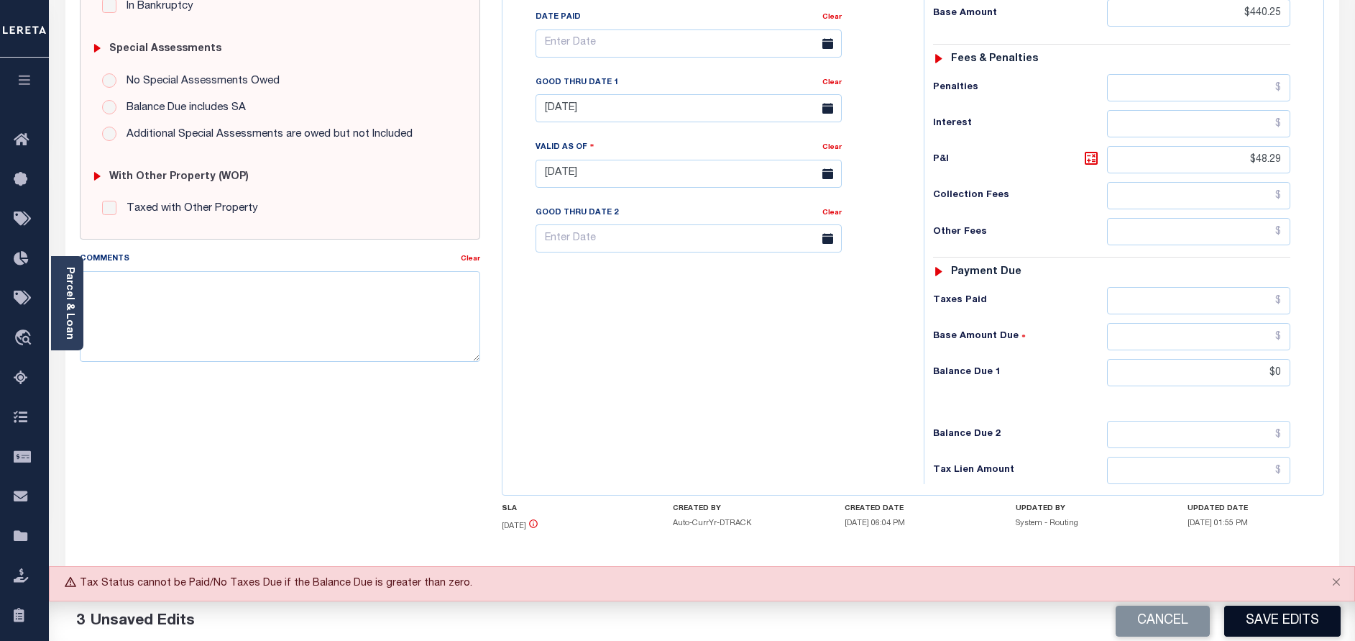
type input "$0.00"
click at [1282, 615] on button "Save Edits" at bounding box center [1282, 620] width 116 height 31
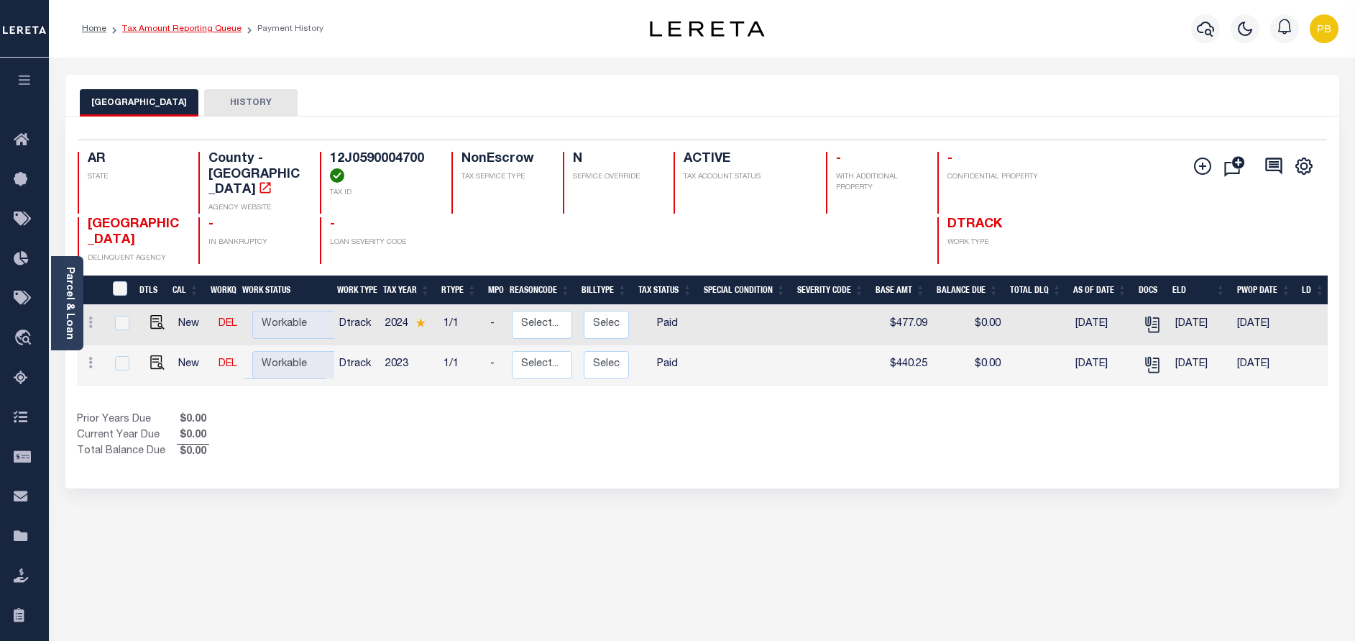
click at [194, 32] on link "Tax Amount Reporting Queue" at bounding box center [181, 28] width 119 height 9
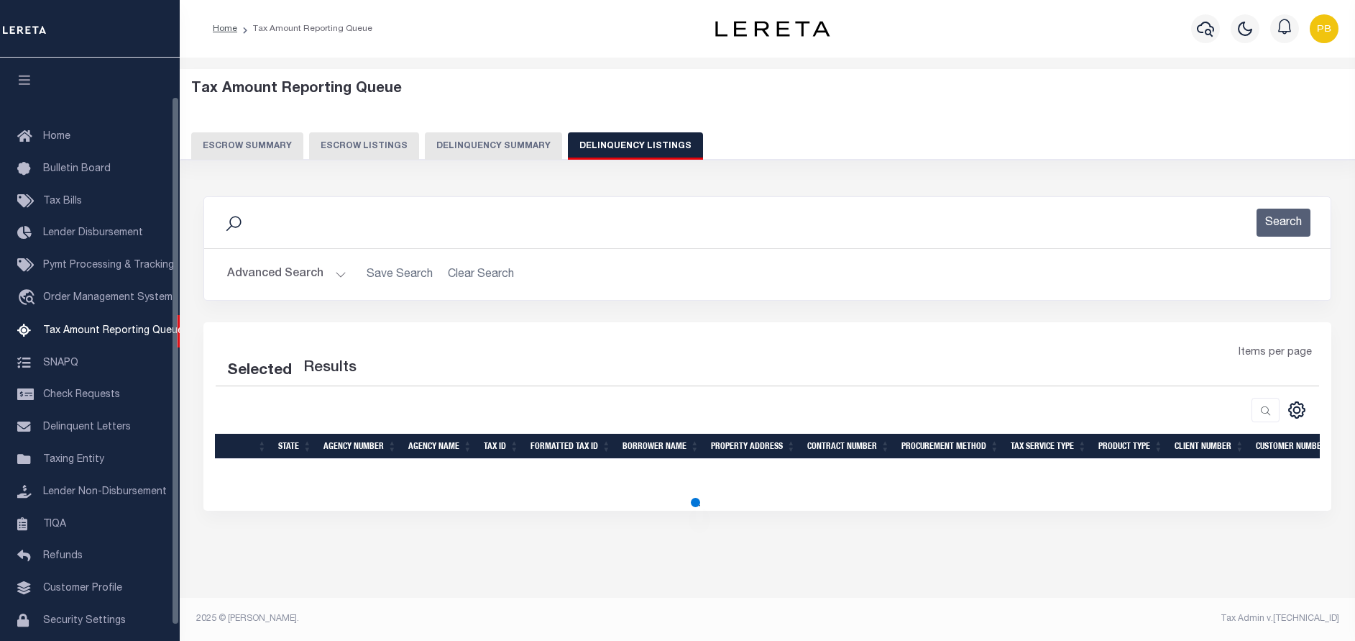
select select "100"
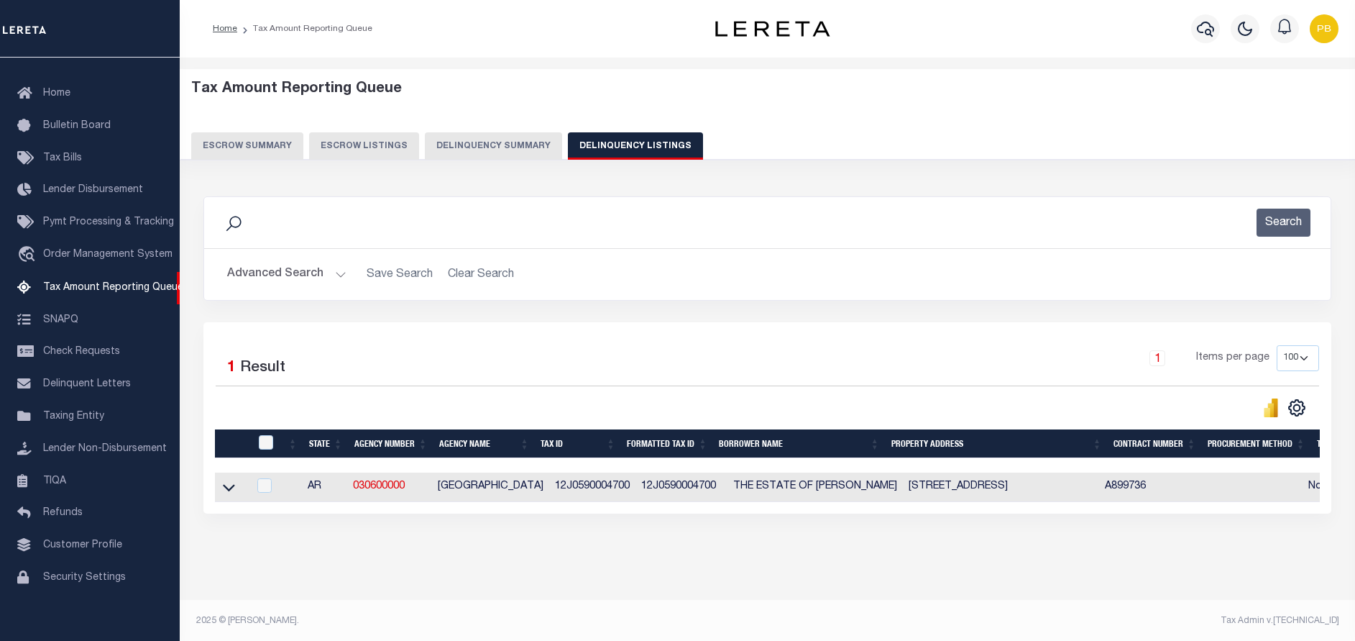
scroll to position [14, 0]
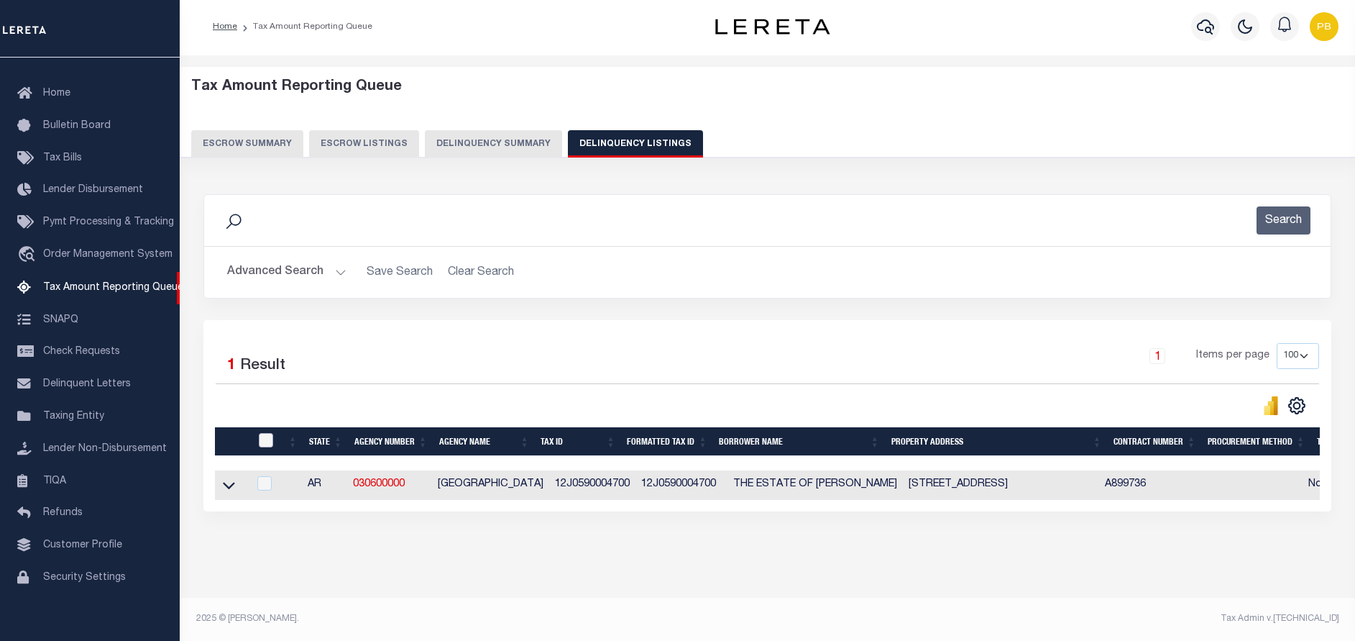
click at [259, 434] on input "checkbox" at bounding box center [266, 440] width 14 height 14
checkbox input "true"
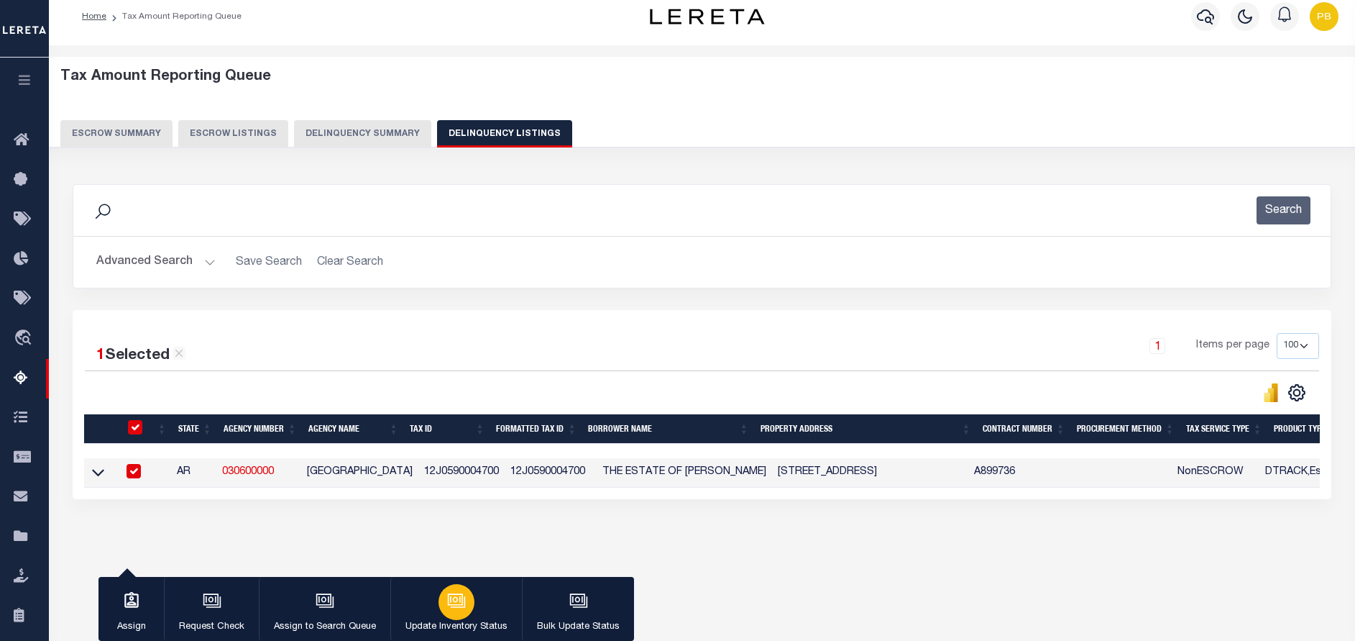
click at [451, 610] on icon "button" at bounding box center [456, 600] width 19 height 19
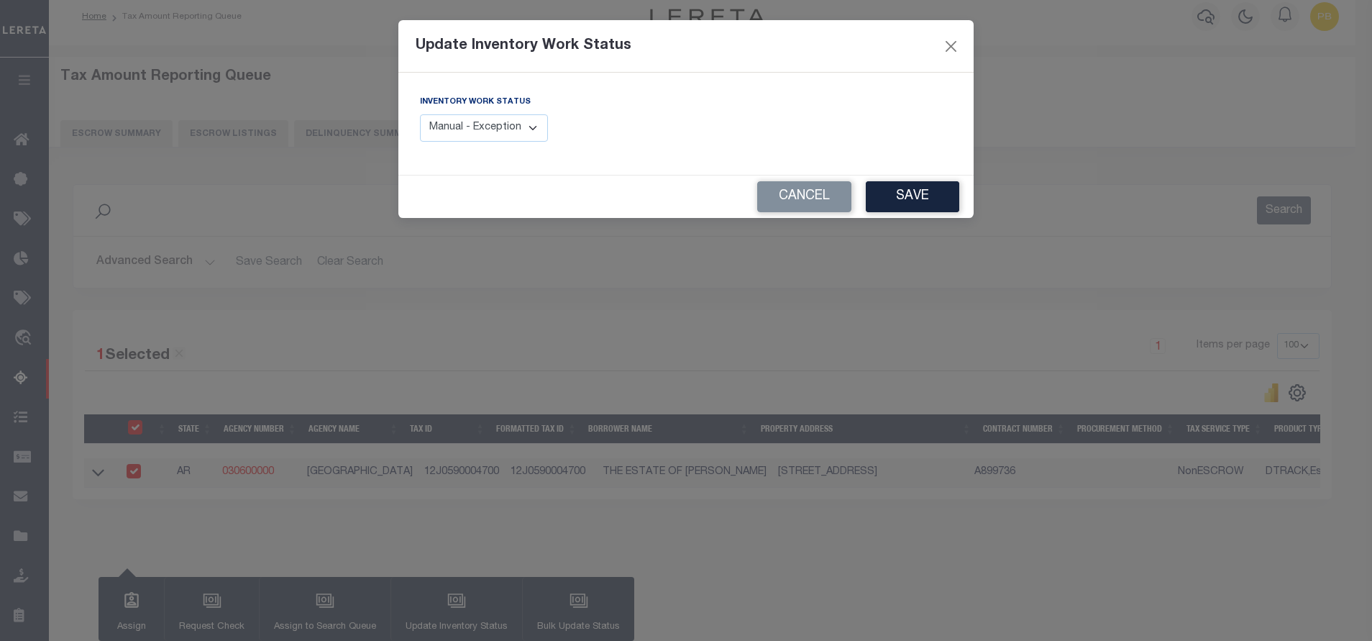
click at [493, 116] on select "Manual - Exception Pended - Awaiting Search Late Add Exception Completed" at bounding box center [484, 128] width 128 height 28
select select "4"
click at [420, 114] on select "Manual - Exception Pended - Awaiting Search Late Add Exception Completed" at bounding box center [484, 128] width 128 height 28
click at [911, 197] on button "Save" at bounding box center [912, 196] width 93 height 31
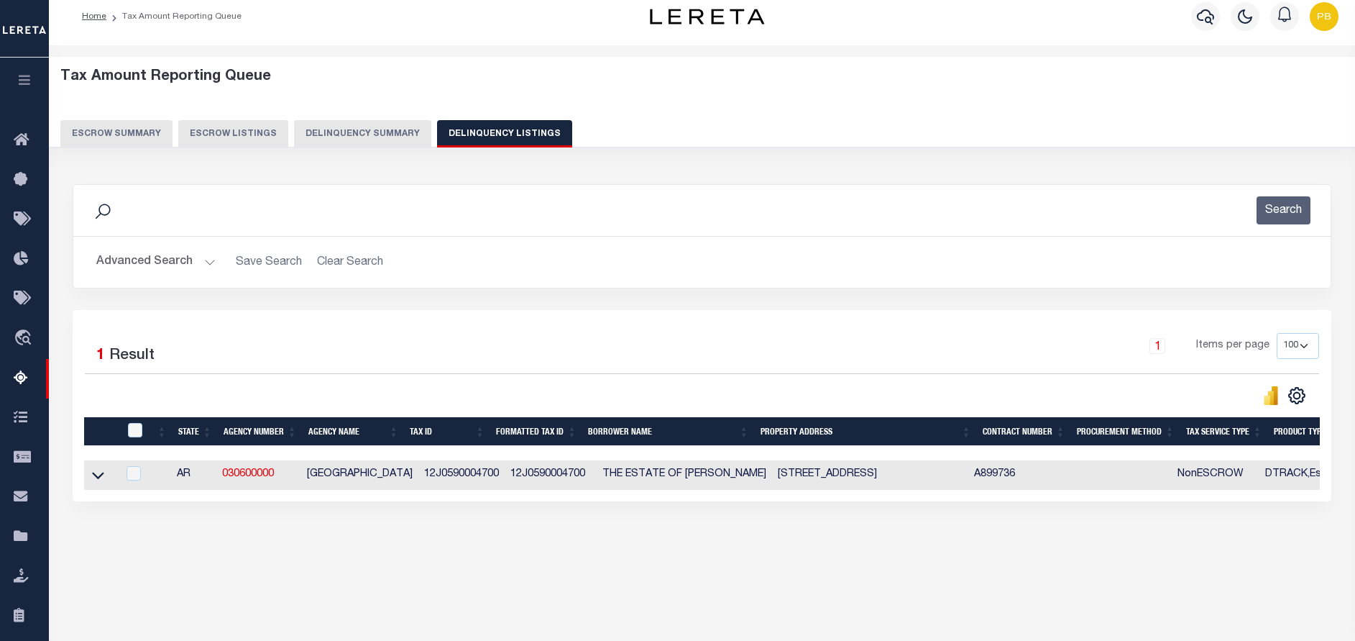
click at [211, 265] on button "Advanced Search" at bounding box center [155, 262] width 119 height 28
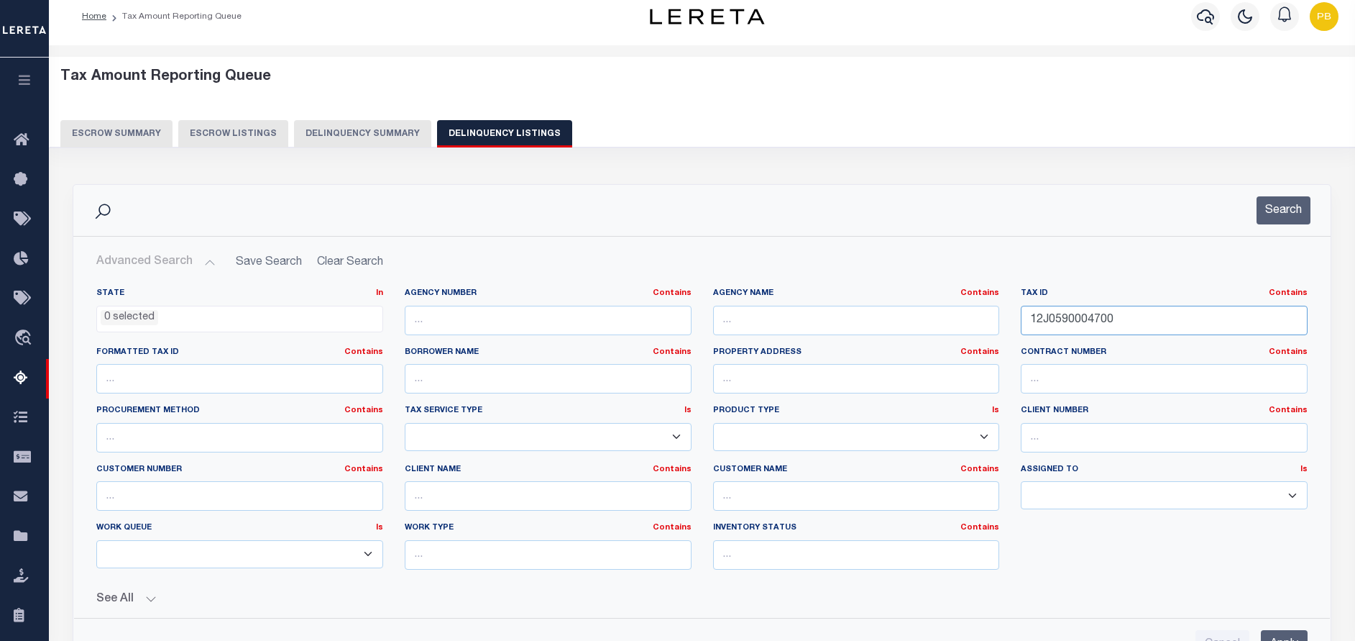
drag, startPoint x: 1154, startPoint y: 323, endPoint x: 1004, endPoint y: 323, distance: 149.6
click at [1004, 323] on div "State In In AK AL AR AZ CA CO CT DC DE FL GA GU HI IA ID IL IN KS KY LA MA MD M…" at bounding box center [702, 434] width 1233 height 293
click at [1145, 326] on input "12J0590004700" at bounding box center [1164, 320] width 287 height 29
click at [1150, 321] on input "12J0590004700" at bounding box center [1164, 320] width 287 height 29
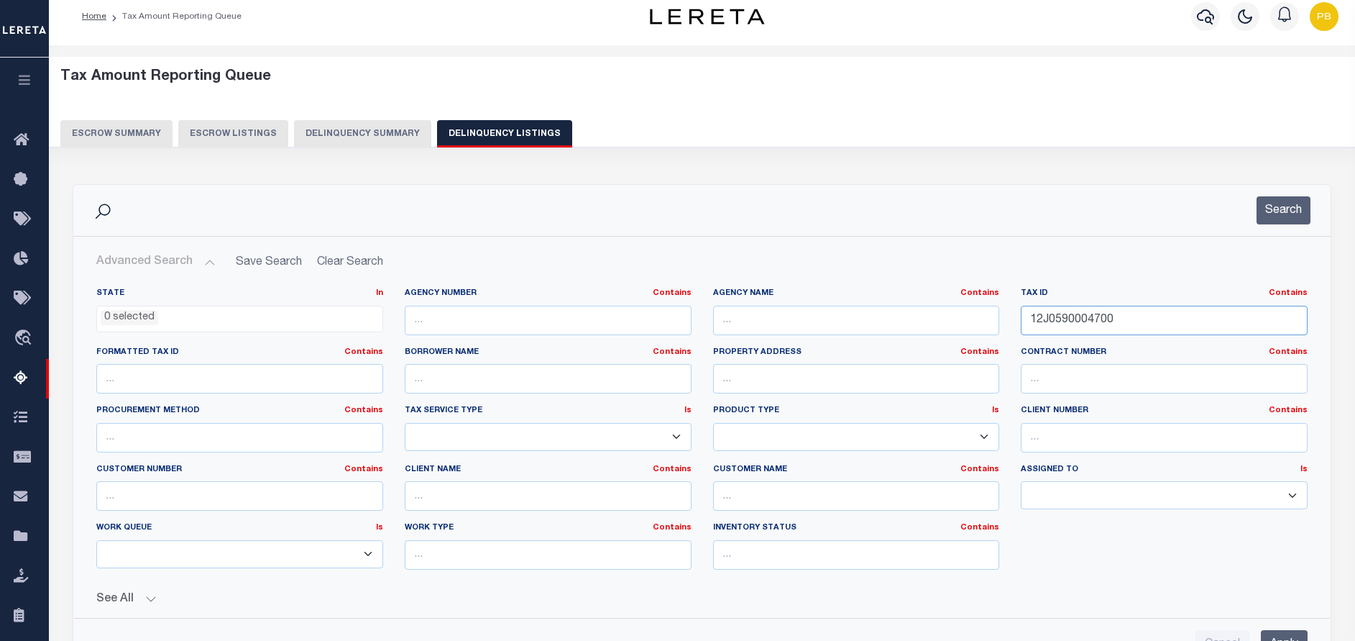
paste input "8000138"
type input "12J0800013800"
click at [1279, 215] on button "Search" at bounding box center [1284, 210] width 54 height 28
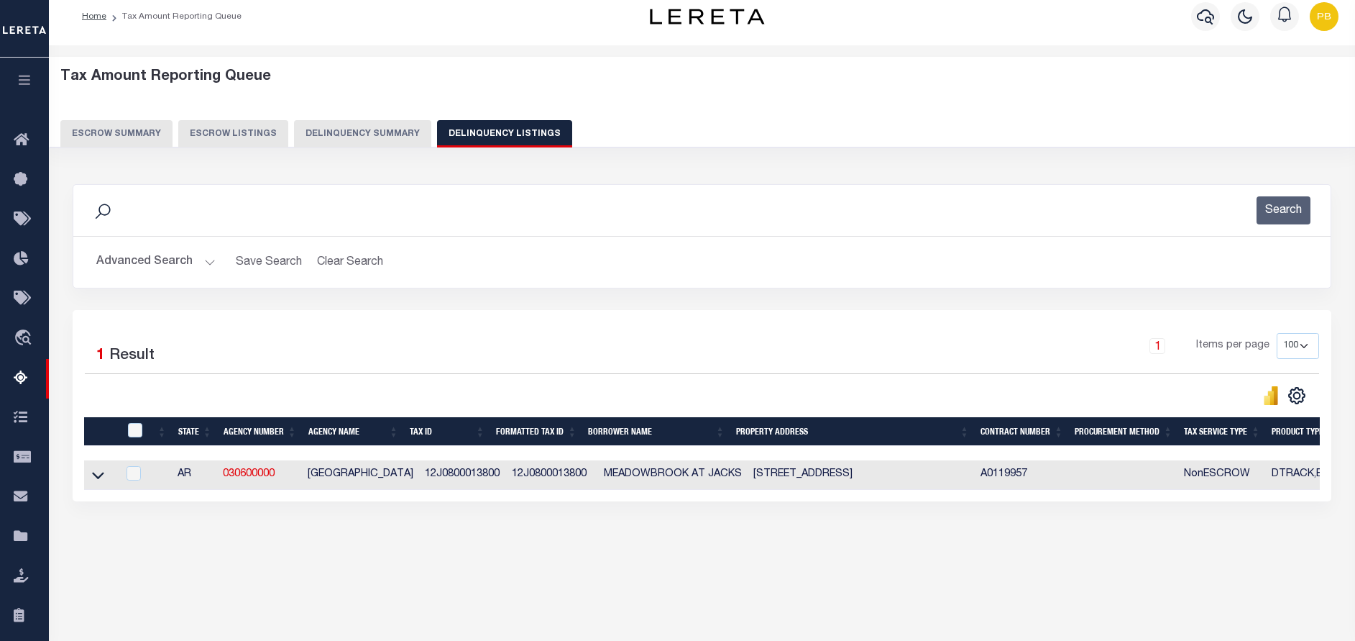
drag, startPoint x: 104, startPoint y: 477, endPoint x: 133, endPoint y: 492, distance: 32.8
click at [104, 477] on icon at bounding box center [98, 474] width 12 height 15
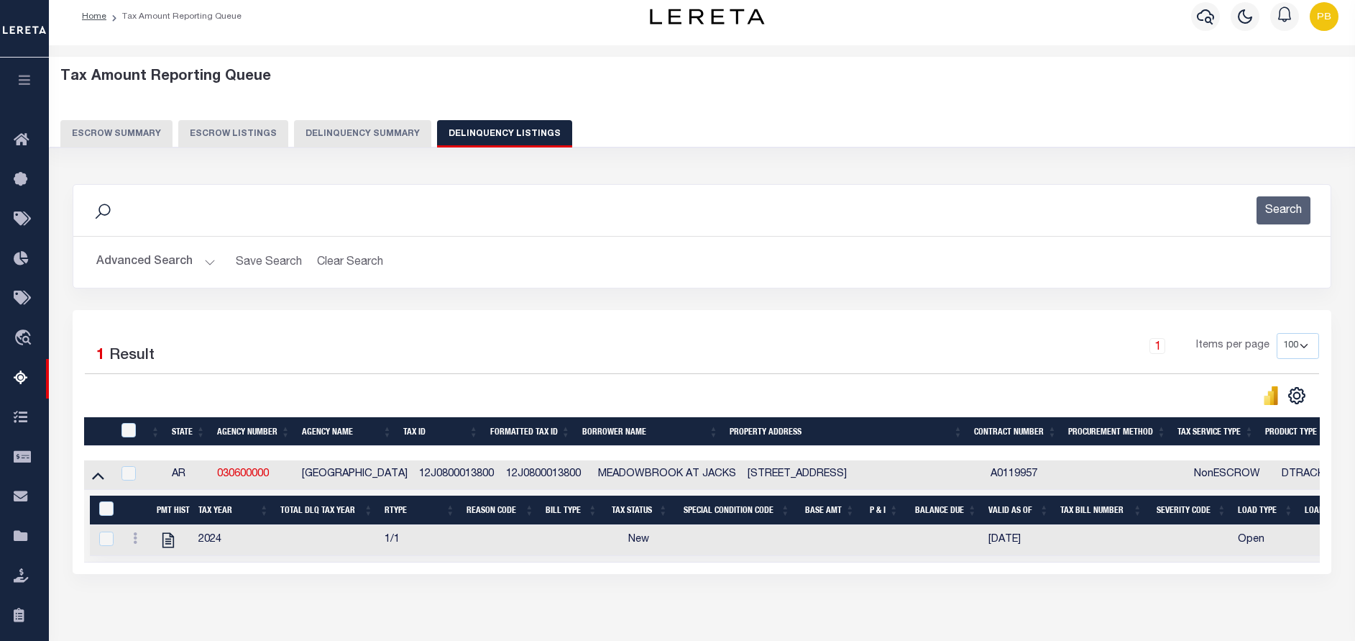
scroll to position [122, 0]
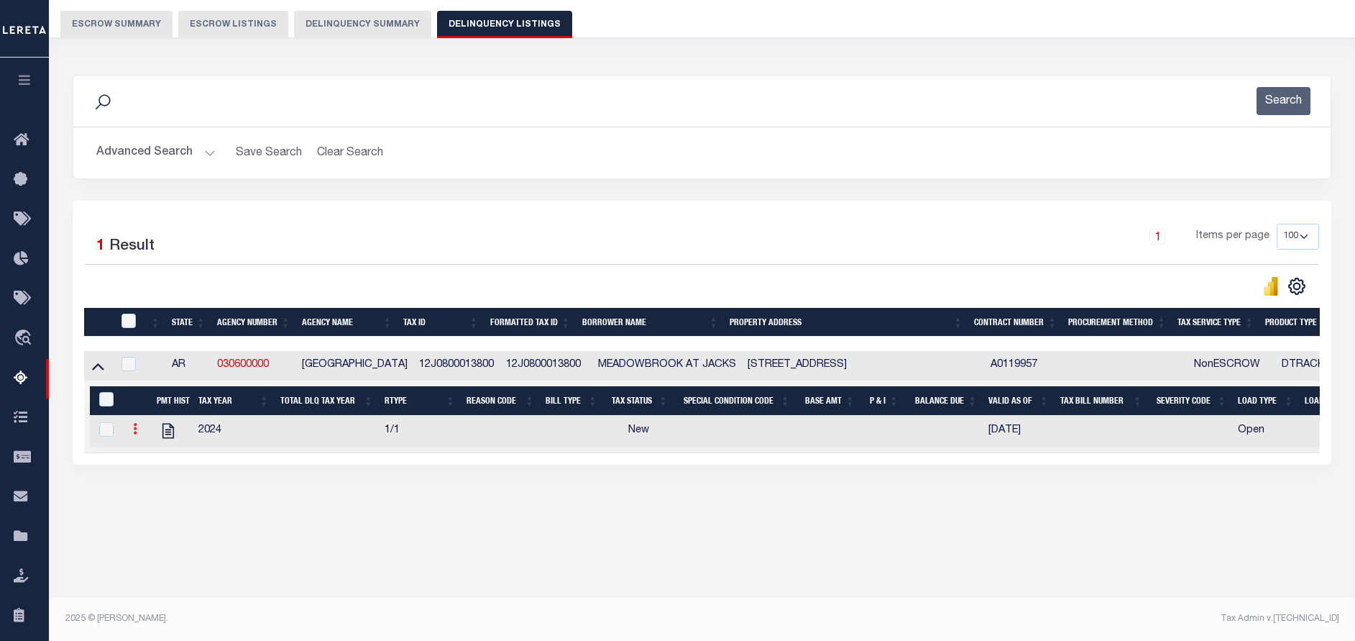
click at [134, 431] on icon at bounding box center [135, 429] width 4 height 12
click at [155, 457] on img "" at bounding box center [152, 452] width 14 height 14
checkbox input "true"
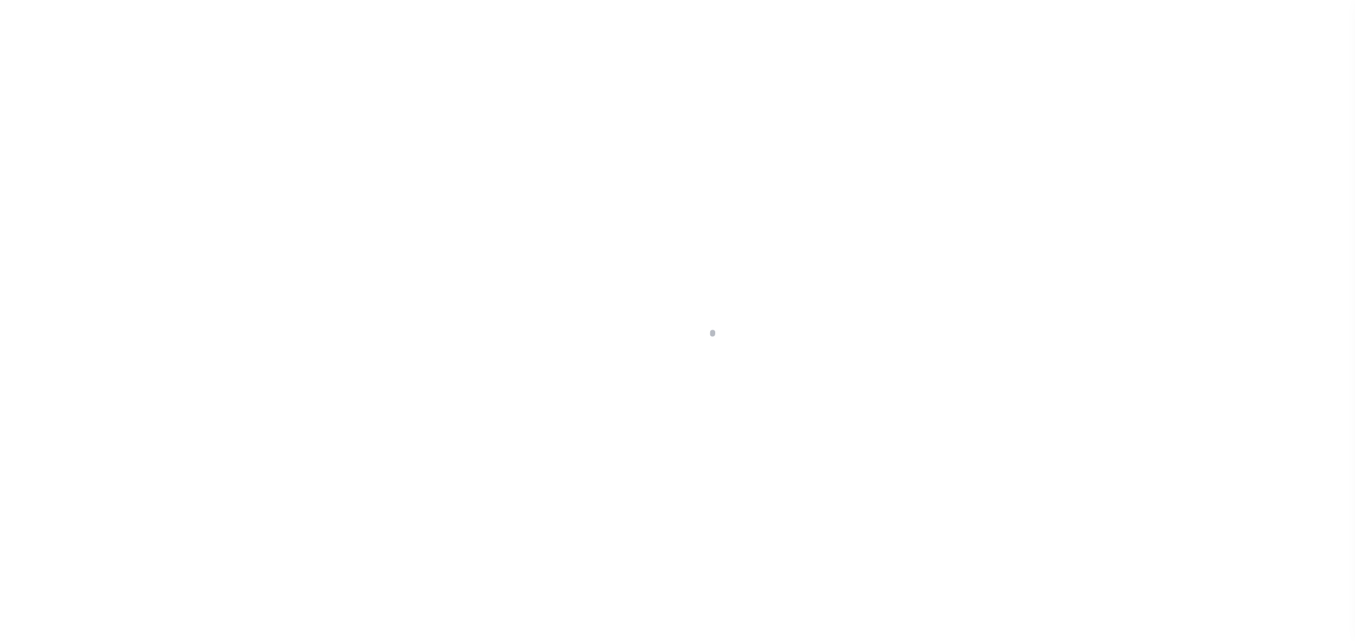
select select "NW2"
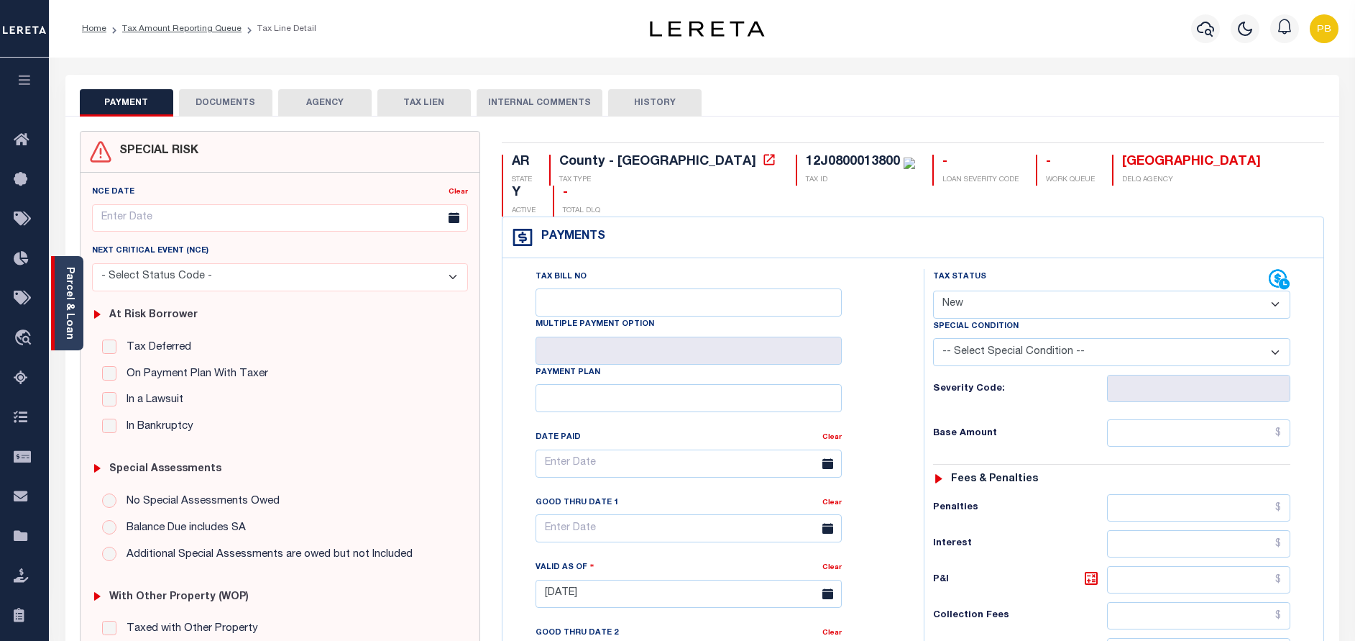
click at [73, 311] on link "Parcel & Loan" at bounding box center [69, 303] width 10 height 73
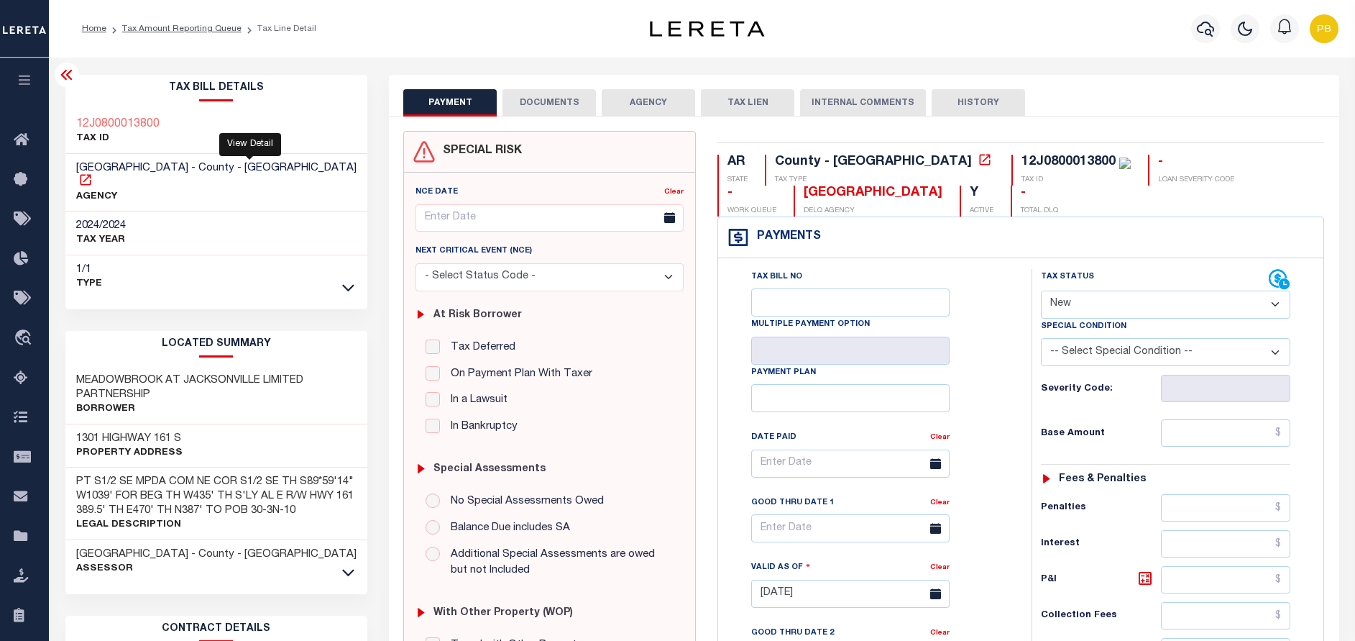
click at [93, 173] on icon at bounding box center [85, 180] width 14 height 14
